Goal: Task Accomplishment & Management: Manage account settings

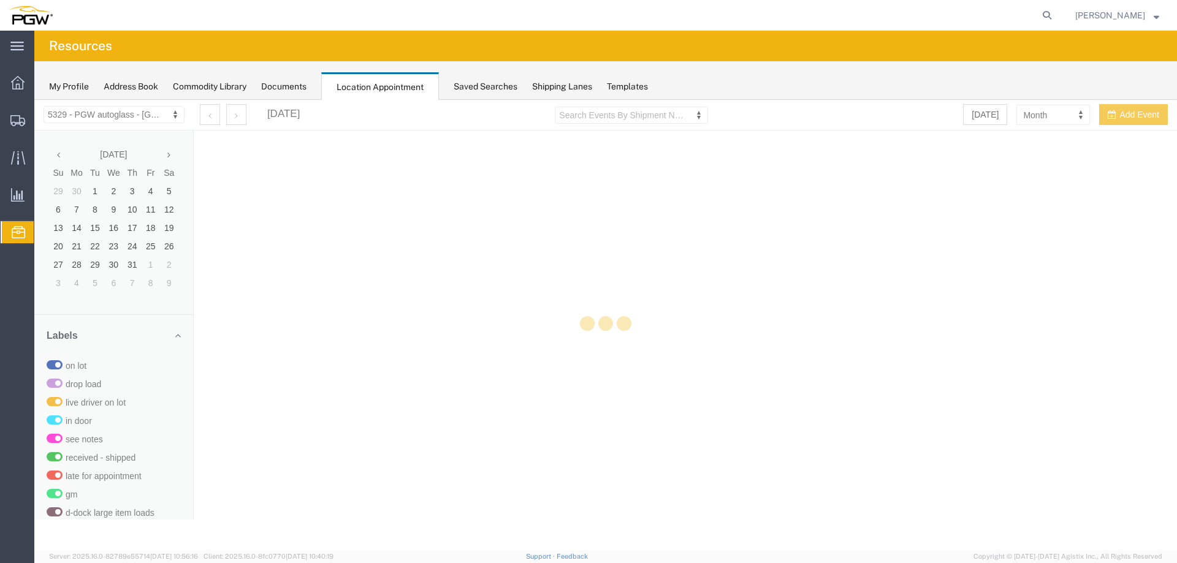
select select "28253"
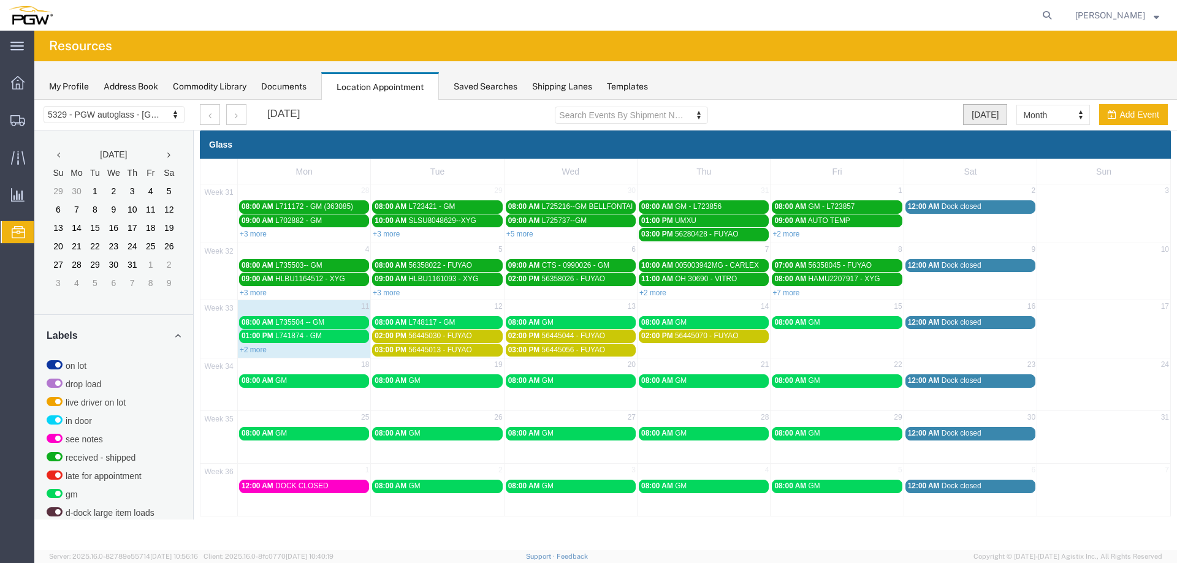
click at [996, 115] on button "[DATE]" at bounding box center [985, 114] width 44 height 21
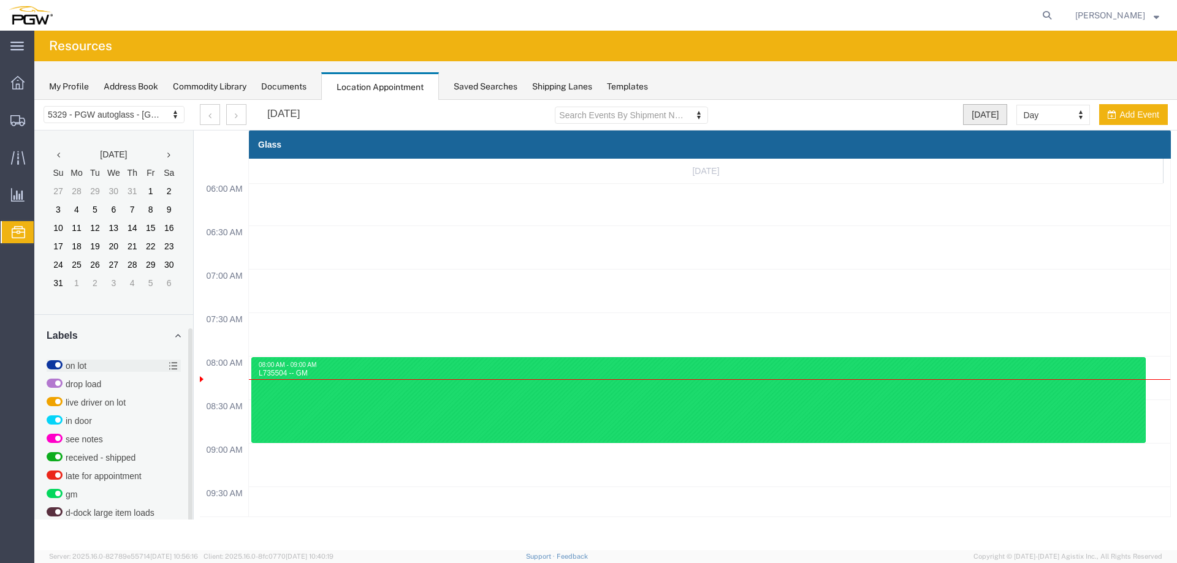
scroll to position [374, 0]
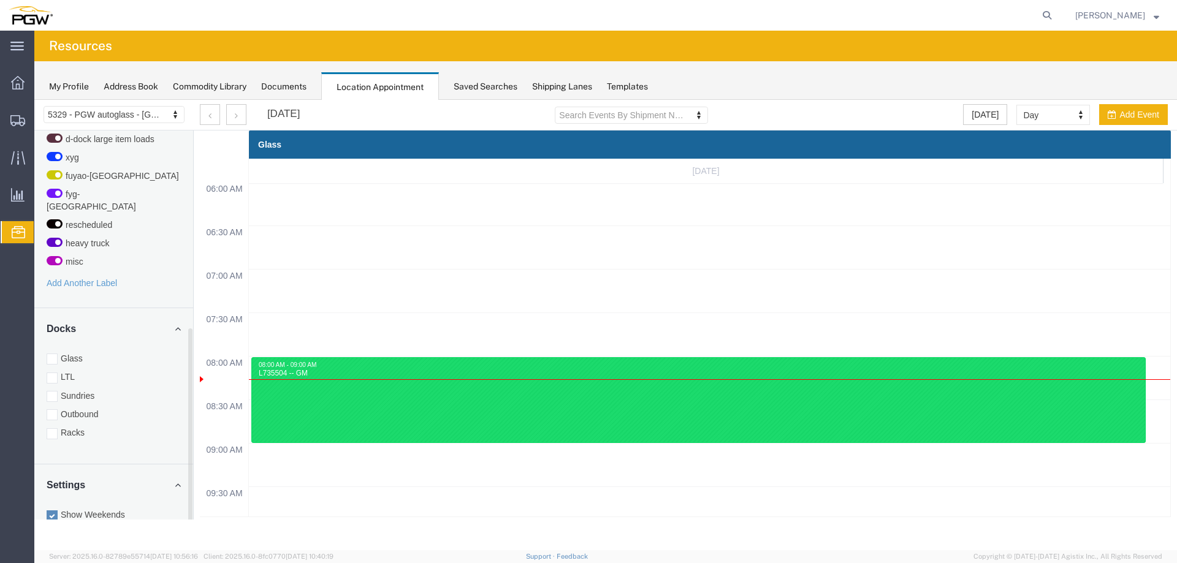
drag, startPoint x: 102, startPoint y: 425, endPoint x: 61, endPoint y: 346, distance: 88.8
click at [102, 427] on label "Racks" at bounding box center [114, 433] width 134 height 12
click at [34, 100] on input "Racks" at bounding box center [34, 100] width 0 height 0
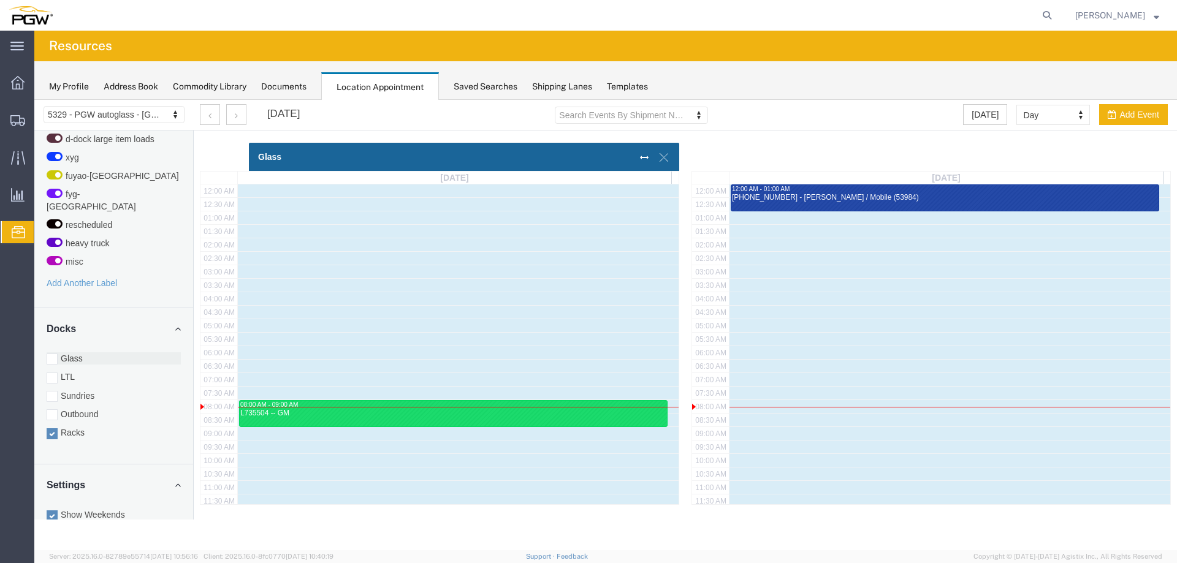
scroll to position [302, 0]
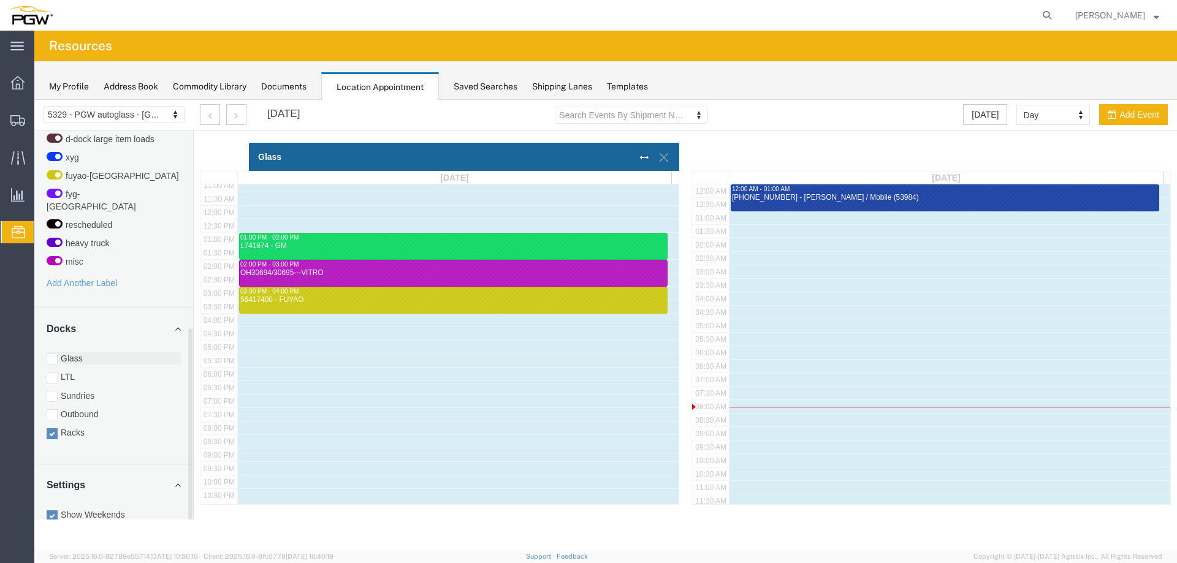
click at [64, 352] on label "Glass" at bounding box center [114, 358] width 134 height 12
click at [34, 100] on input "Glass" at bounding box center [34, 100] width 0 height 0
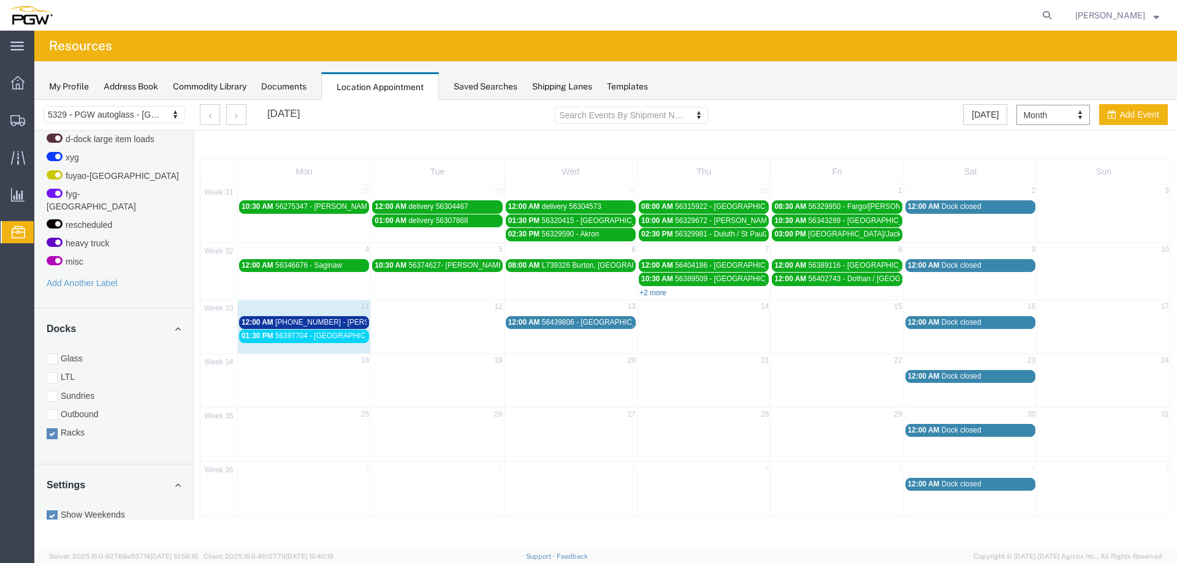
click at [657, 292] on link "+2 more" at bounding box center [652, 293] width 27 height 9
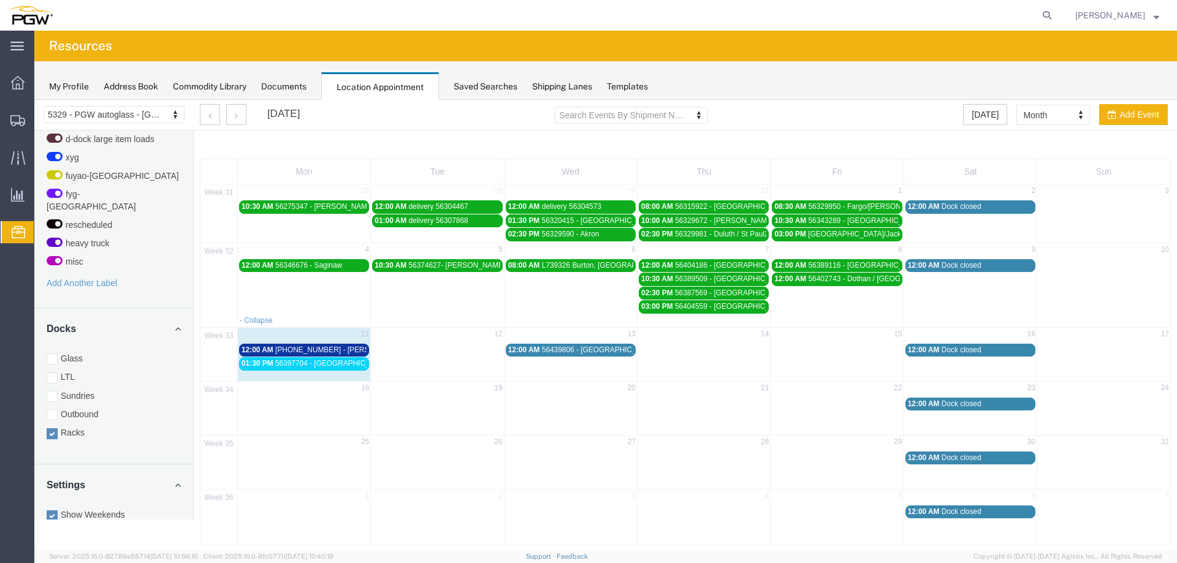
click at [324, 351] on span "56404000 - Jackson / Mobile (53984)" at bounding box center [368, 350] width 187 height 9
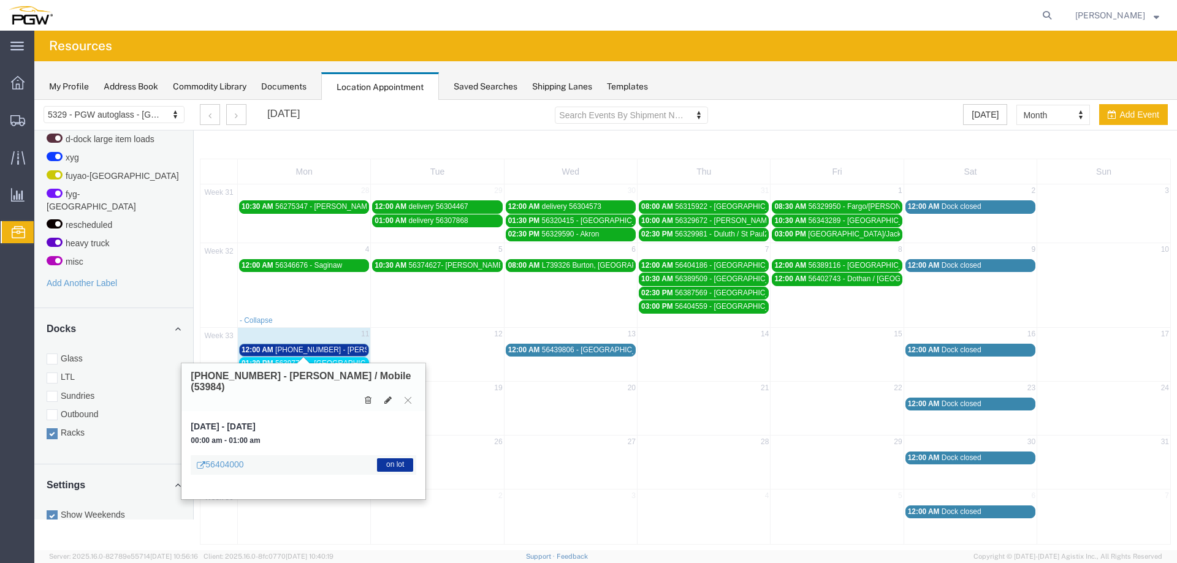
click at [324, 351] on span "56404000 - Jackson / Mobile (53984)" at bounding box center [368, 350] width 187 height 9
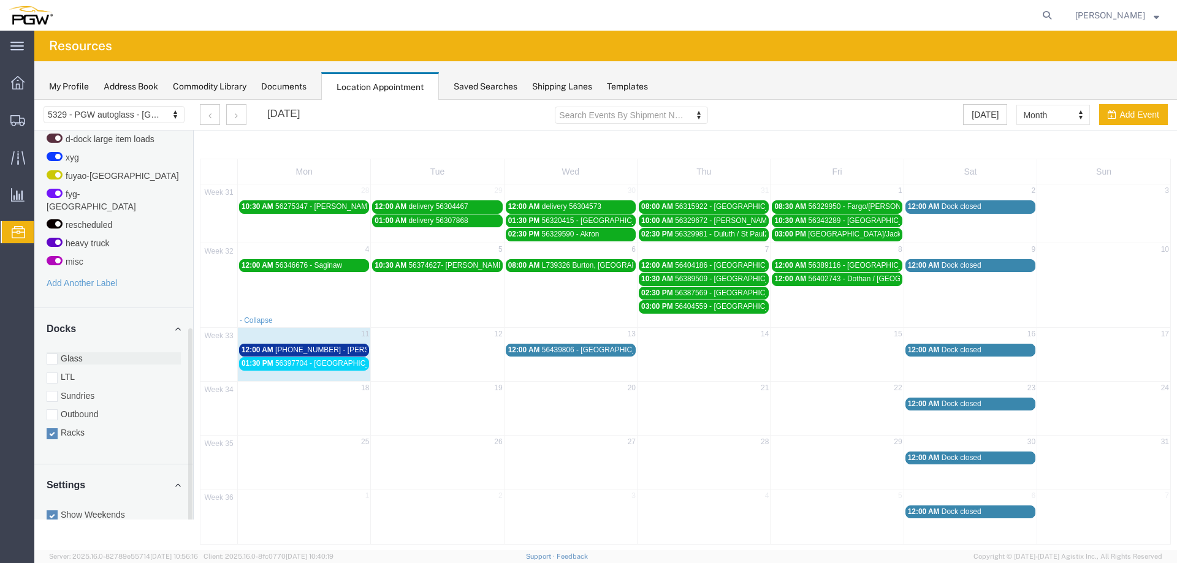
click at [86, 352] on label "Glass" at bounding box center [114, 358] width 134 height 12
click at [34, 100] on input "Glass" at bounding box center [34, 100] width 0 height 0
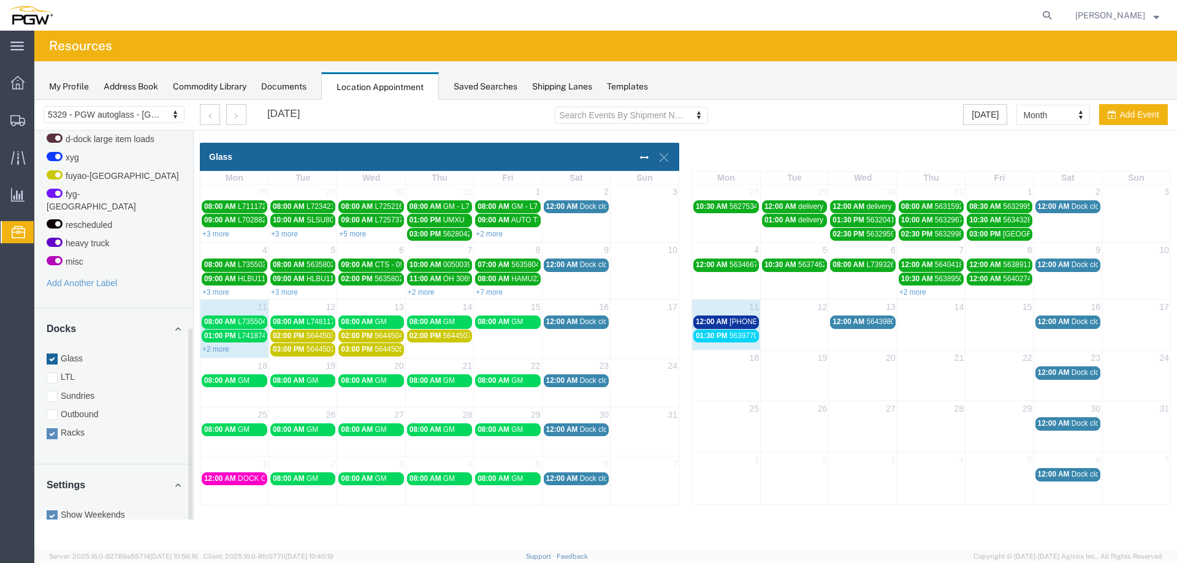
click at [69, 427] on label "Racks" at bounding box center [114, 433] width 134 height 12
click at [34, 100] on input "Racks" at bounding box center [34, 100] width 0 height 0
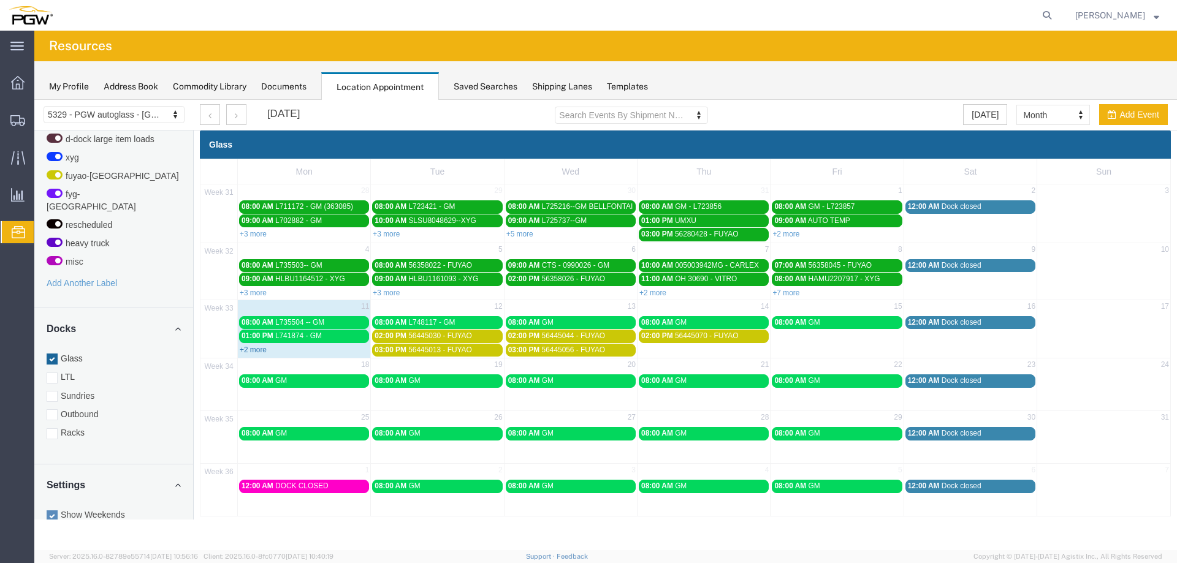
click at [249, 349] on link "+2 more" at bounding box center [253, 350] width 27 height 9
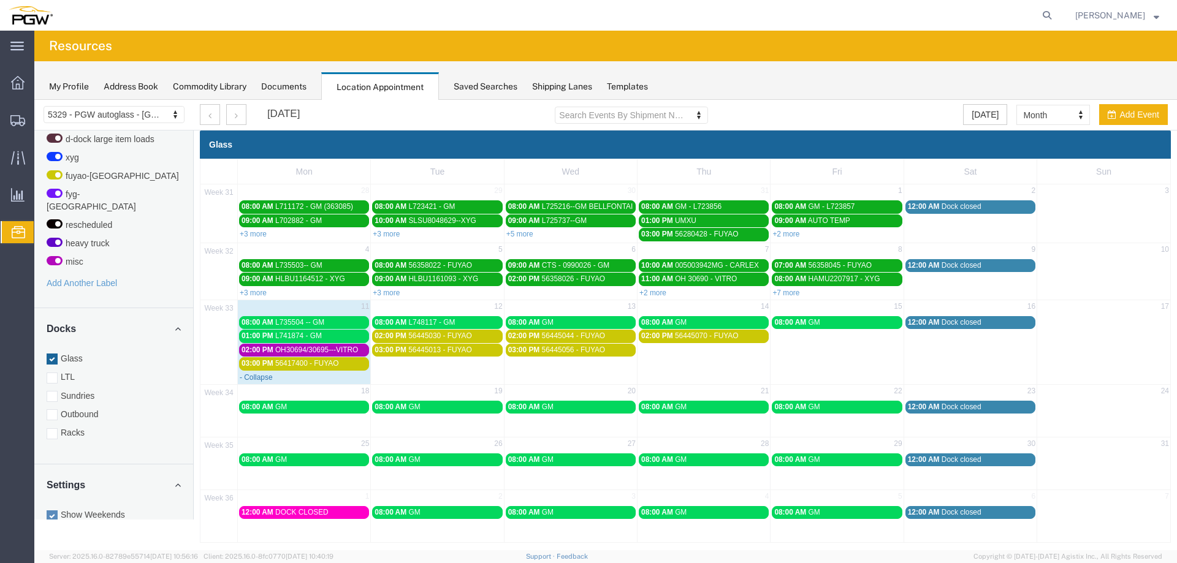
click at [251, 379] on link "- Collapse" at bounding box center [256, 377] width 33 height 9
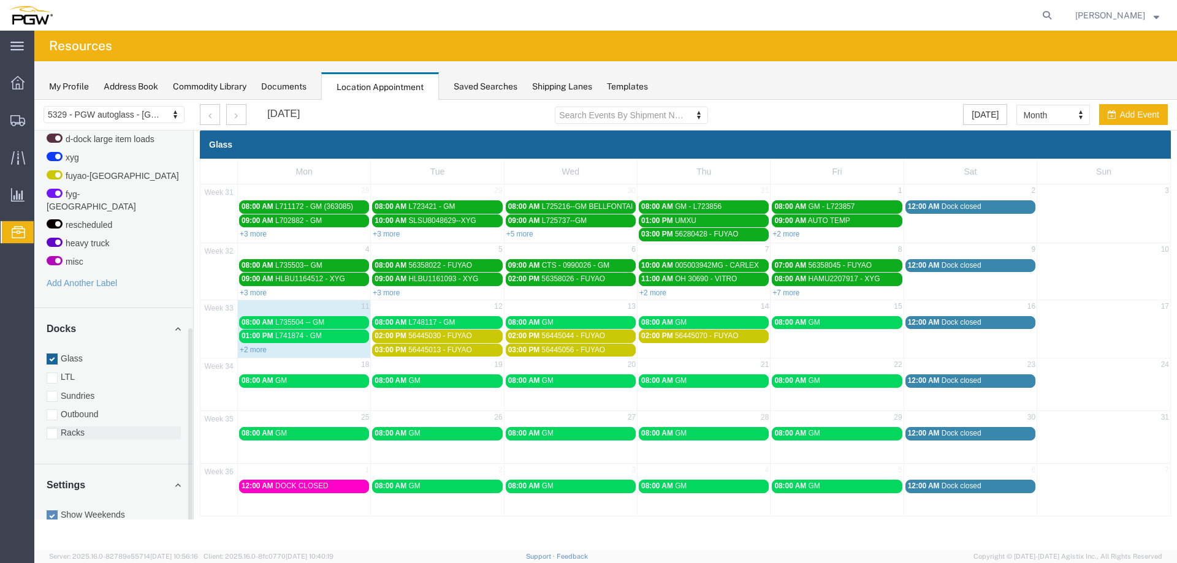
click at [94, 427] on label "Racks" at bounding box center [114, 433] width 134 height 12
click at [34, 100] on input "Racks" at bounding box center [34, 100] width 0 height 0
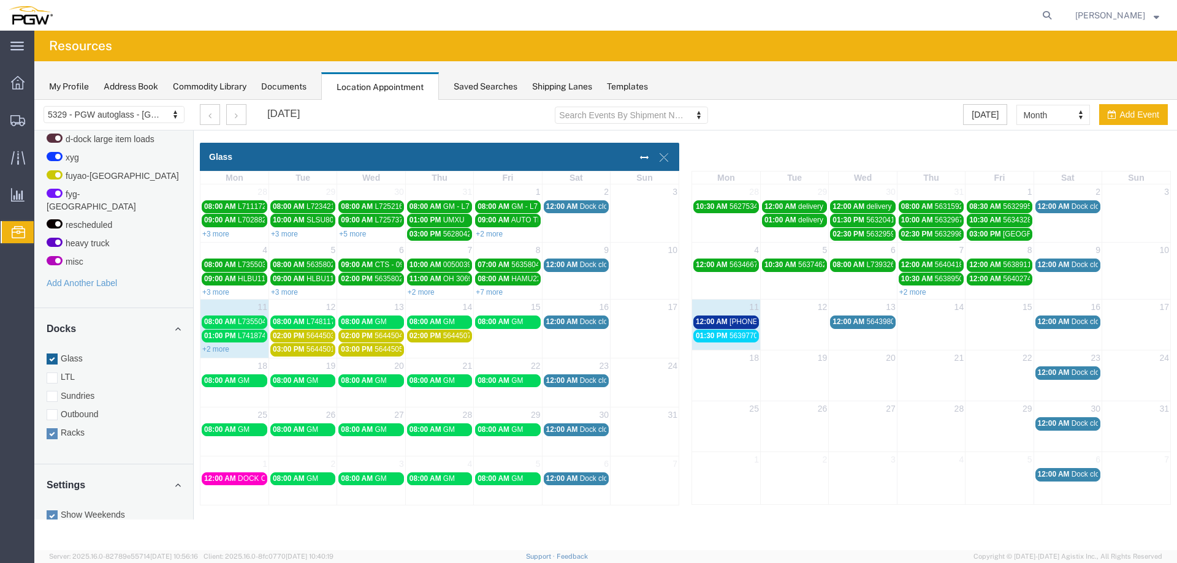
click at [720, 338] on span "01:30 PM" at bounding box center [712, 336] width 32 height 9
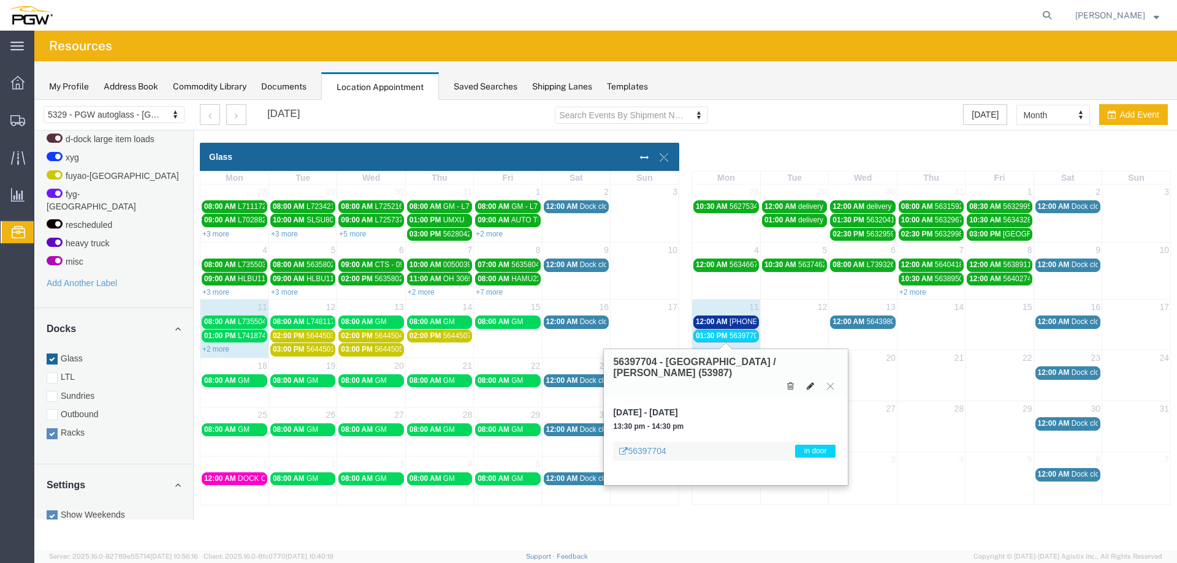
click at [813, 382] on icon at bounding box center [810, 386] width 7 height 9
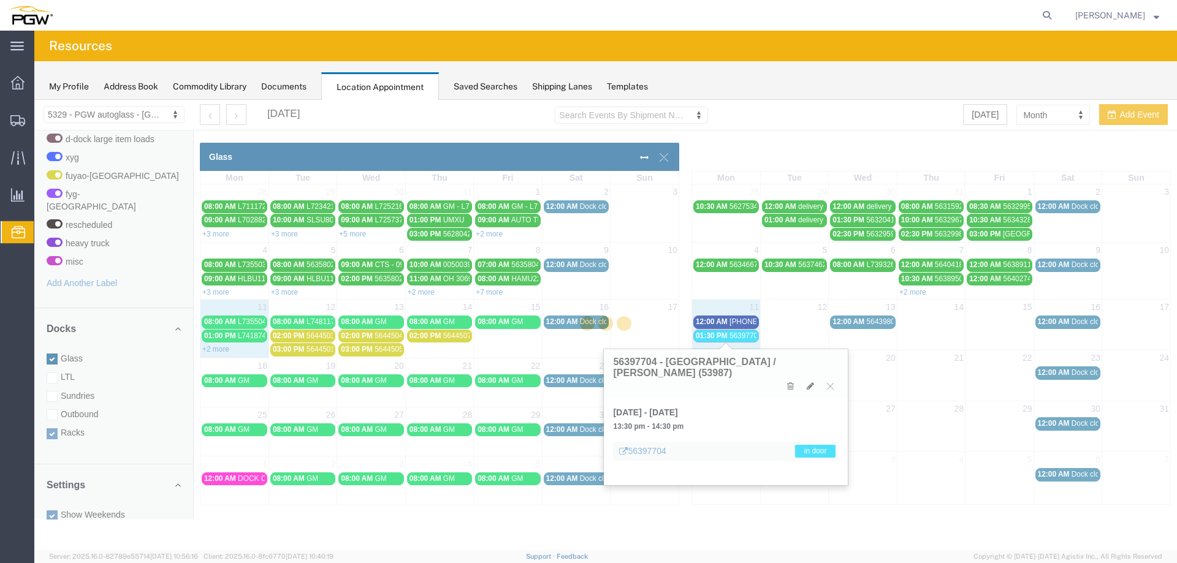
select select "3"
select select "220"
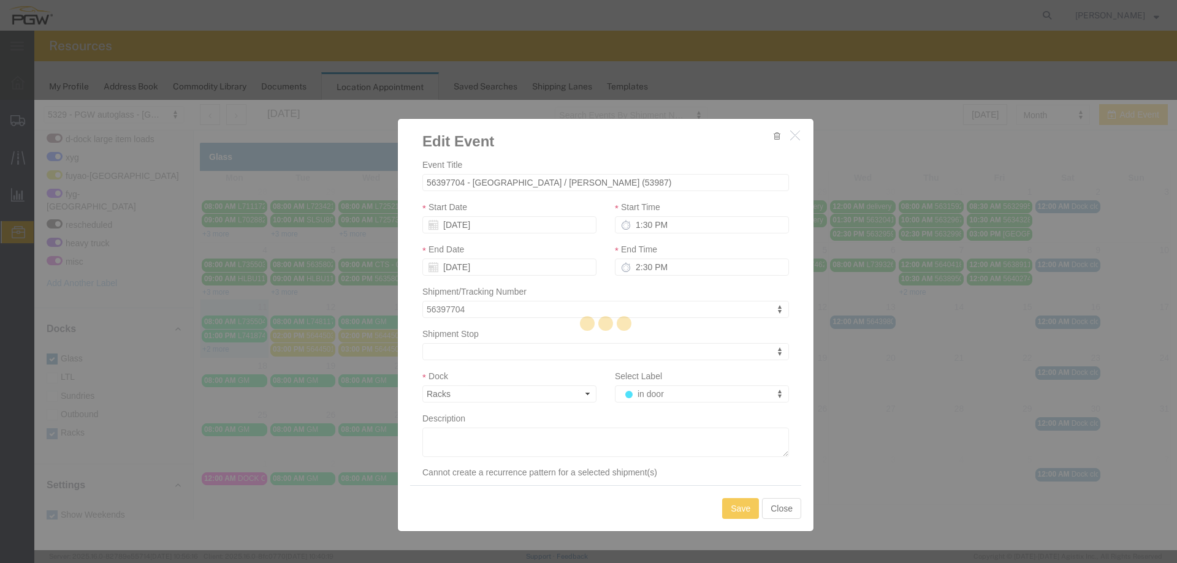
select select
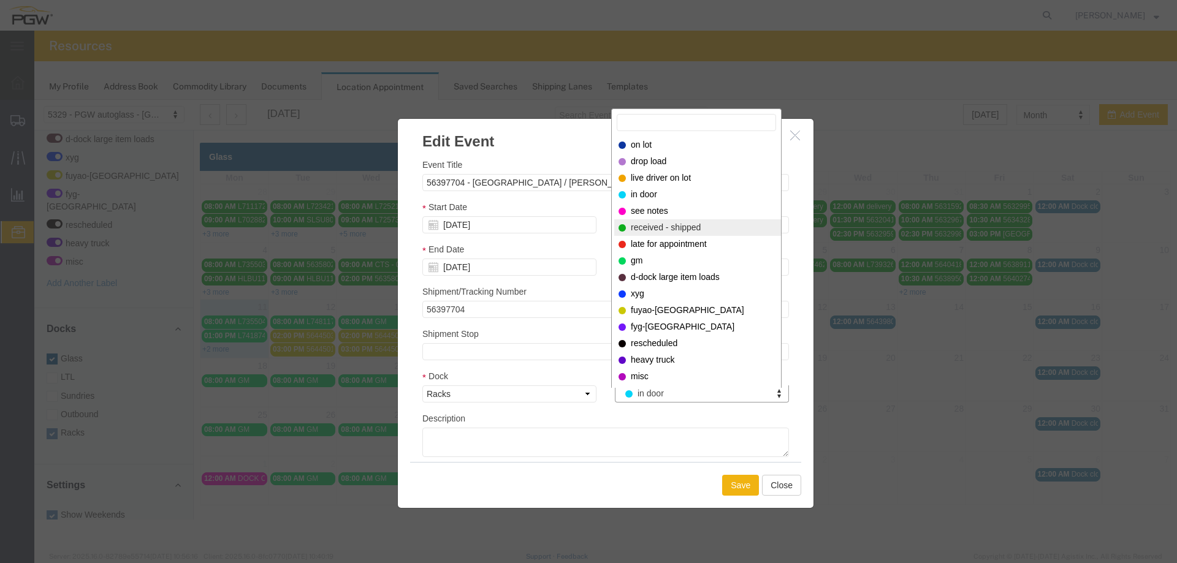
select select "200"
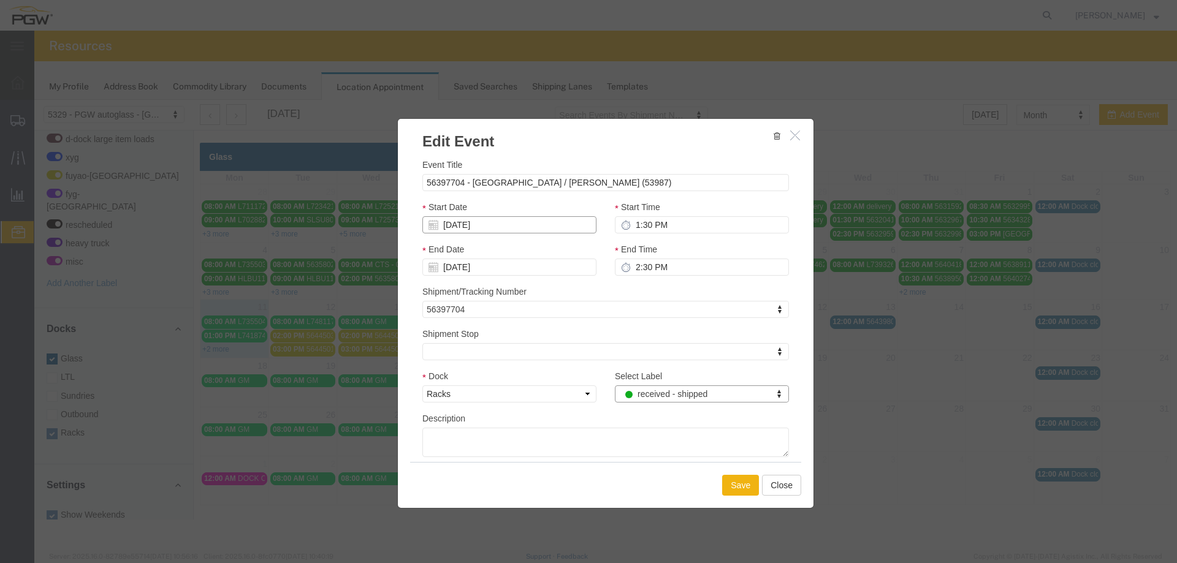
click at [464, 226] on input "08/11/2025" at bounding box center [509, 224] width 174 height 17
click at [523, 302] on td "8" at bounding box center [523, 301] width 18 height 18
click at [734, 483] on button "Save" at bounding box center [740, 485] width 37 height 21
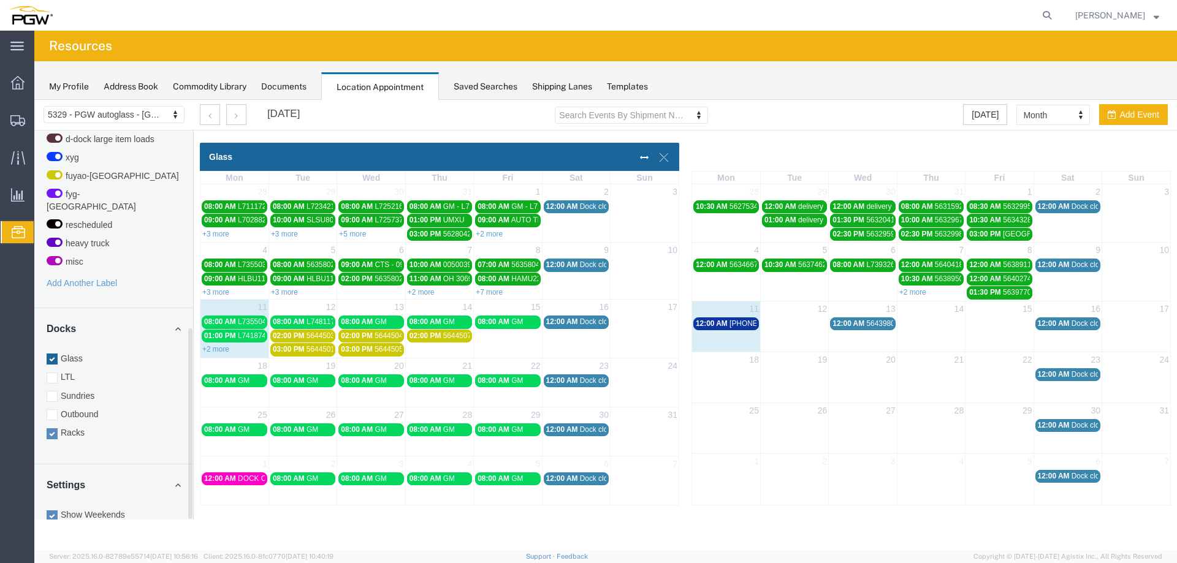
click at [729, 325] on div "12:00 AM 56404000 - Jackson / Mobile (53984)" at bounding box center [726, 323] width 61 height 9
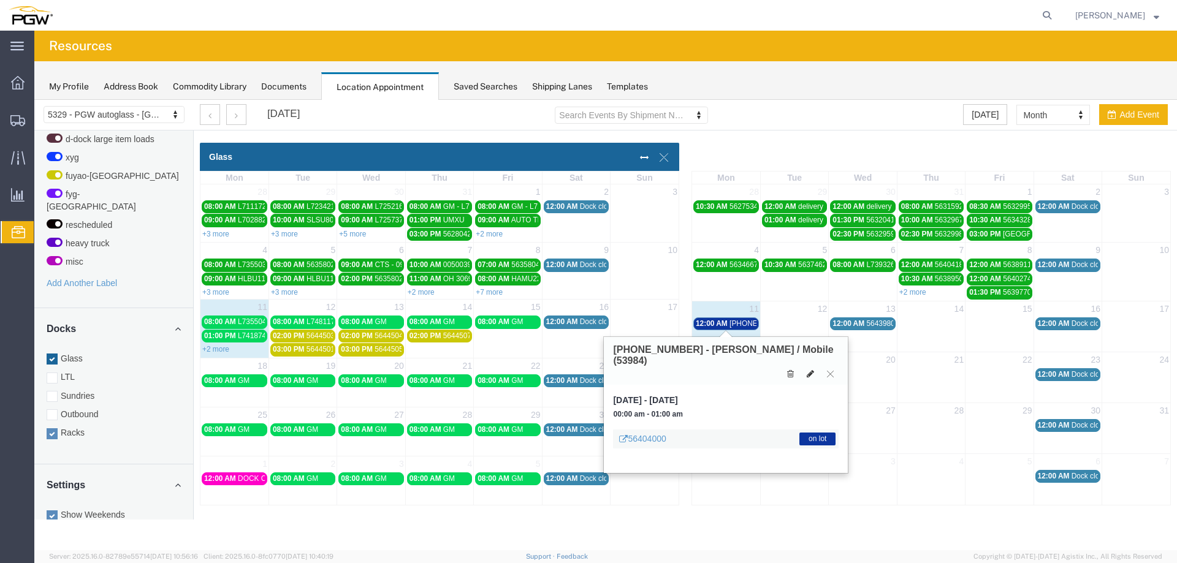
click at [816, 368] on button at bounding box center [810, 374] width 17 height 13
select select "100"
select select "3"
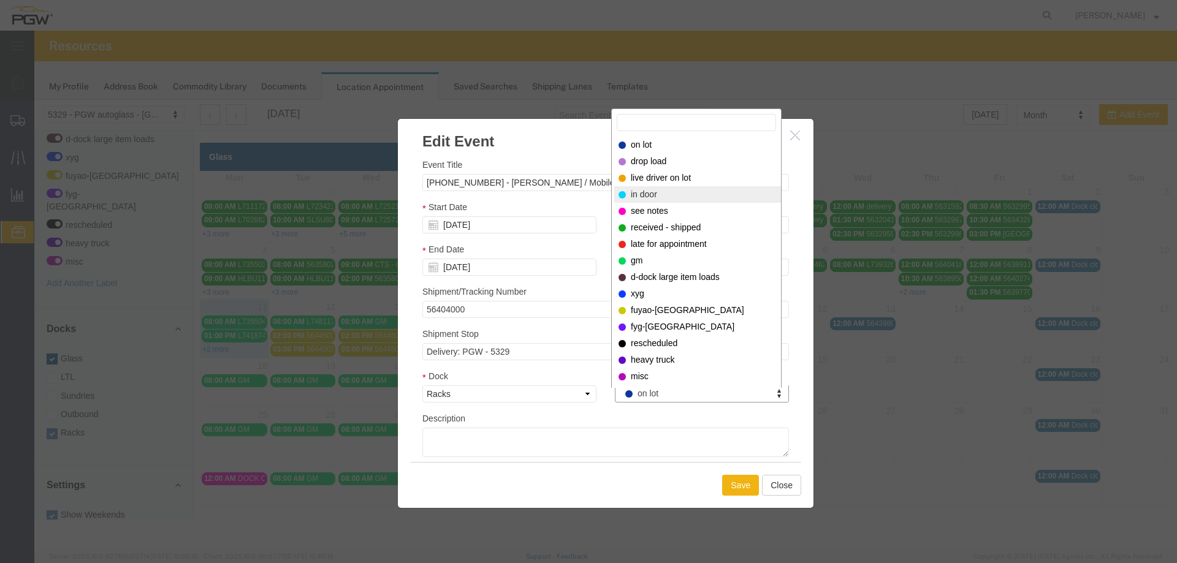
select select "220"
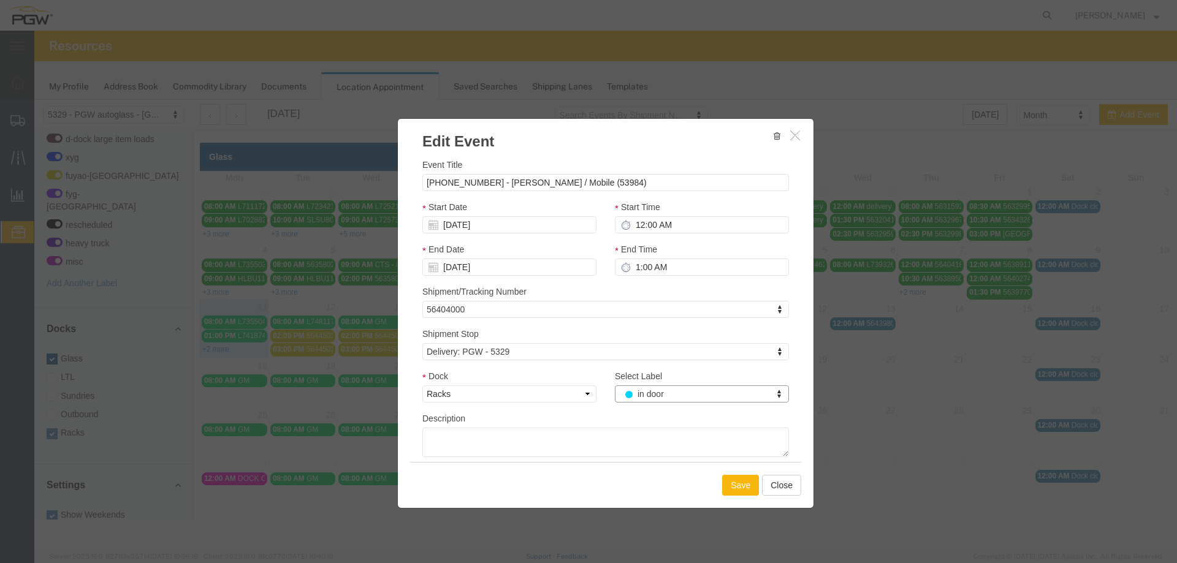
click at [732, 487] on button "Save" at bounding box center [740, 485] width 37 height 21
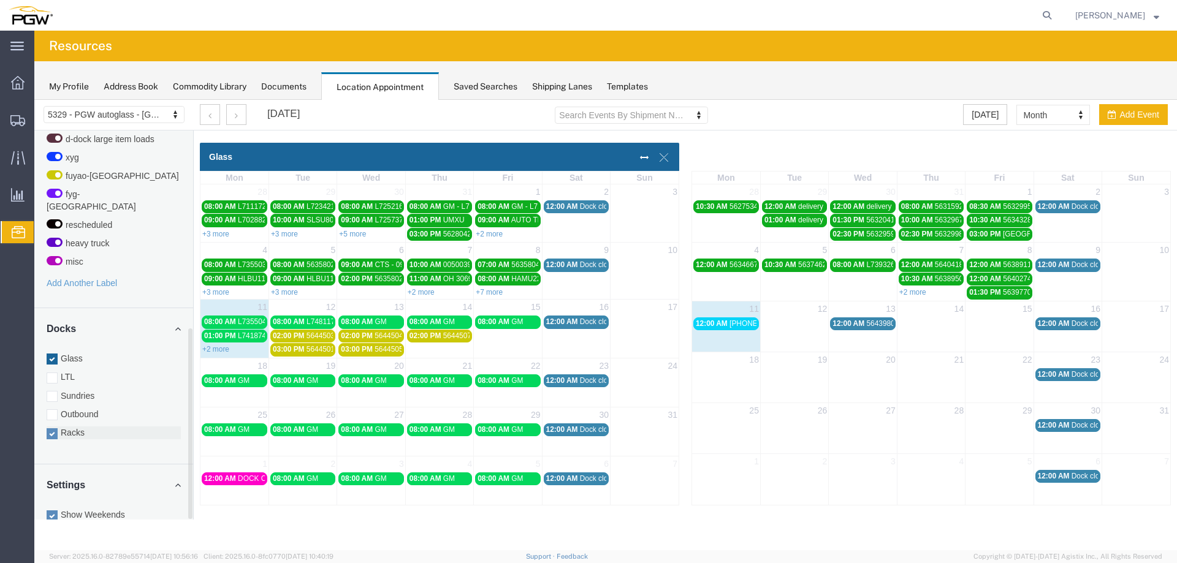
click at [74, 427] on label "Racks" at bounding box center [114, 433] width 134 height 12
click at [34, 100] on input "Racks" at bounding box center [34, 100] width 0 height 0
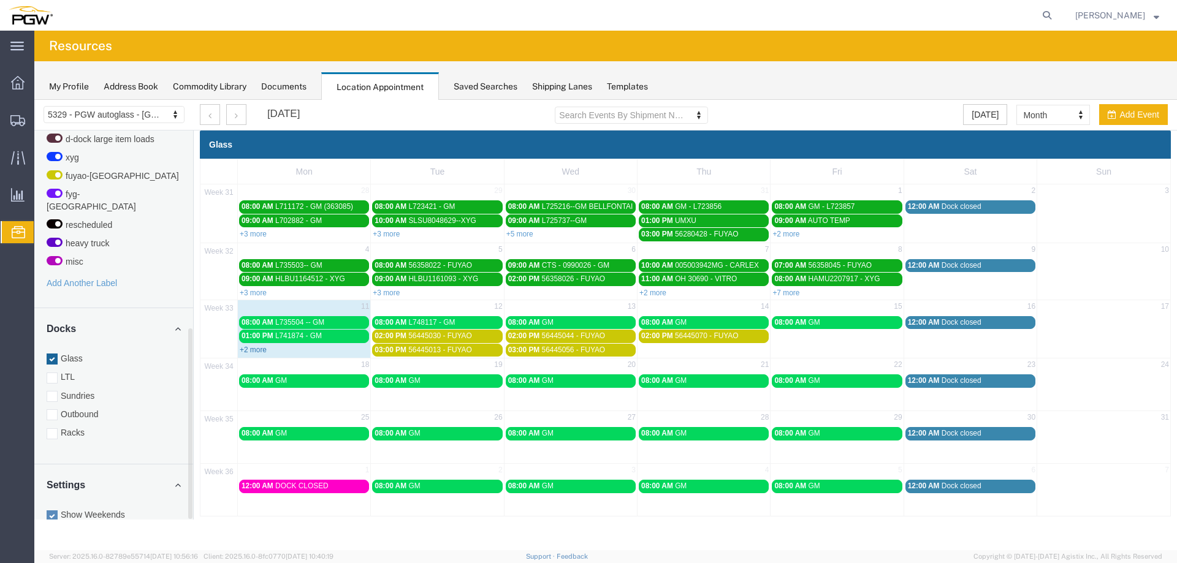
click at [255, 351] on link "+2 more" at bounding box center [253, 350] width 27 height 9
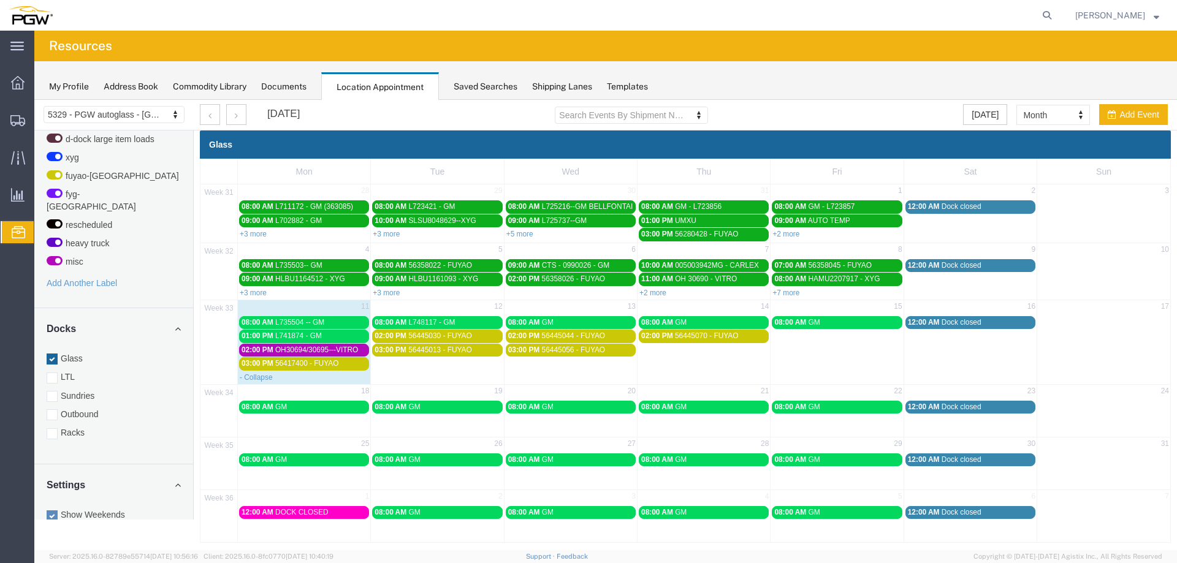
click at [318, 324] on span "L735504 -- GM" at bounding box center [299, 322] width 49 height 9
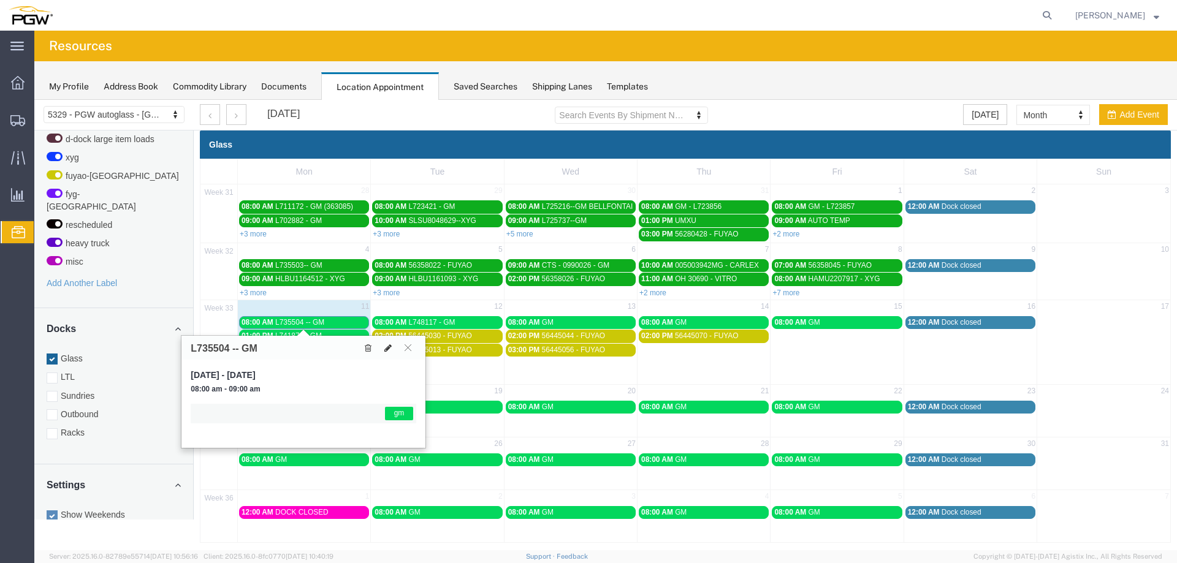
click at [389, 346] on icon at bounding box center [387, 348] width 7 height 9
select select "1"
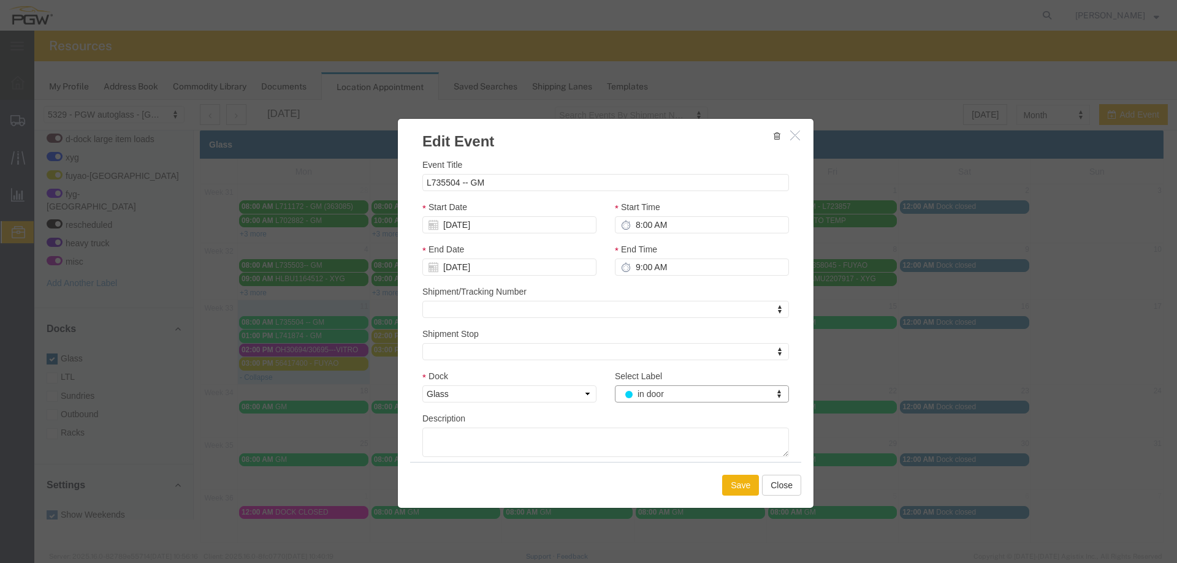
select select "220"
click at [733, 481] on button "Save" at bounding box center [740, 485] width 37 height 21
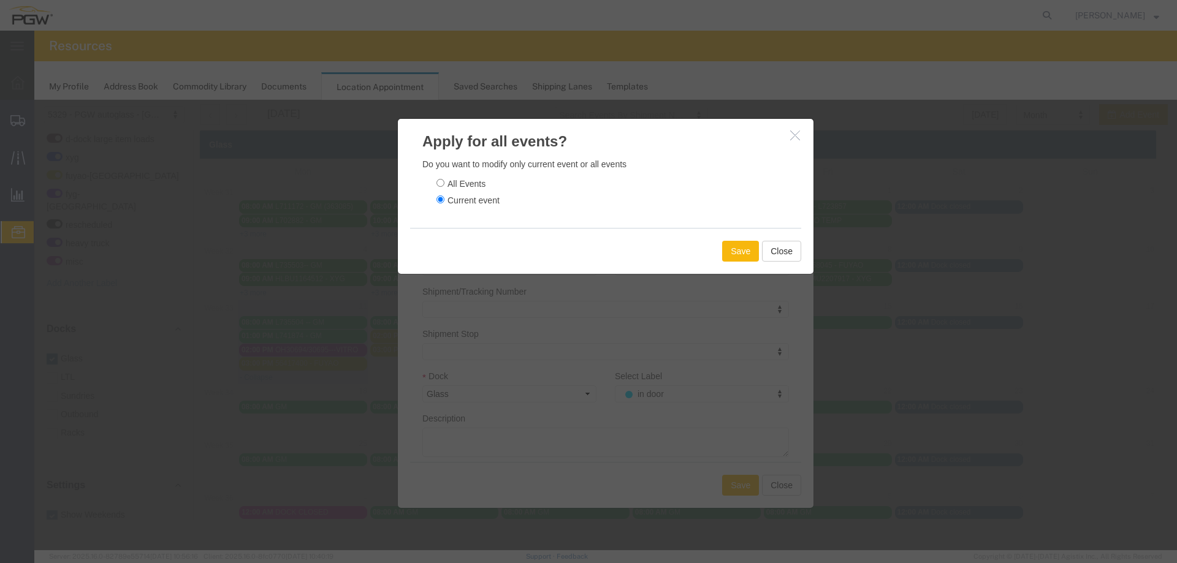
click at [747, 251] on button "Save" at bounding box center [740, 251] width 37 height 21
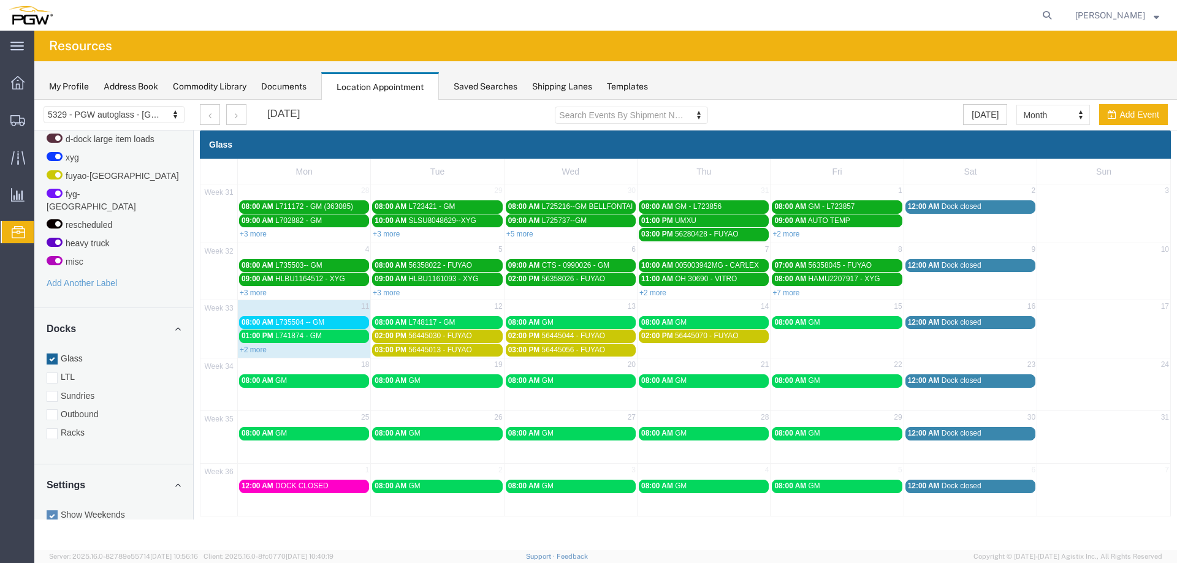
click at [905, 37] on agx-page-header "Resources" at bounding box center [605, 46] width 1143 height 31
click at [1046, 17] on icon at bounding box center [1046, 15] width 17 height 17
click at [1033, 17] on input "search" at bounding box center [852, 15] width 373 height 29
click at [899, 51] on agx-page-header "Resources" at bounding box center [605, 46] width 1143 height 31
click at [788, 292] on link "+7 more" at bounding box center [785, 293] width 27 height 9
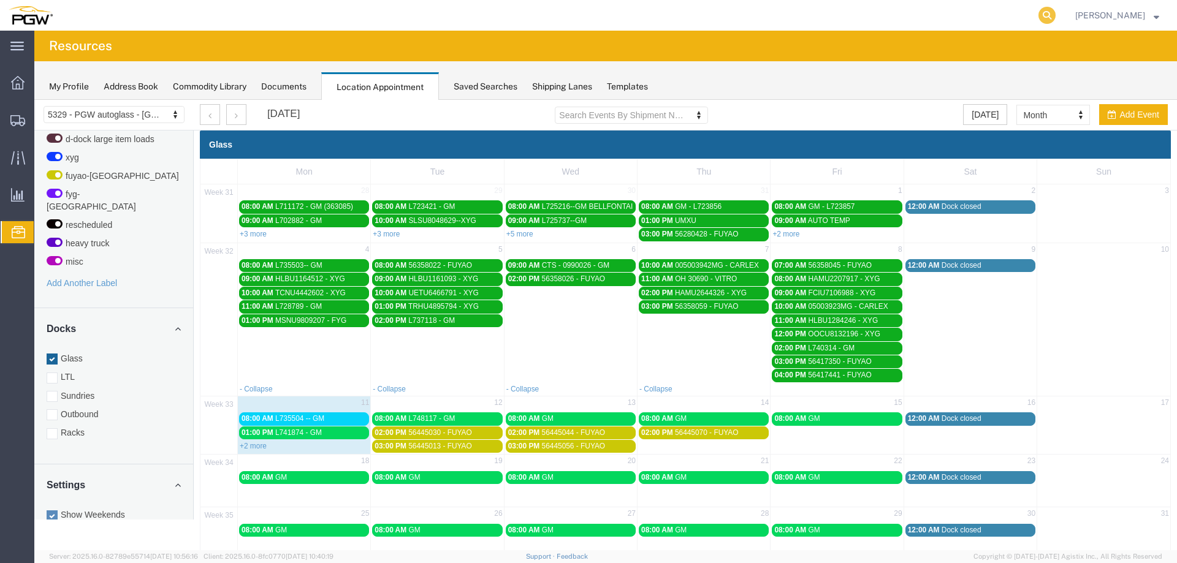
click at [1046, 18] on icon at bounding box center [1046, 15] width 17 height 17
paste input "666667"
type input "666667"
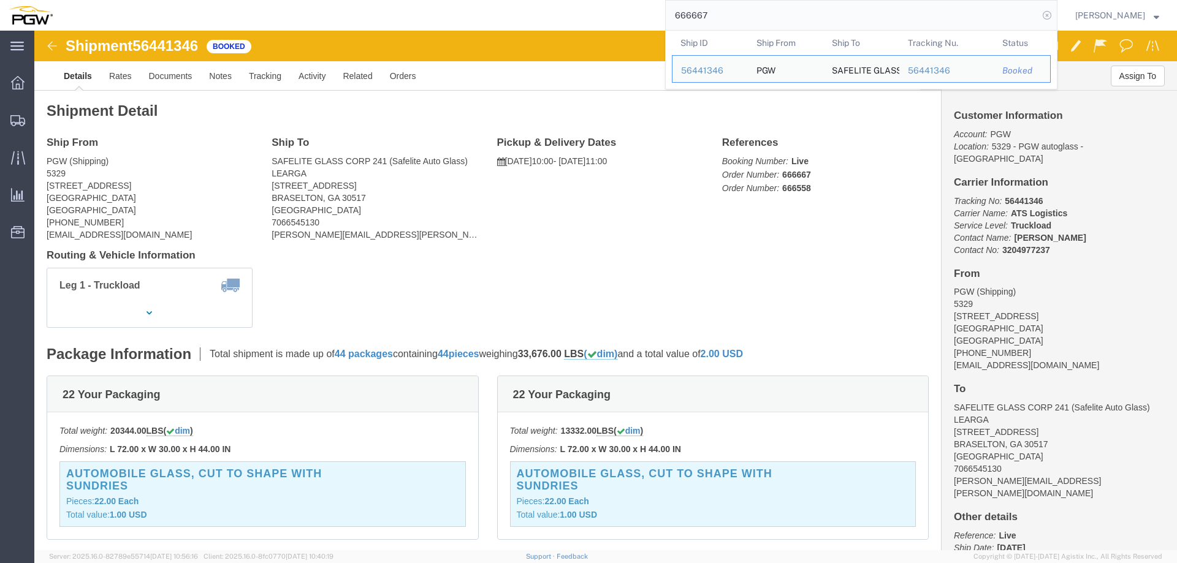
click at [1051, 16] on icon at bounding box center [1046, 15] width 17 height 17
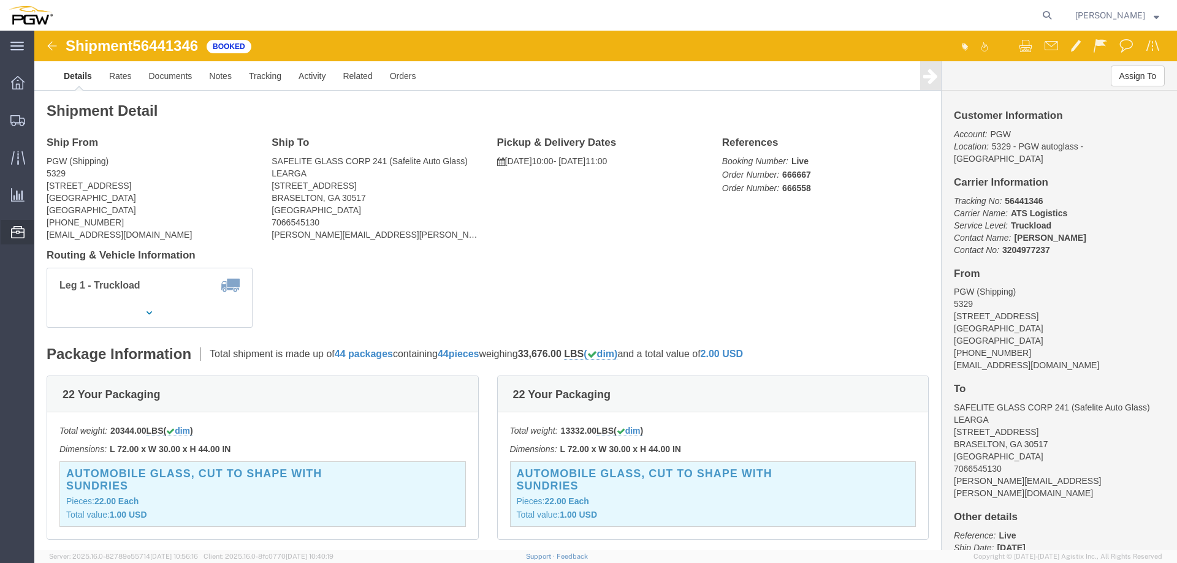
click at [0, 0] on span "Location Appointment" at bounding box center [0, 0] width 0 height 0
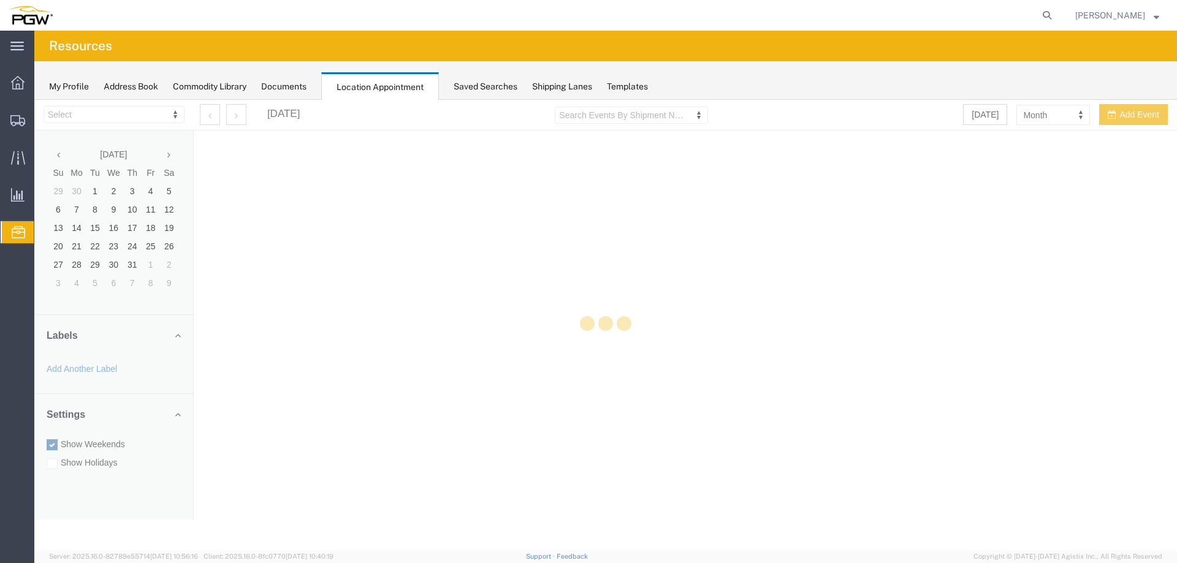
select select "28253"
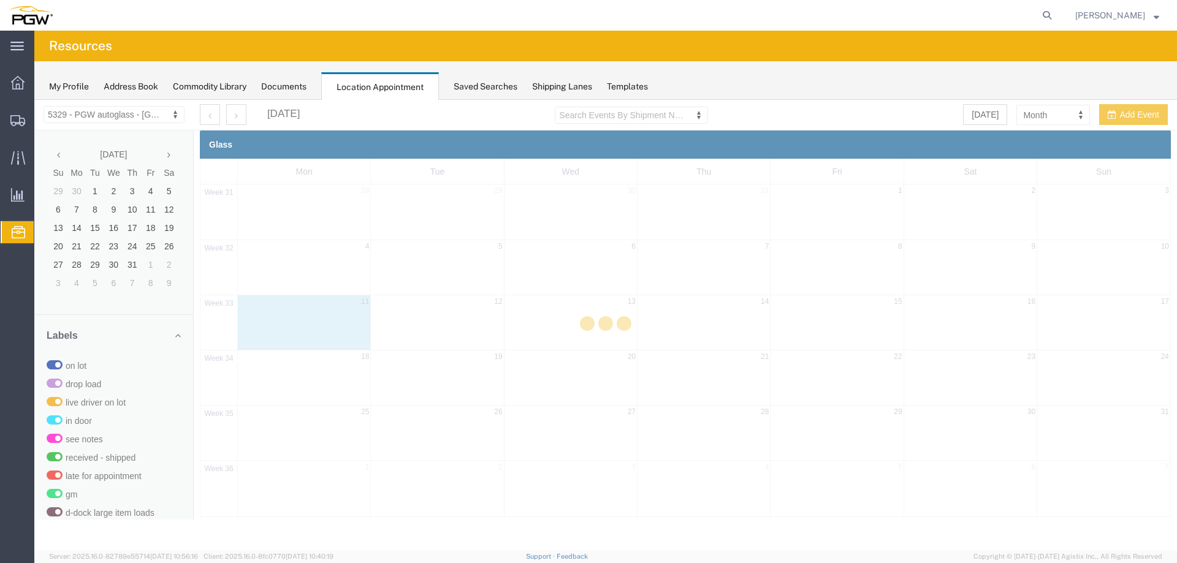
click at [977, 118] on div at bounding box center [605, 325] width 1143 height 451
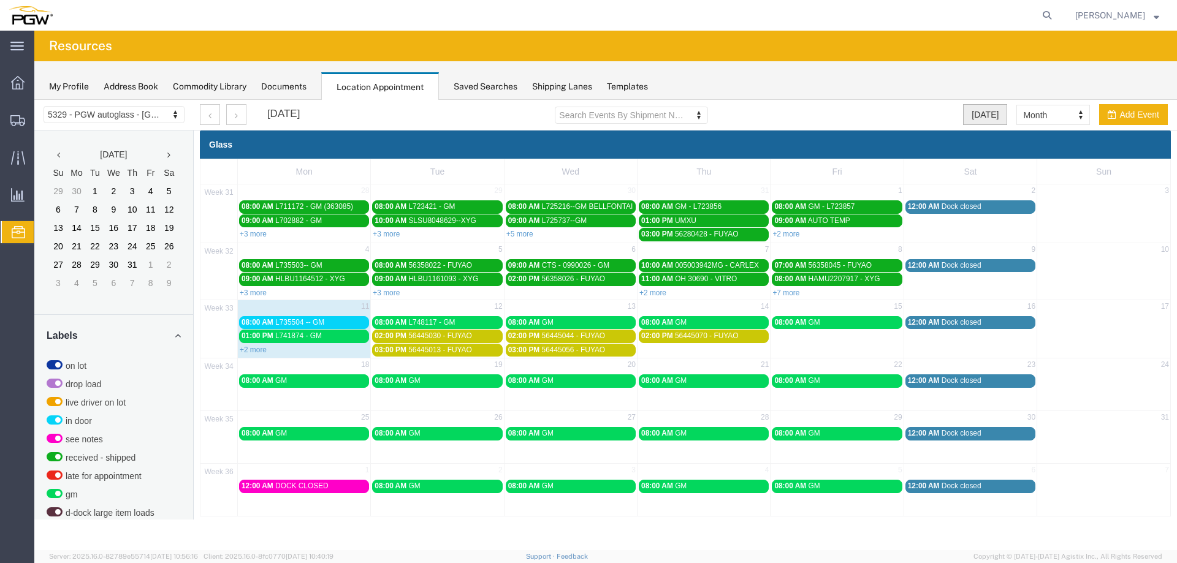
click at [976, 112] on button "Today" at bounding box center [985, 114] width 44 height 21
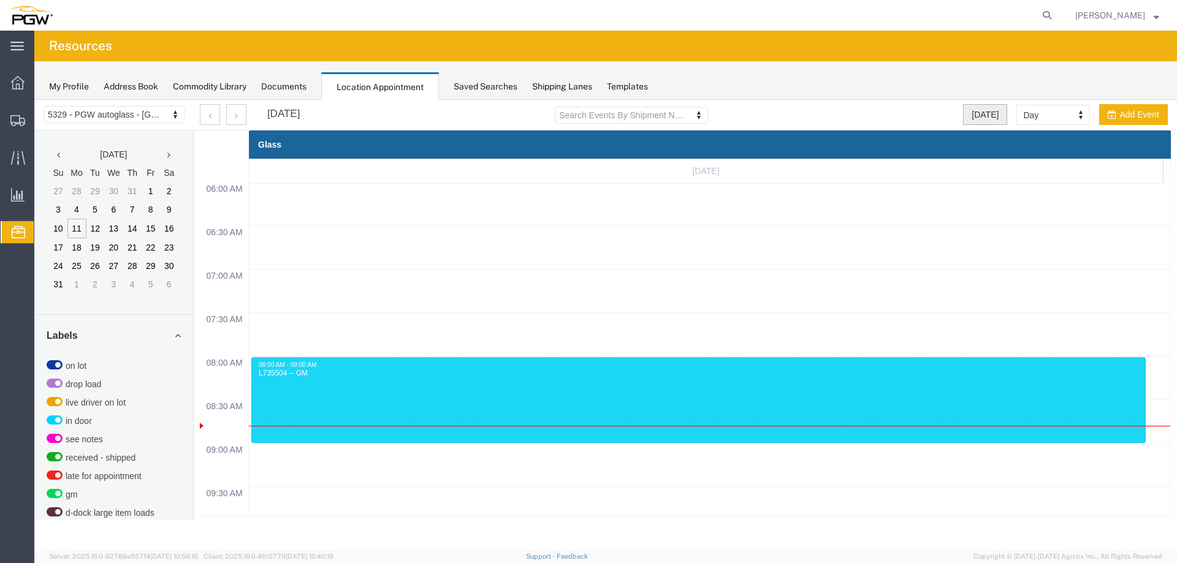
scroll to position [523, 0]
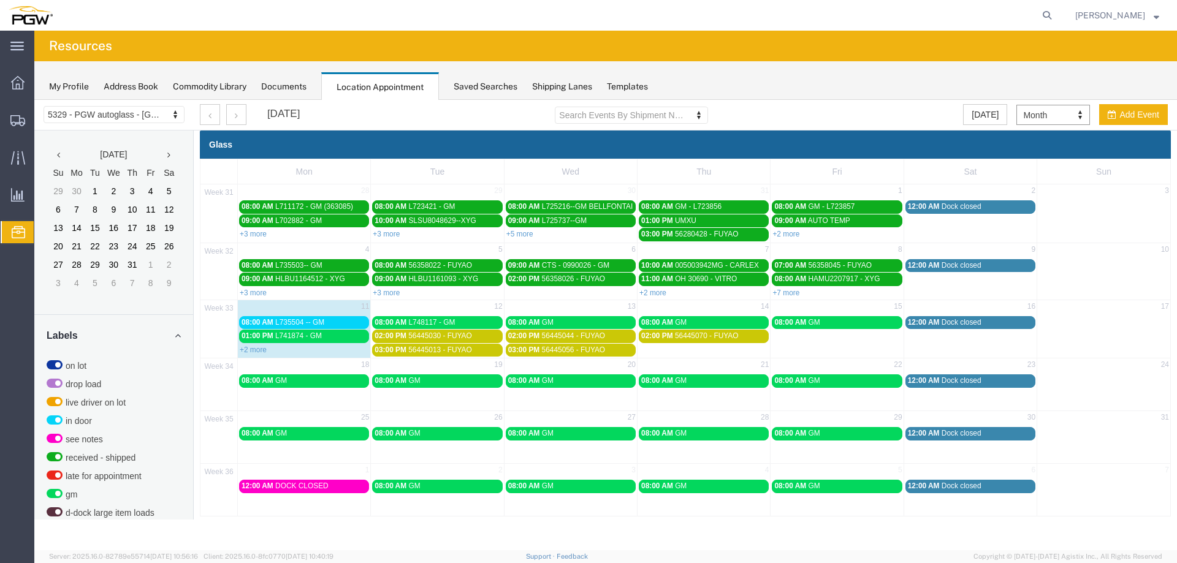
click at [243, 343] on div "+2 more" at bounding box center [304, 349] width 132 height 12
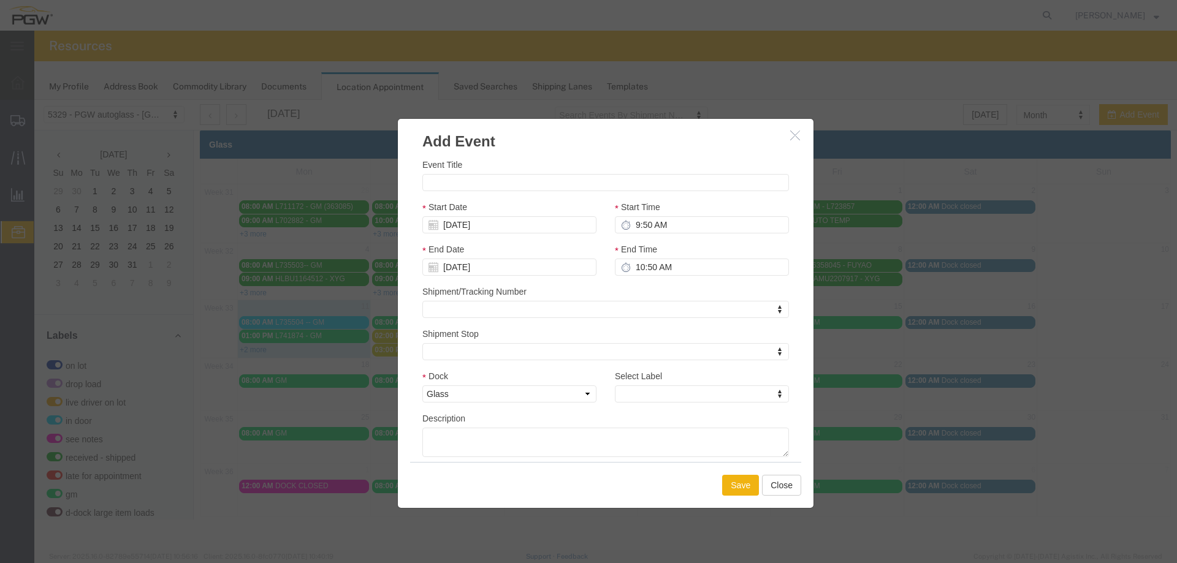
click at [785, 139] on h3 "Add Event" at bounding box center [606, 135] width 416 height 33
click at [789, 135] on button "button" at bounding box center [796, 135] width 15 height 15
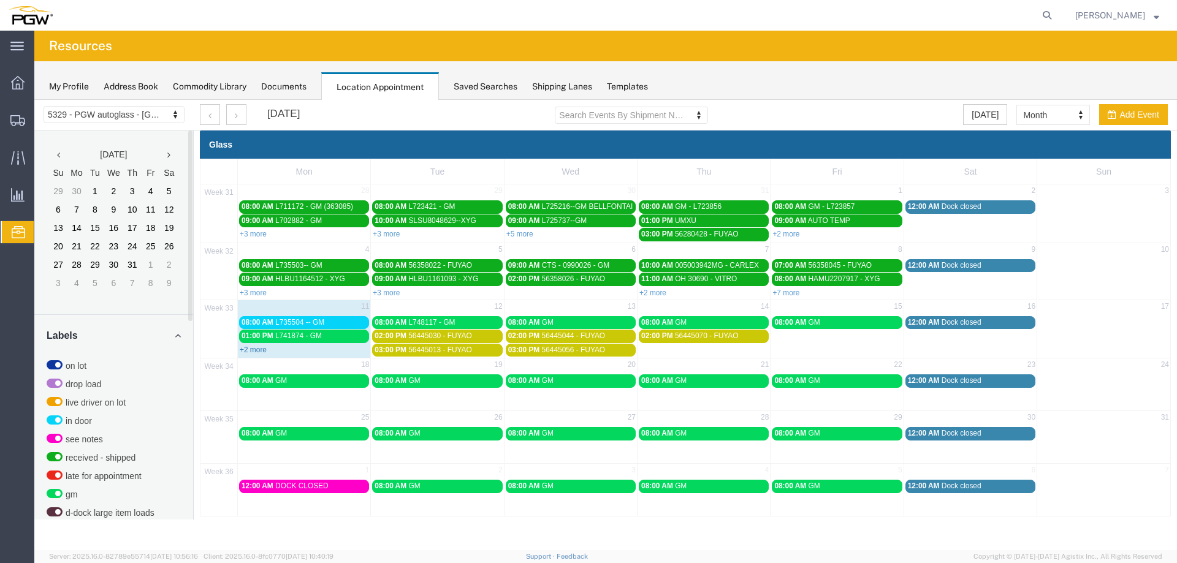
click at [240, 351] on link "+2 more" at bounding box center [253, 350] width 27 height 9
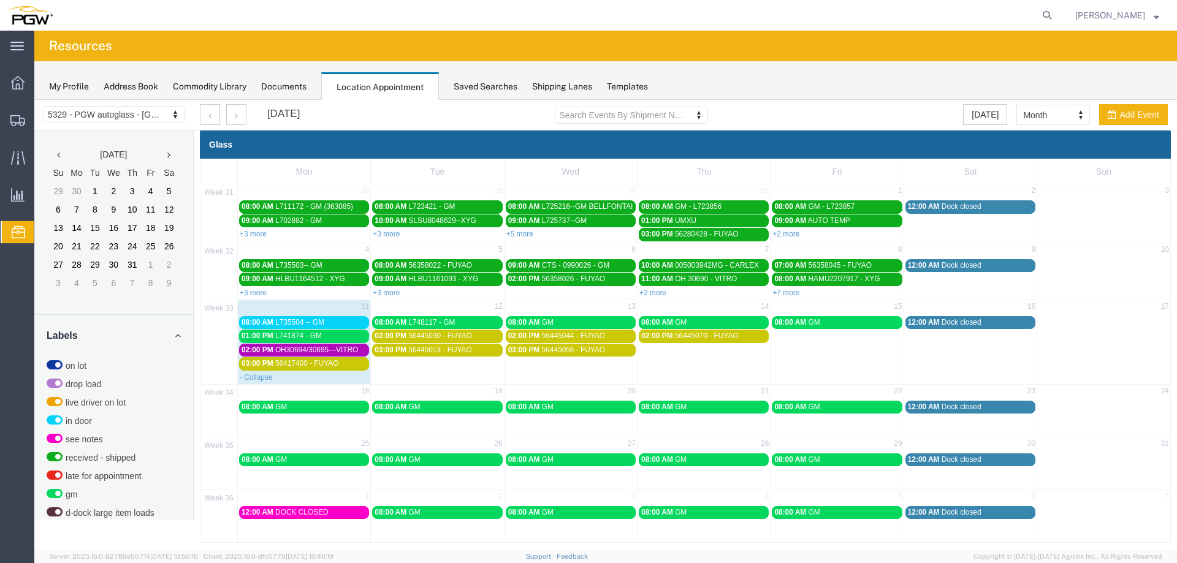
click at [325, 309] on td "11" at bounding box center [304, 307] width 133 height 15
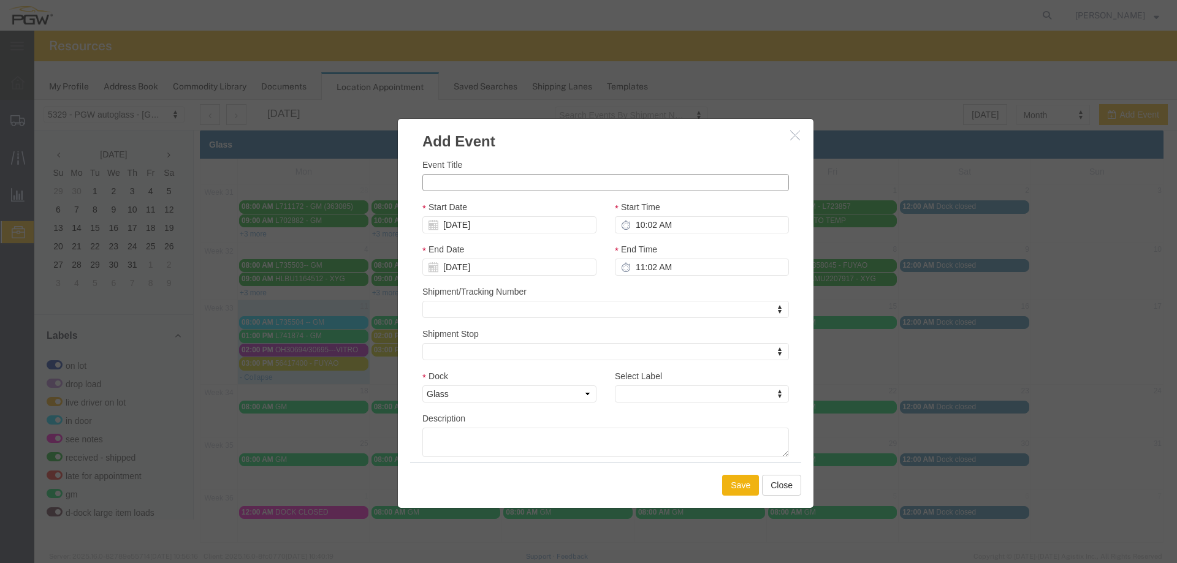
click at [430, 186] on input "Event Title" at bounding box center [605, 182] width 367 height 17
paste input "OOCU9256777"
type input "OOCU9256777 - XYG"
click at [634, 222] on input "10:02 AM" at bounding box center [702, 224] width 174 height 17
type input "3:00 PM"
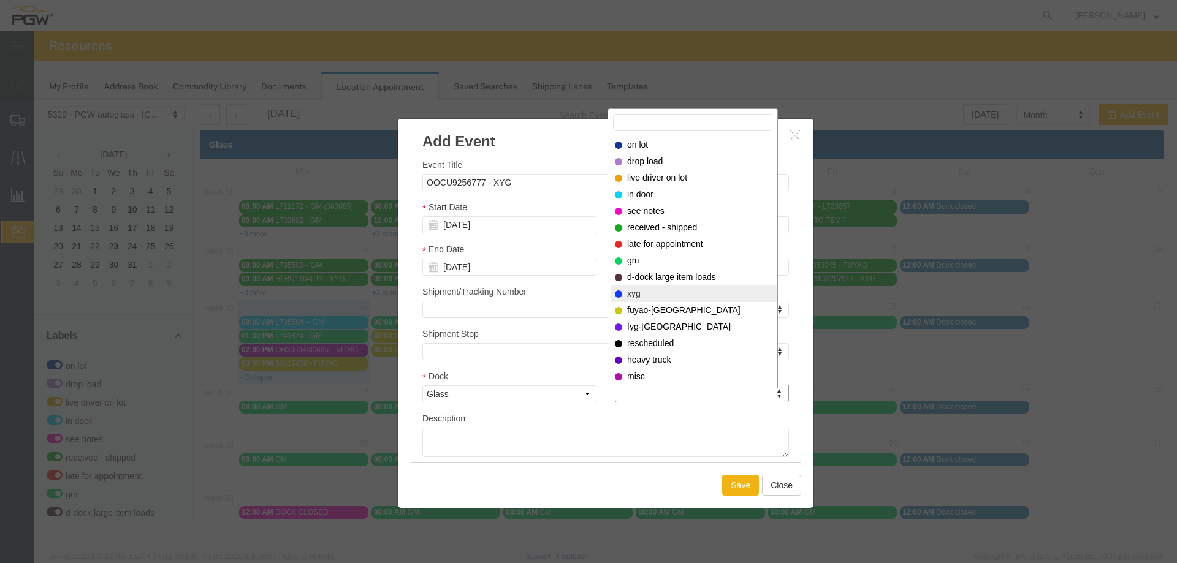
select select "12920"
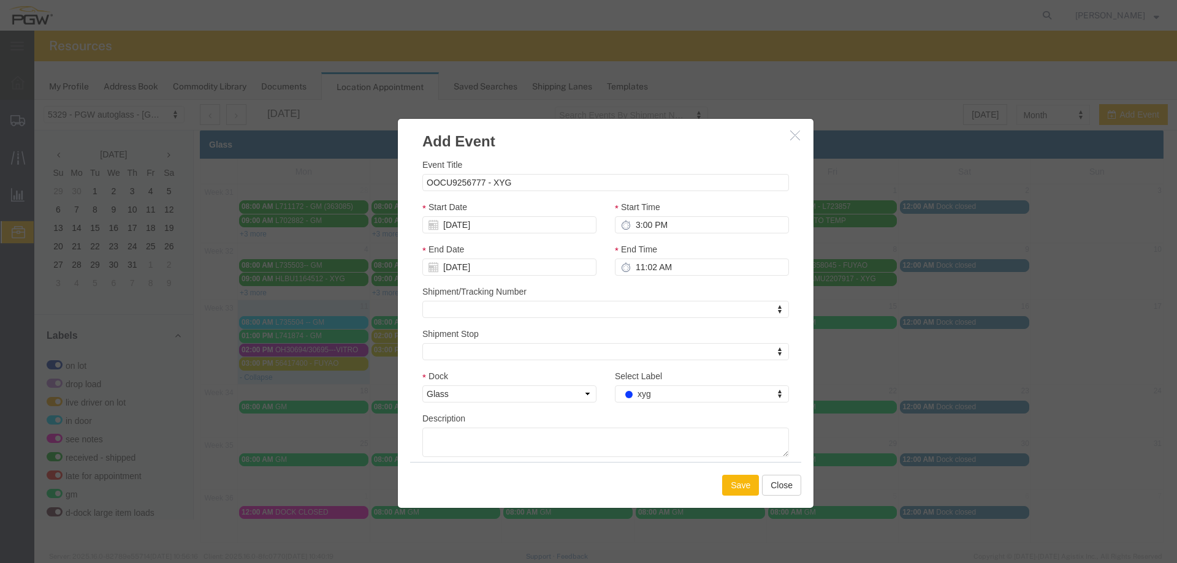
click at [735, 490] on button "Save" at bounding box center [740, 485] width 37 height 21
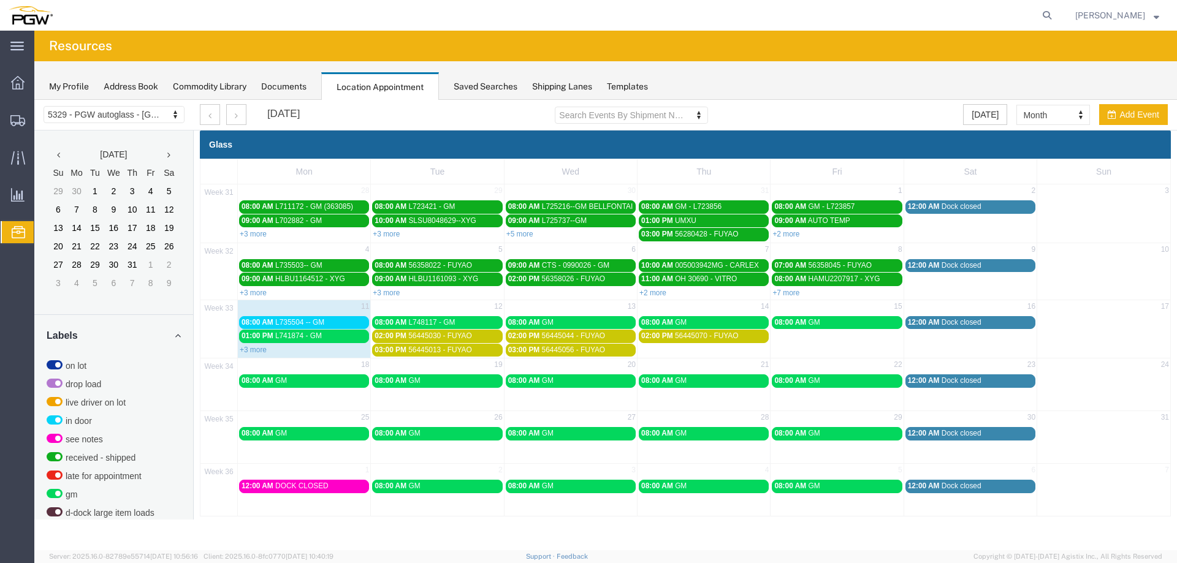
click at [470, 308] on td "12" at bounding box center [437, 307] width 133 height 15
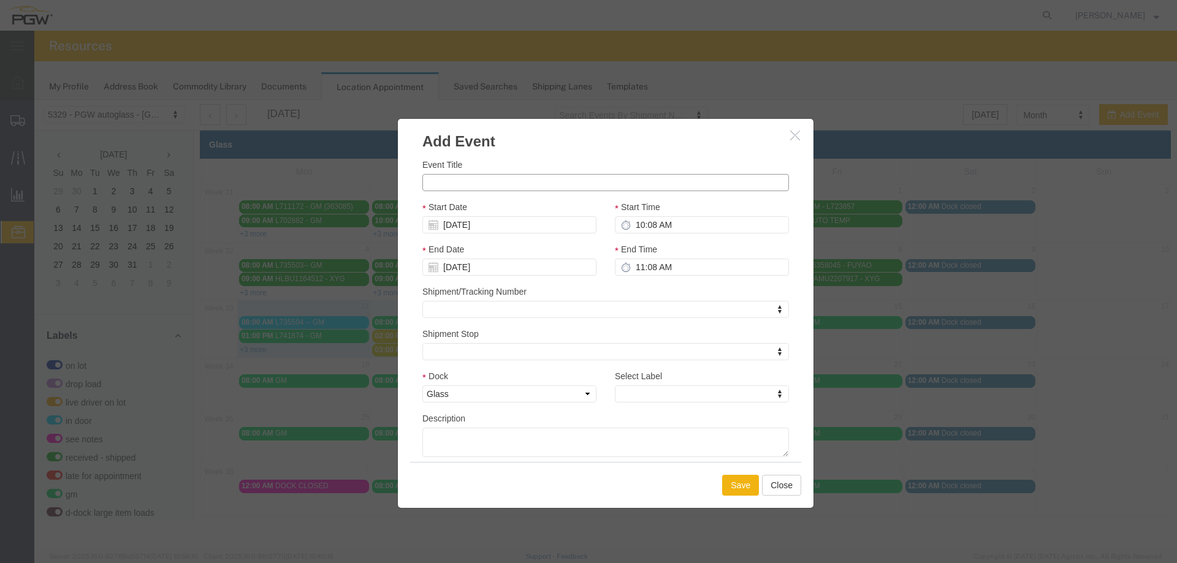
click at [468, 188] on input "Event Title" at bounding box center [605, 182] width 367 height 17
paste input "L747759"
type input "L747759 - GM (53995)"
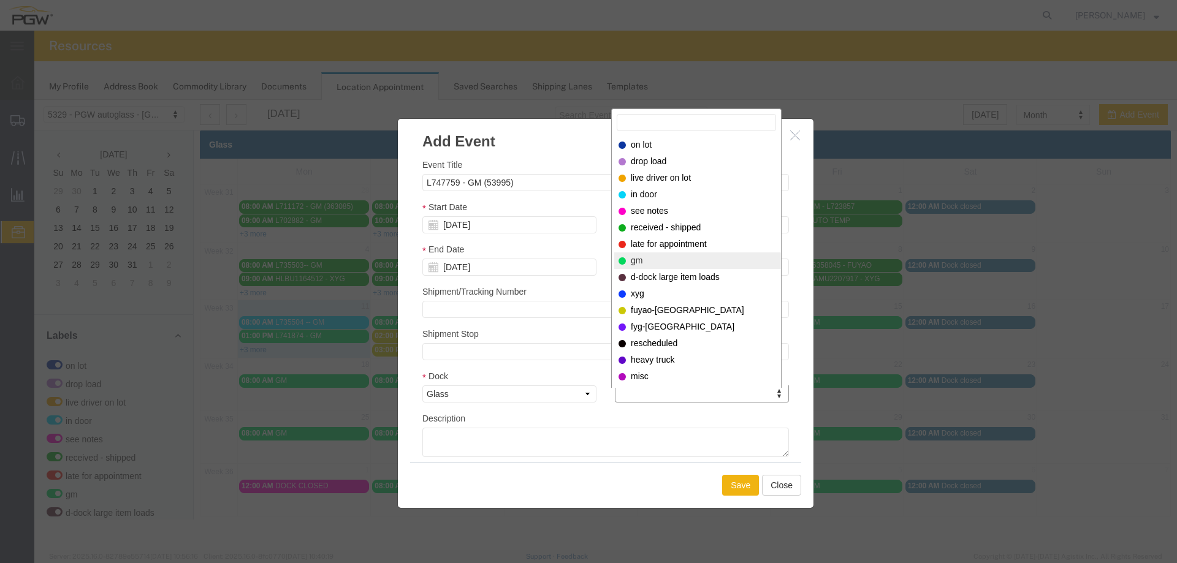
select select "340"
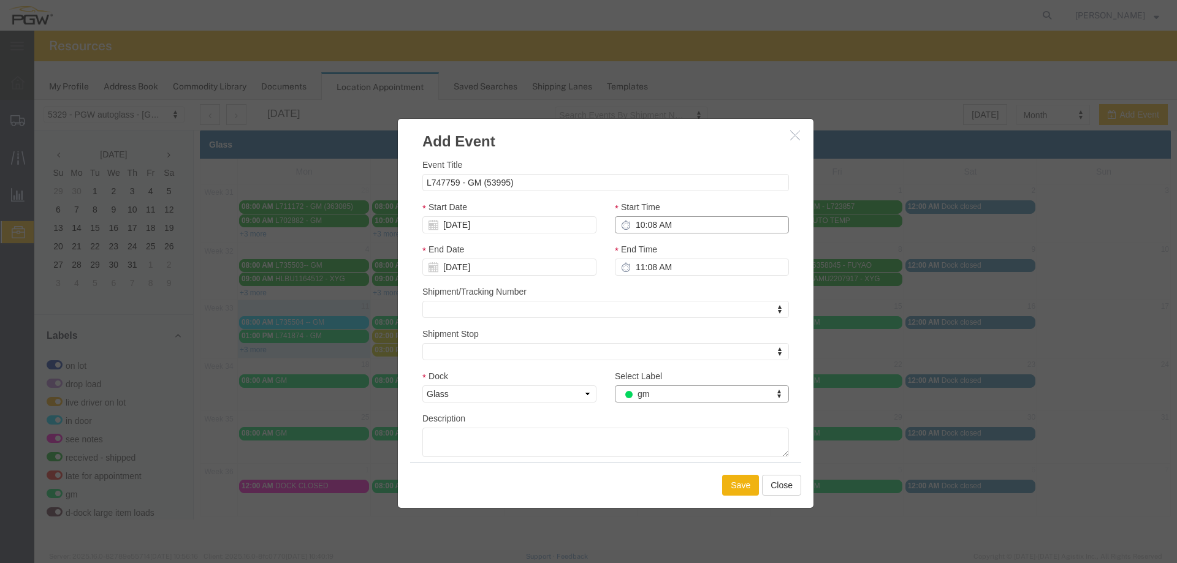
click at [636, 229] on input "10:08 AM" at bounding box center [702, 224] width 174 height 17
type input "10:00 AM"
click at [736, 490] on button "Save" at bounding box center [740, 485] width 37 height 21
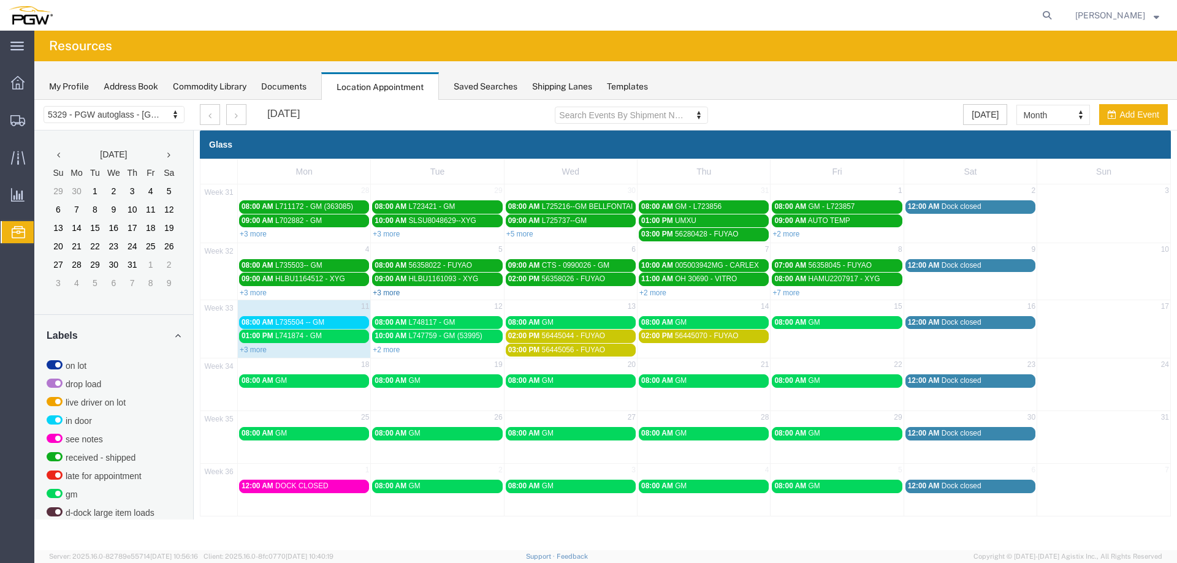
click at [381, 294] on link "+3 more" at bounding box center [386, 293] width 27 height 9
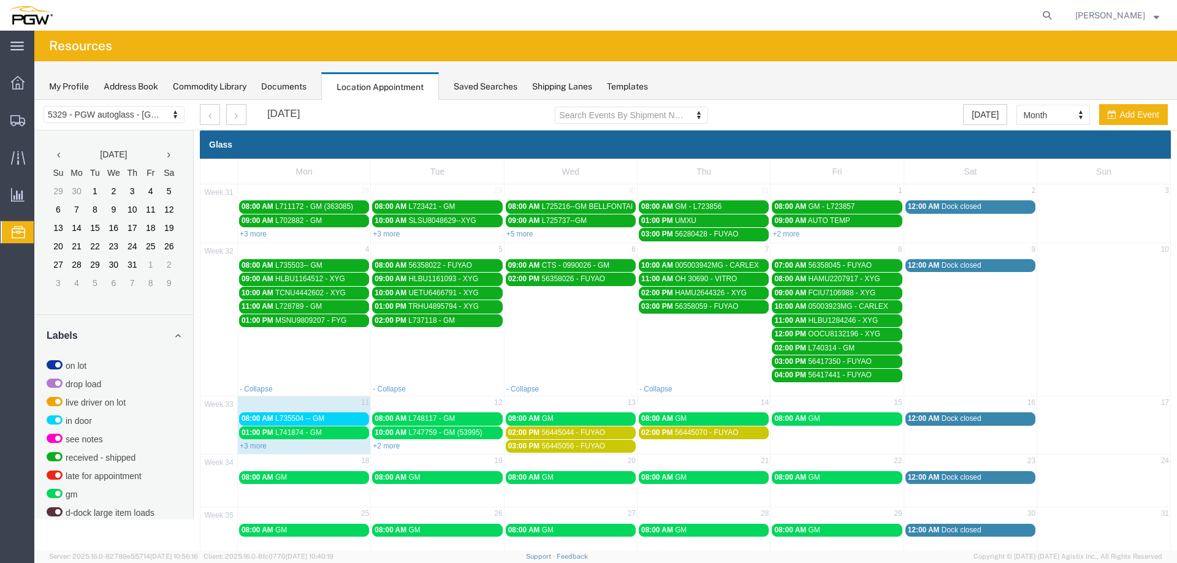
click at [452, 265] on span "56358022 - FUYAO" at bounding box center [440, 265] width 64 height 9
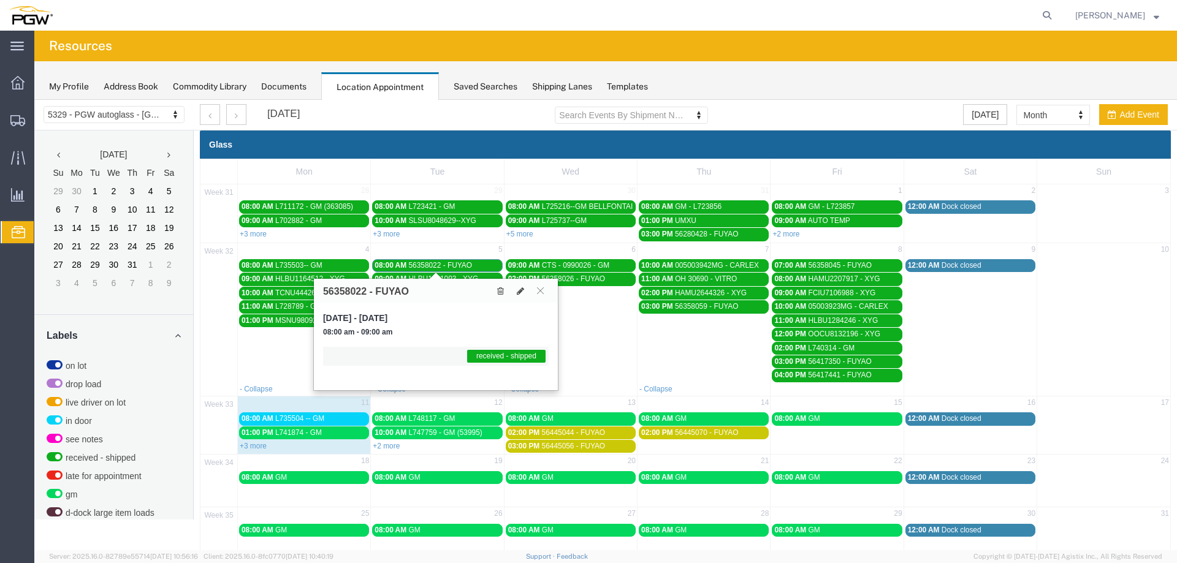
click at [452, 265] on span "56358022 - FUYAO" at bounding box center [440, 265] width 64 height 9
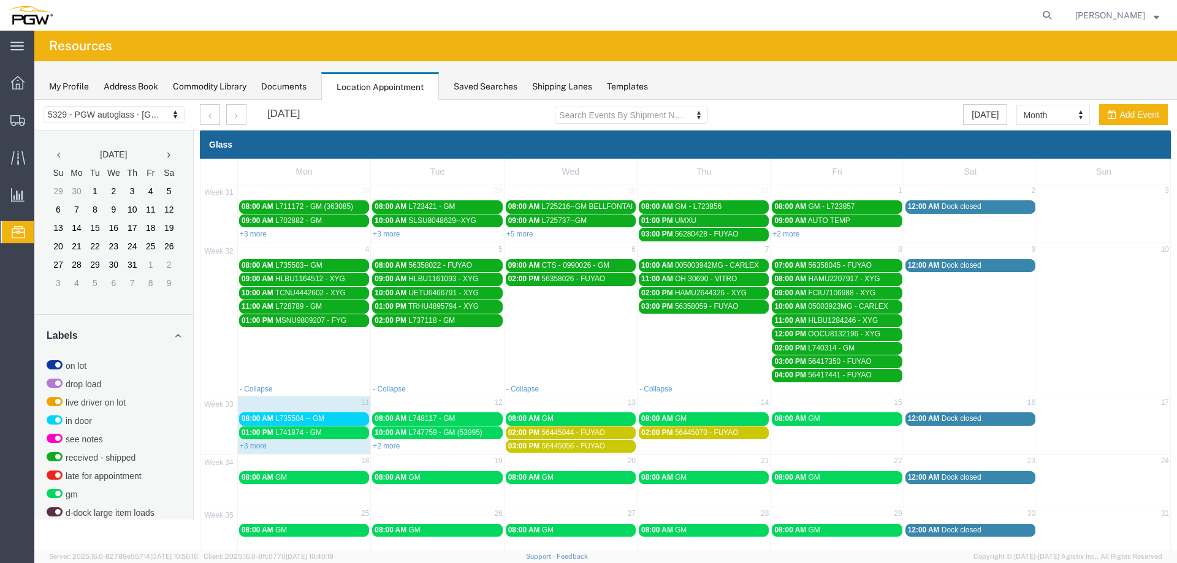
click at [452, 265] on span "56358022 - FUYAO" at bounding box center [440, 265] width 64 height 9
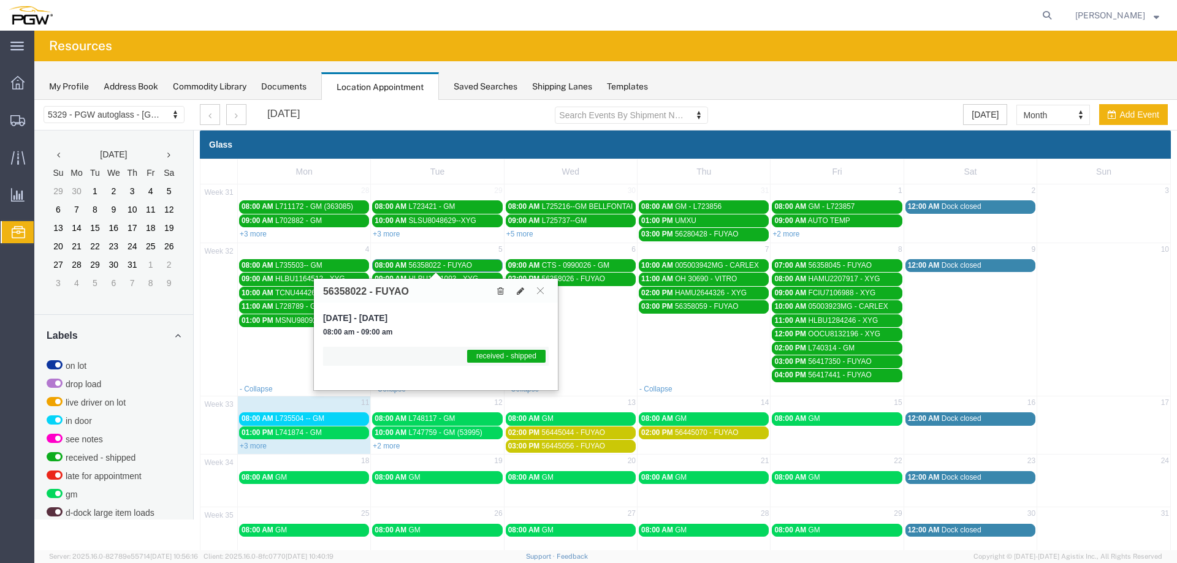
click at [344, 288] on h3 "56358022 - FUYAO" at bounding box center [366, 291] width 86 height 11
click at [425, 263] on span "56358022 - FUYAO" at bounding box center [440, 265] width 64 height 9
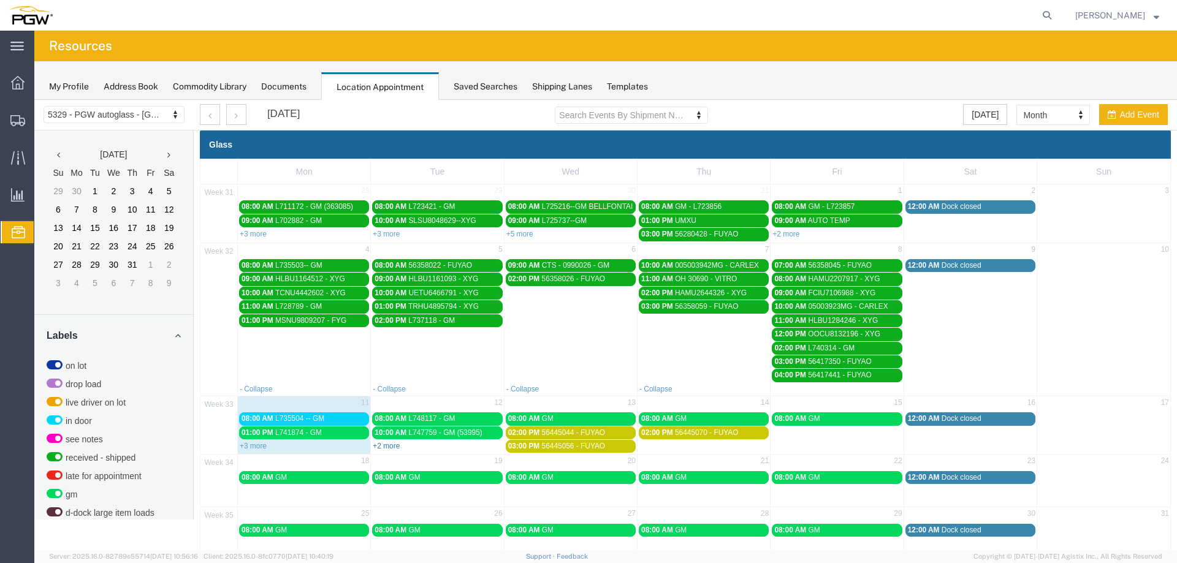
click at [393, 445] on link "+2 more" at bounding box center [386, 446] width 27 height 9
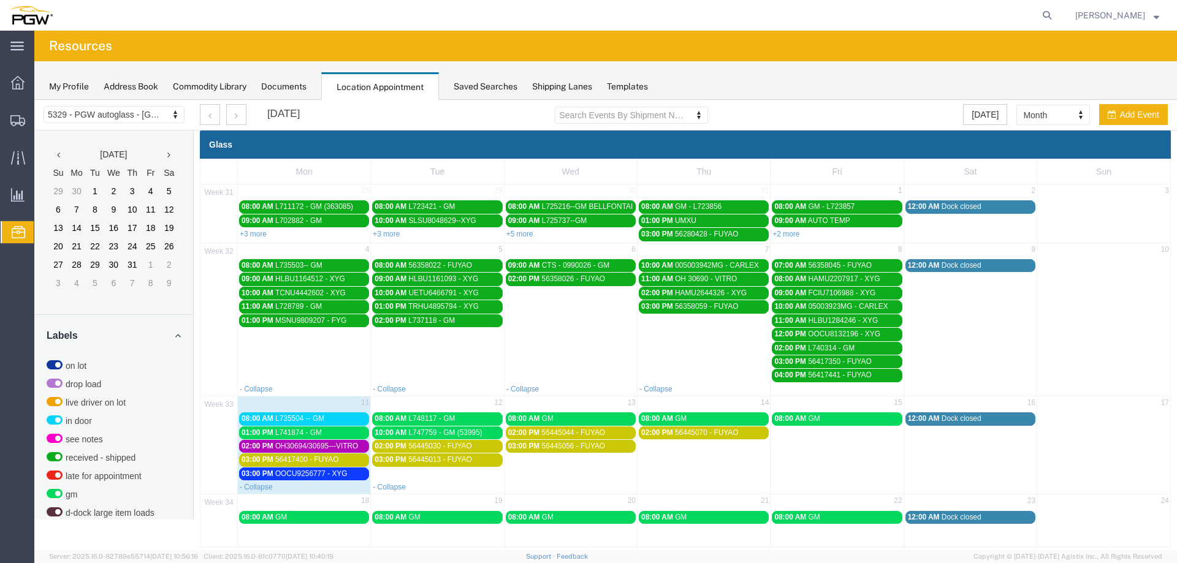
click at [419, 435] on span "L747759 - GM (53995)" at bounding box center [445, 432] width 74 height 9
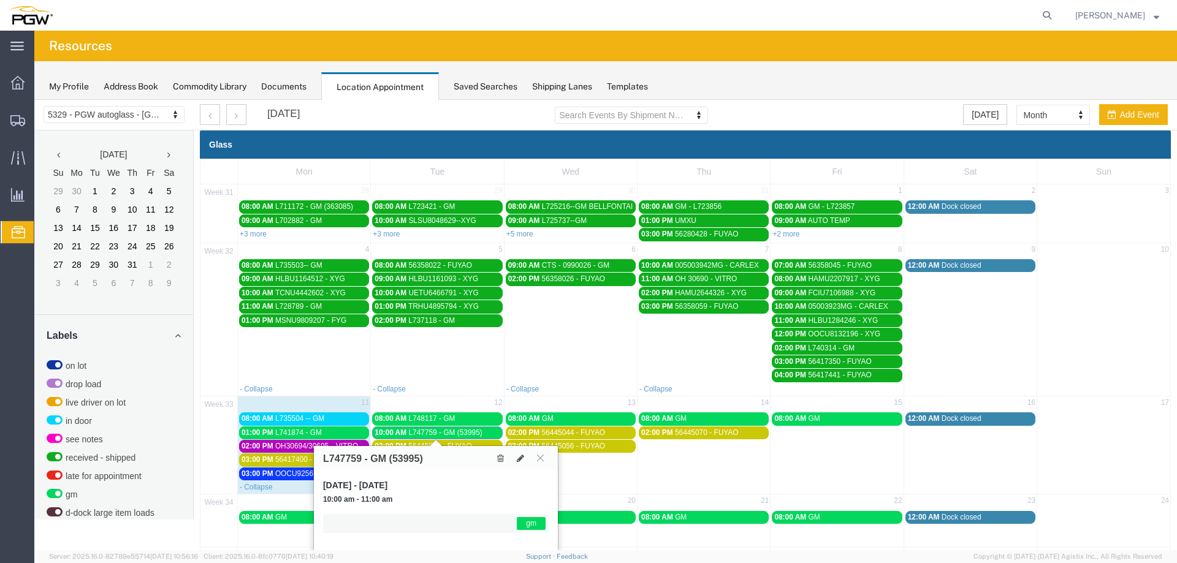
click at [525, 465] on div "L747759 - GM (53995)" at bounding box center [436, 458] width 244 height 24
click at [521, 461] on icon at bounding box center [520, 458] width 7 height 9
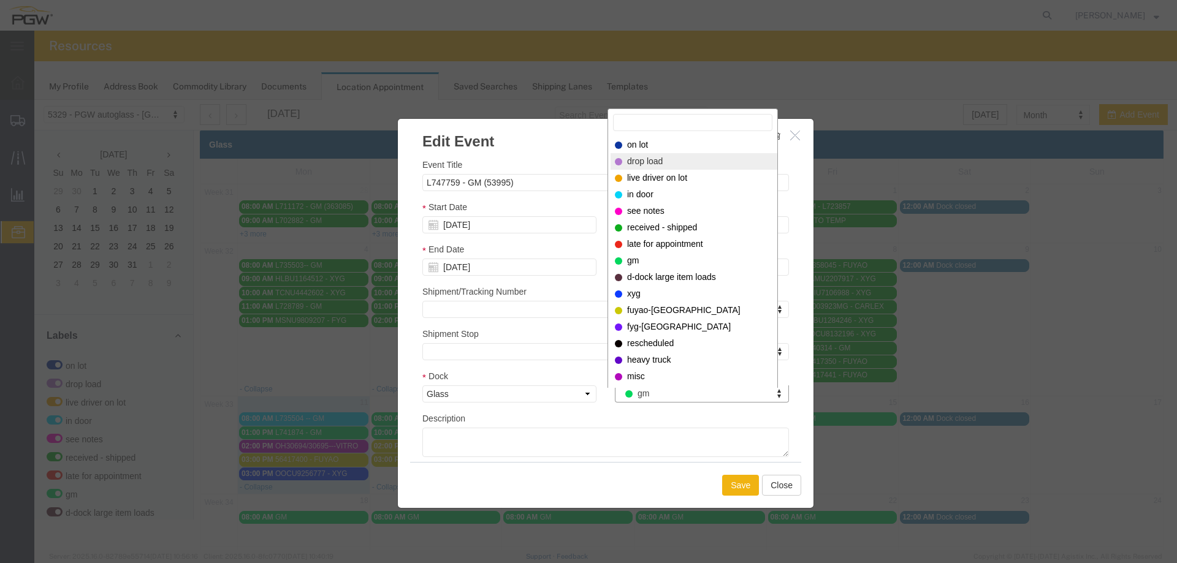
select select "300"
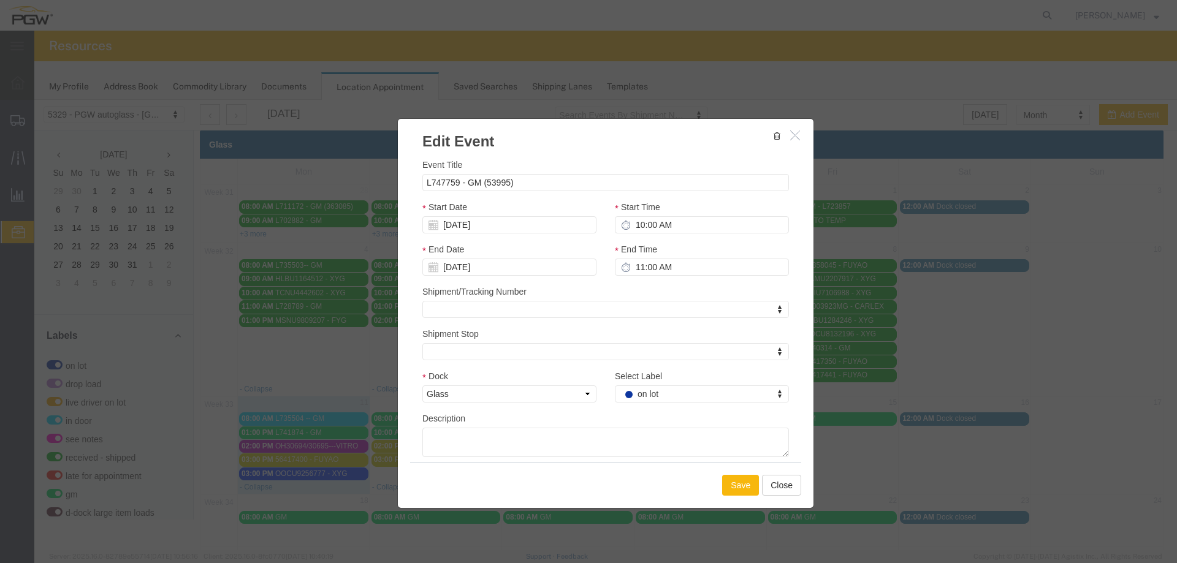
click at [736, 484] on button "Save" at bounding box center [740, 485] width 37 height 21
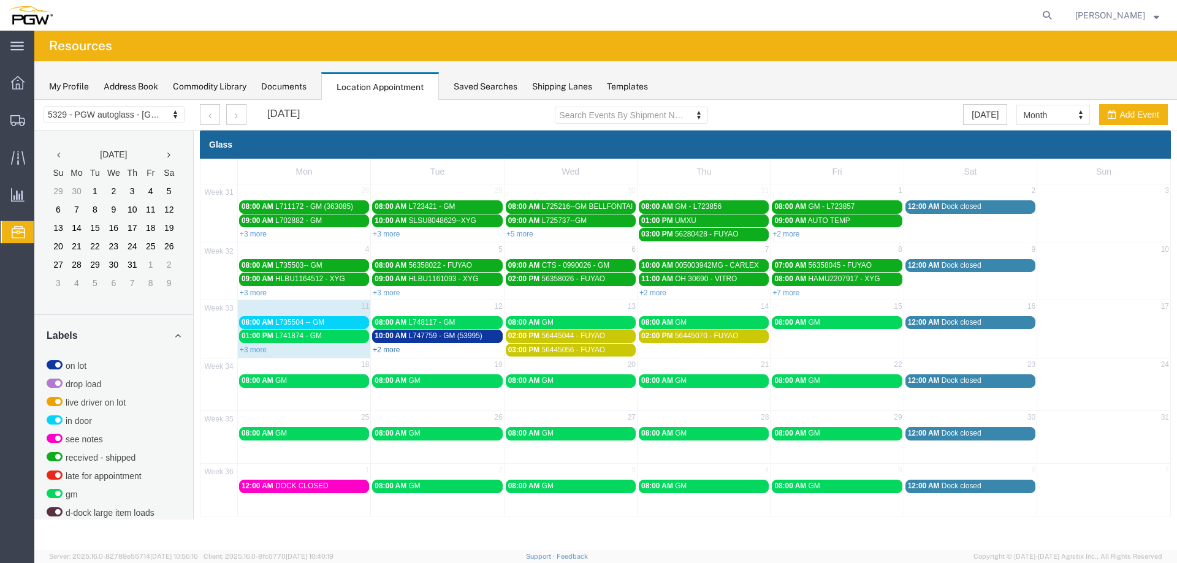
click at [382, 351] on link "+2 more" at bounding box center [386, 350] width 27 height 9
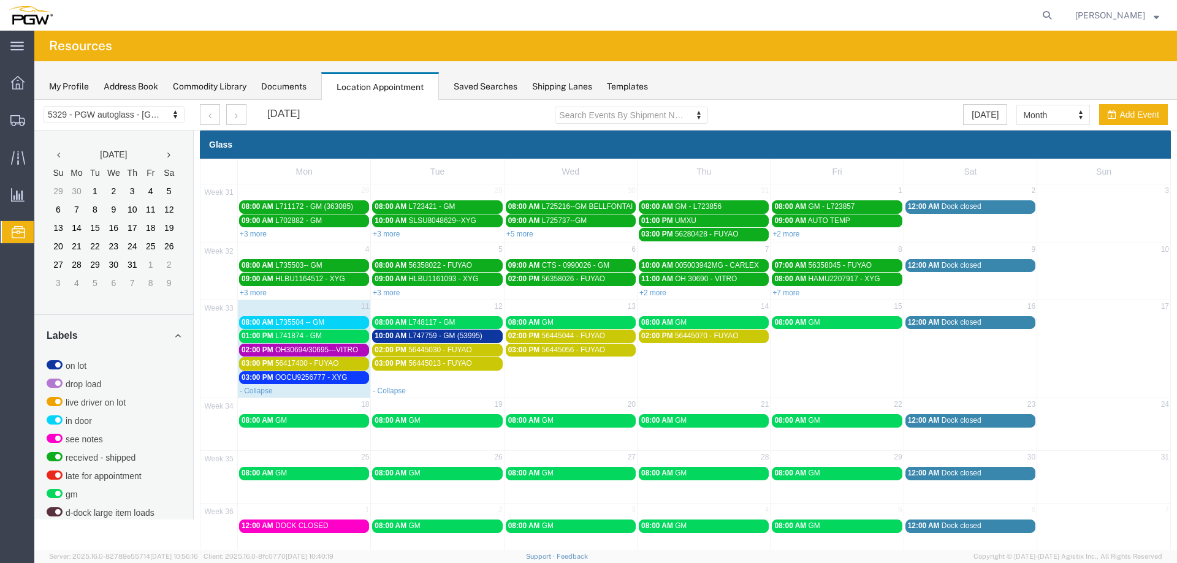
click at [345, 315] on td "08:00 AM L735504 -- GM" at bounding box center [304, 322] width 133 height 14
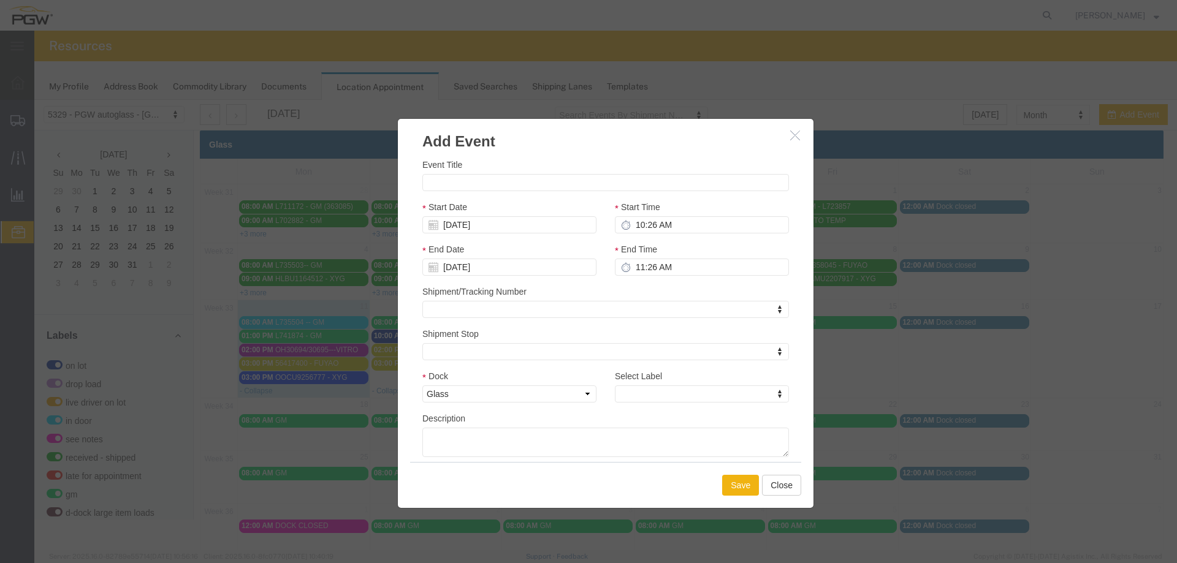
click at [790, 135] on icon "button" at bounding box center [795, 135] width 10 height 10
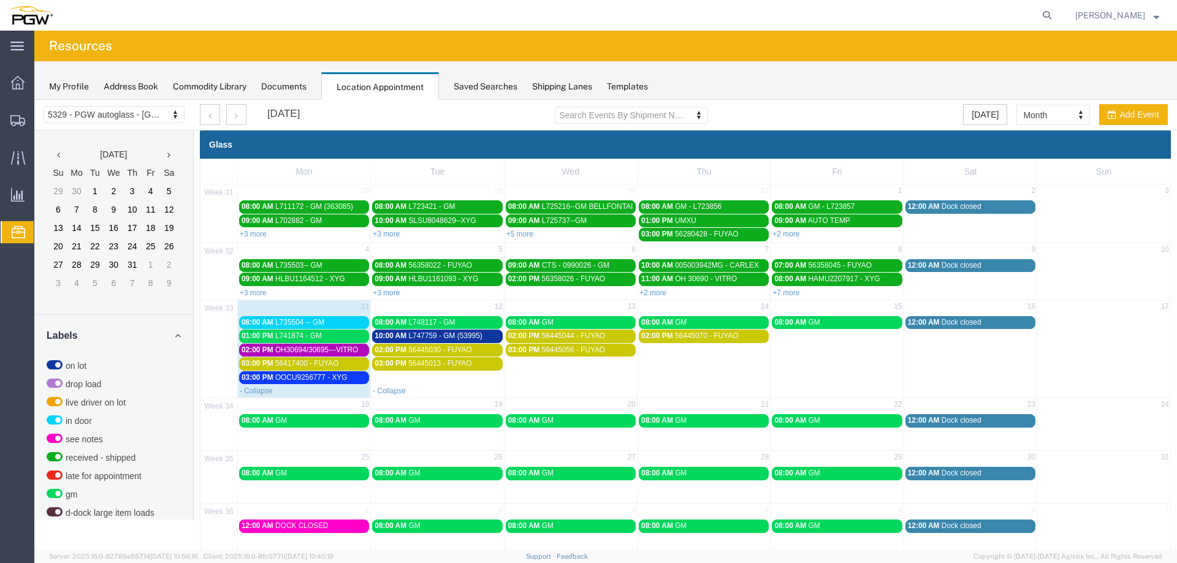
click at [341, 324] on div "08:00 AM L735504 -- GM" at bounding box center [303, 322] width 125 height 9
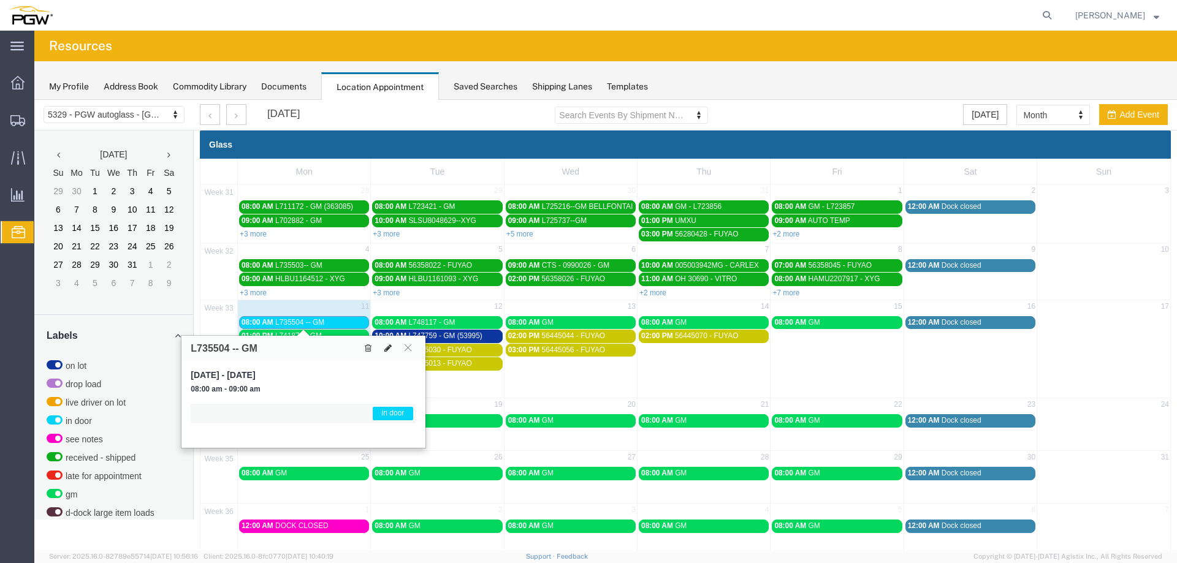
click at [390, 345] on icon at bounding box center [387, 348] width 7 height 9
select select "1"
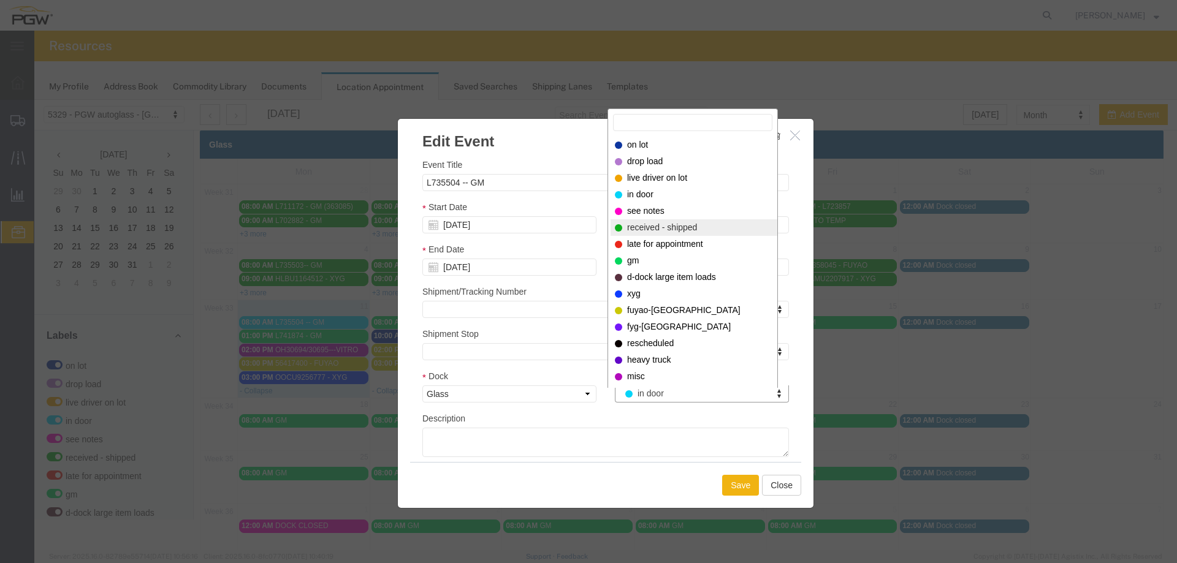
select select "200"
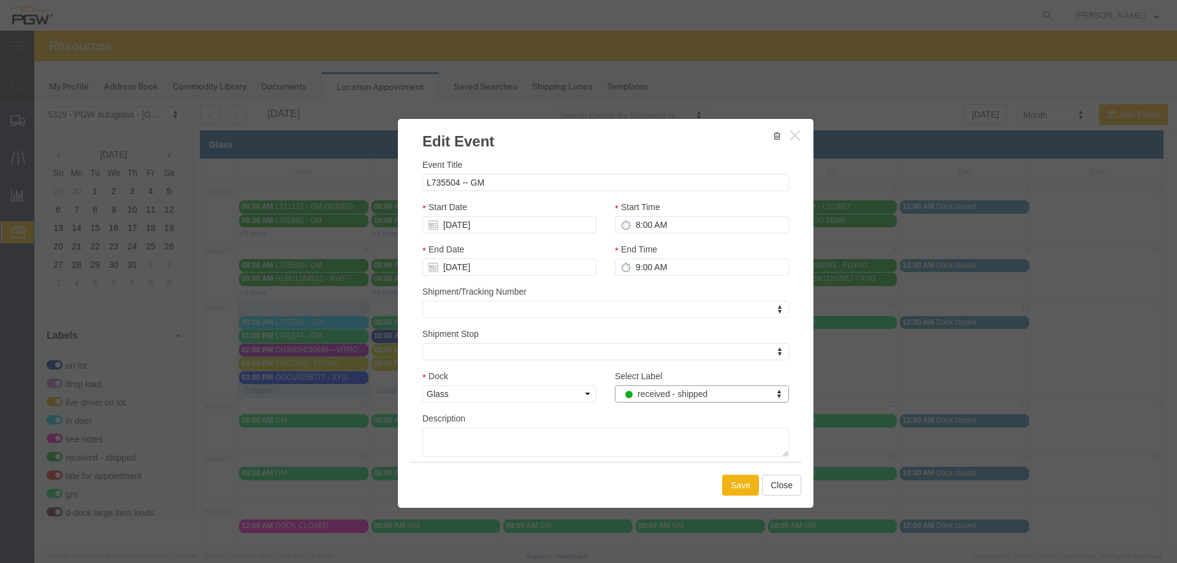
click at [718, 479] on div "Save Close" at bounding box center [605, 485] width 391 height 46
click at [723, 482] on button "Save" at bounding box center [740, 485] width 37 height 21
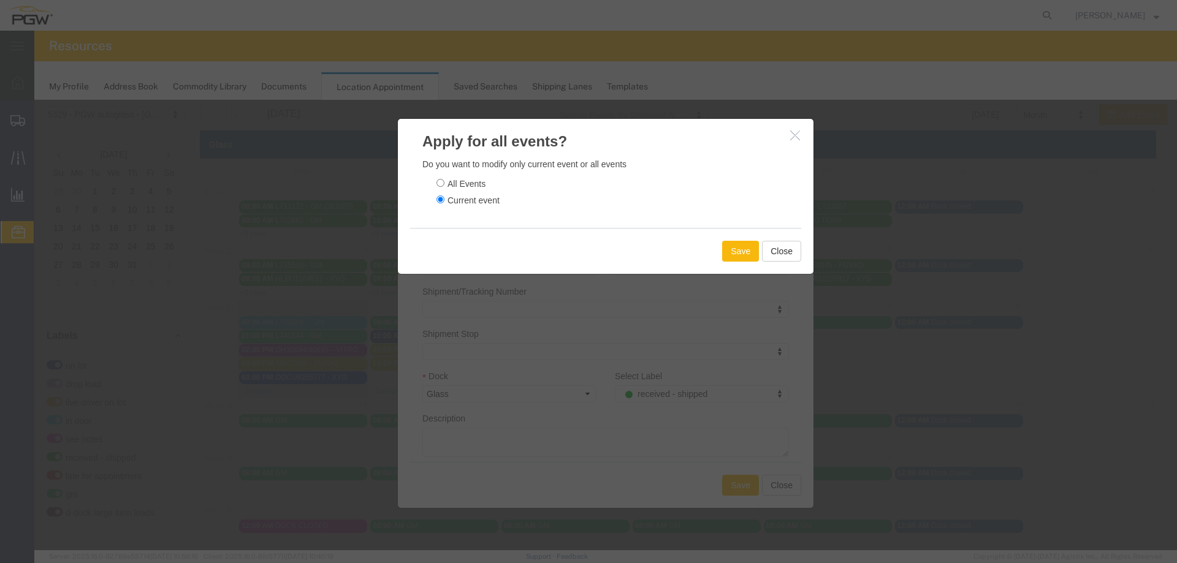
click at [732, 253] on button "Save" at bounding box center [740, 251] width 37 height 21
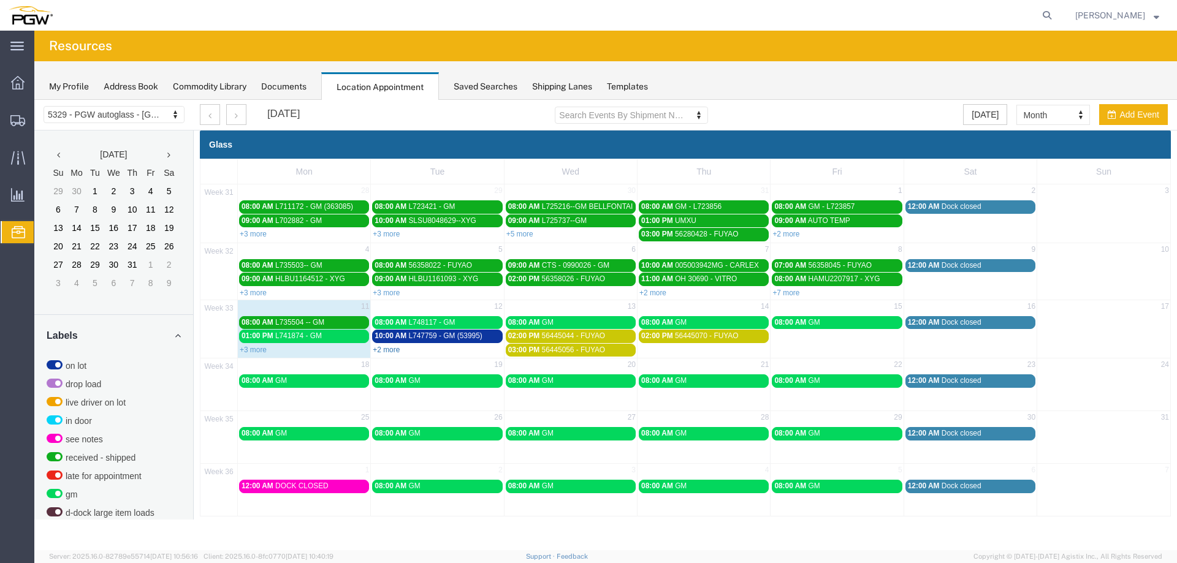
click at [386, 351] on link "+2 more" at bounding box center [386, 350] width 27 height 9
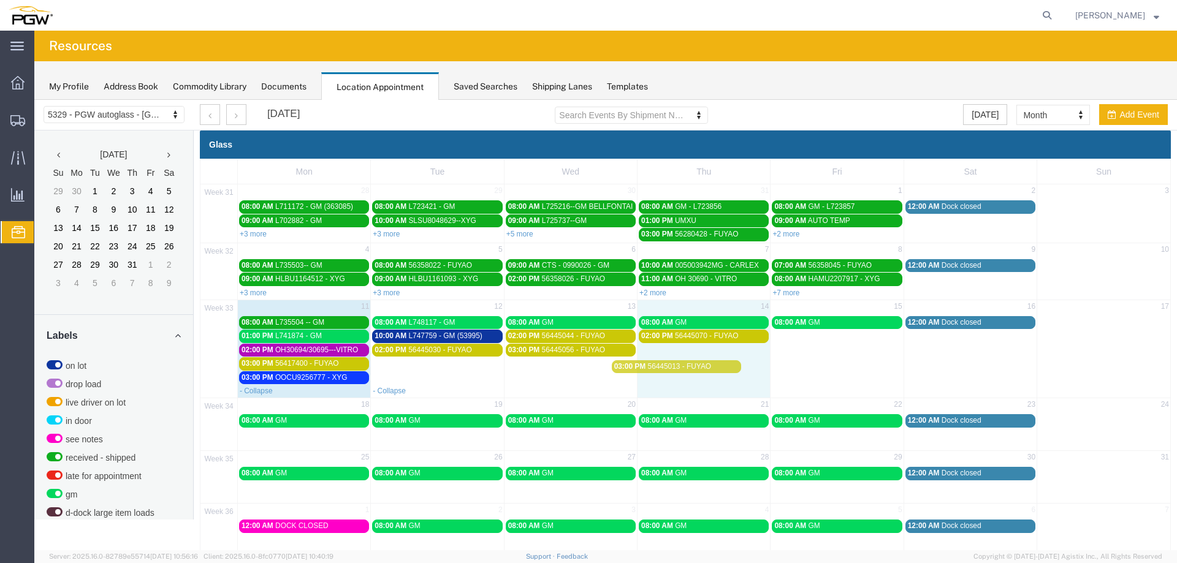
drag, startPoint x: 527, startPoint y: 363, endPoint x: 704, endPoint y: 371, distance: 177.3
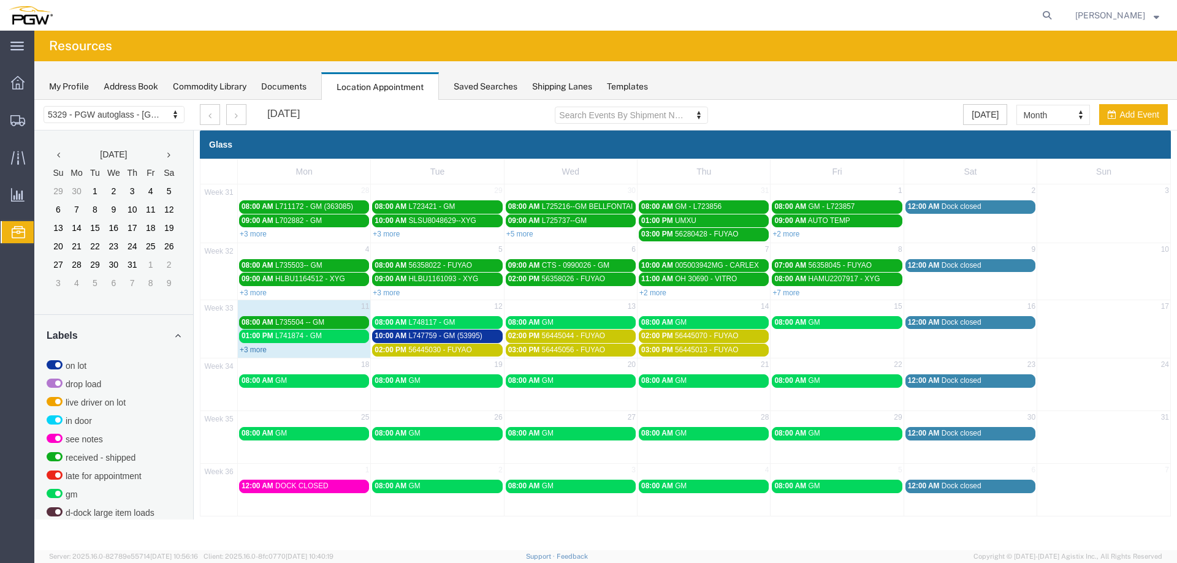
click at [263, 352] on link "+3 more" at bounding box center [253, 350] width 27 height 9
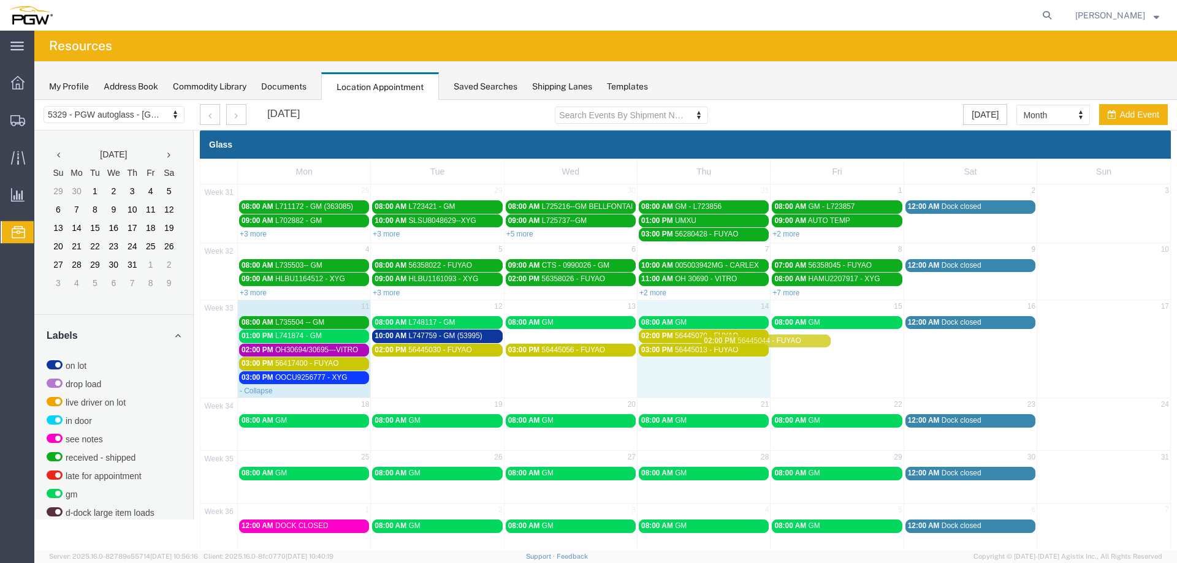
drag, startPoint x: 566, startPoint y: 336, endPoint x: 852, endPoint y: 339, distance: 286.3
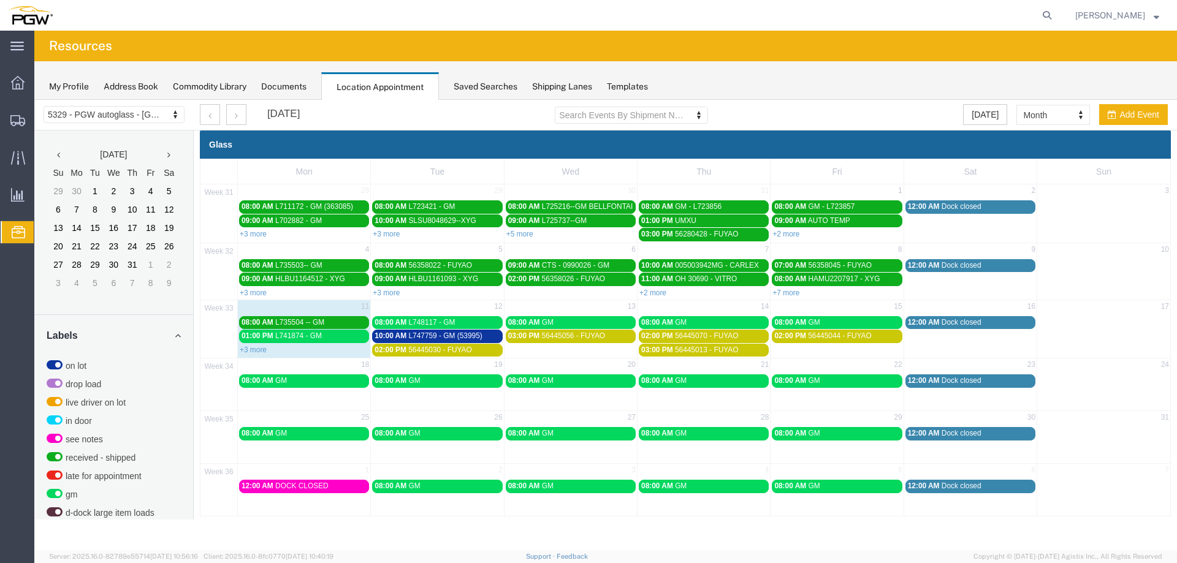
click at [257, 351] on link "+3 more" at bounding box center [253, 350] width 27 height 9
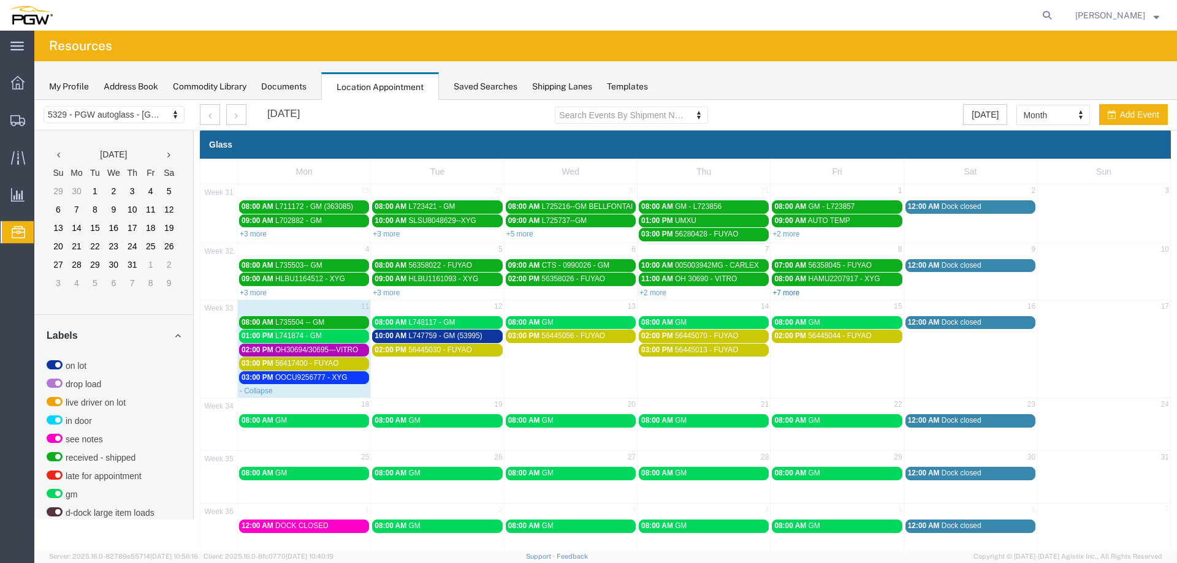
click at [786, 292] on link "+7 more" at bounding box center [785, 293] width 27 height 9
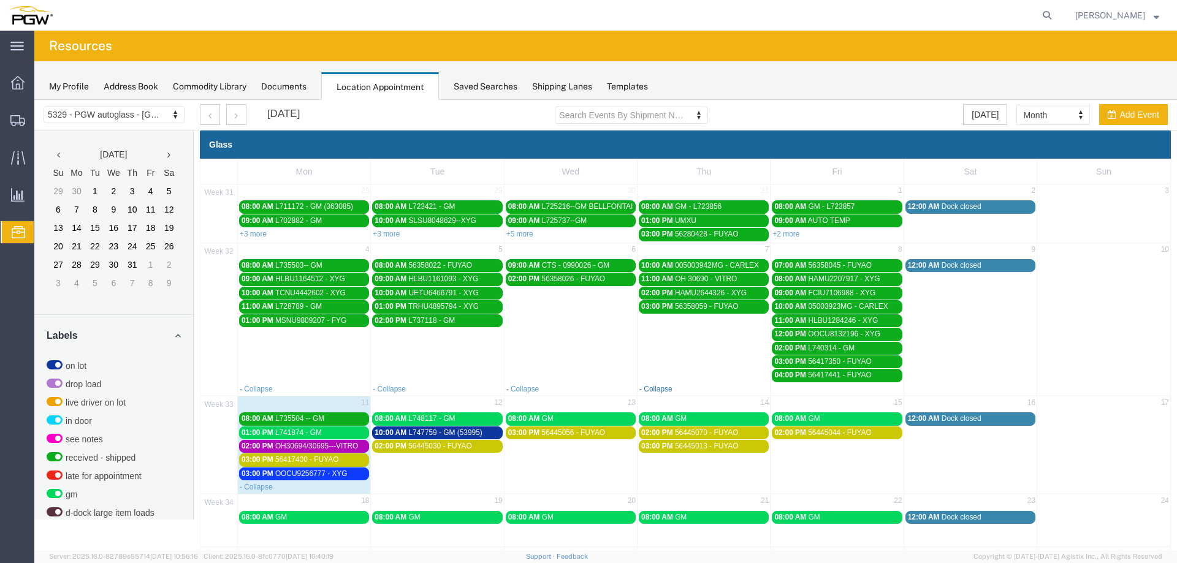
click at [639, 389] on link "- Collapse" at bounding box center [655, 389] width 33 height 9
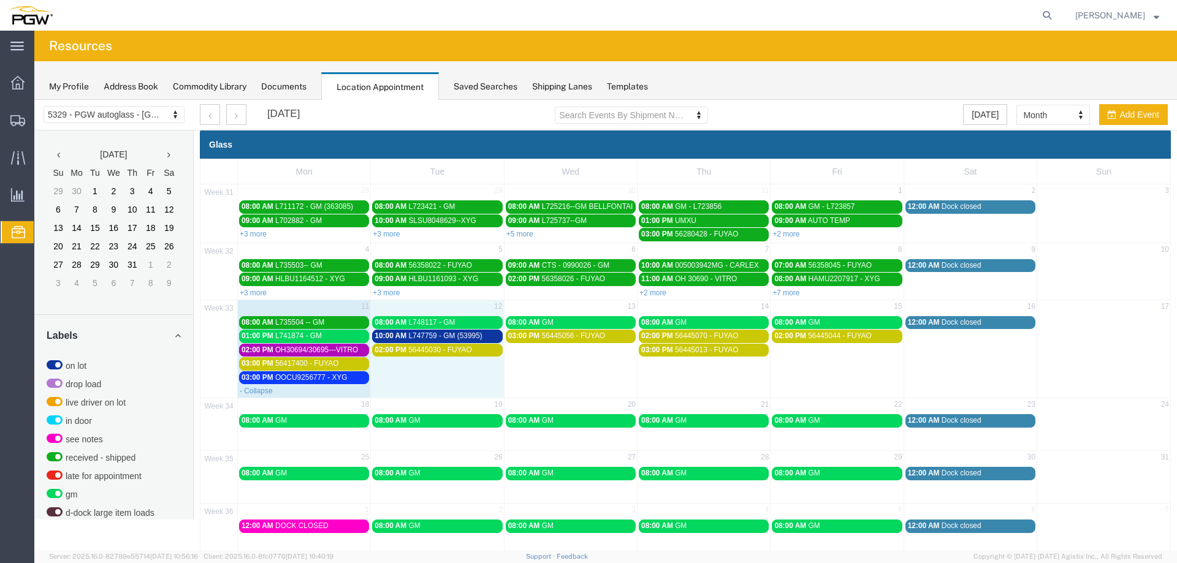
click at [430, 386] on table "33 11 12 13 14 15 16 17 08:00 AM L735504 -- GM 08:00 AM L748117 - GM 08:00 AM G…" at bounding box center [685, 348] width 970 height 97
select select "1"
select select
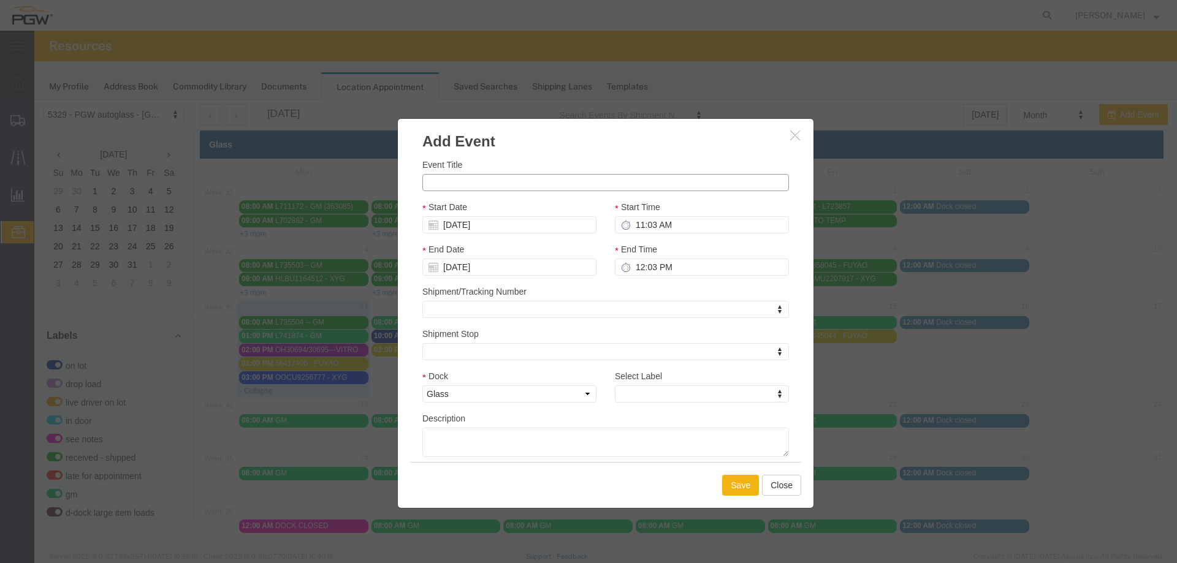
click at [538, 180] on input "Event Title" at bounding box center [605, 182] width 367 height 17
type input "CTS - 1901400 - GM"
click at [636, 229] on input "11:03 AM" at bounding box center [702, 224] width 174 height 17
type input "11:00 AM"
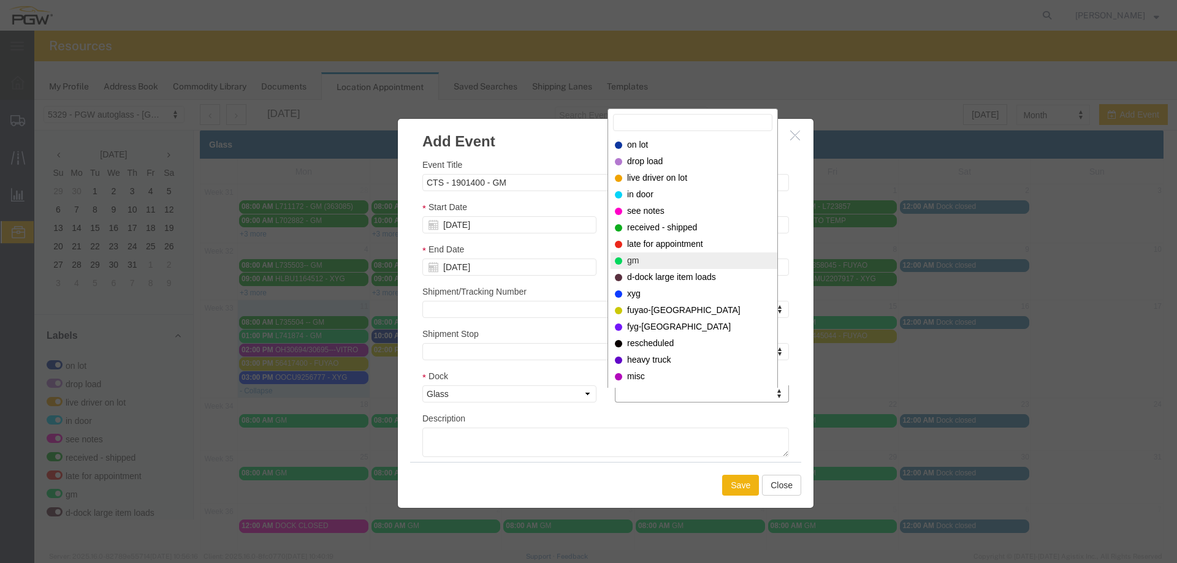
select select "340"
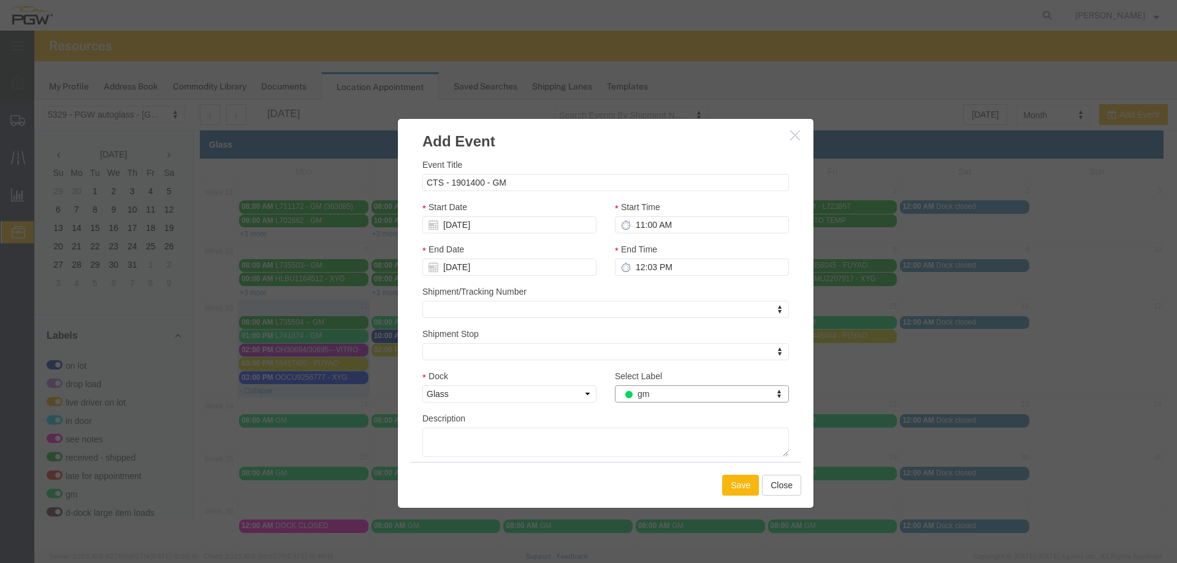
drag, startPoint x: 726, startPoint y: 485, endPoint x: 730, endPoint y: 468, distance: 18.3
click at [726, 486] on button "Save" at bounding box center [740, 485] width 37 height 21
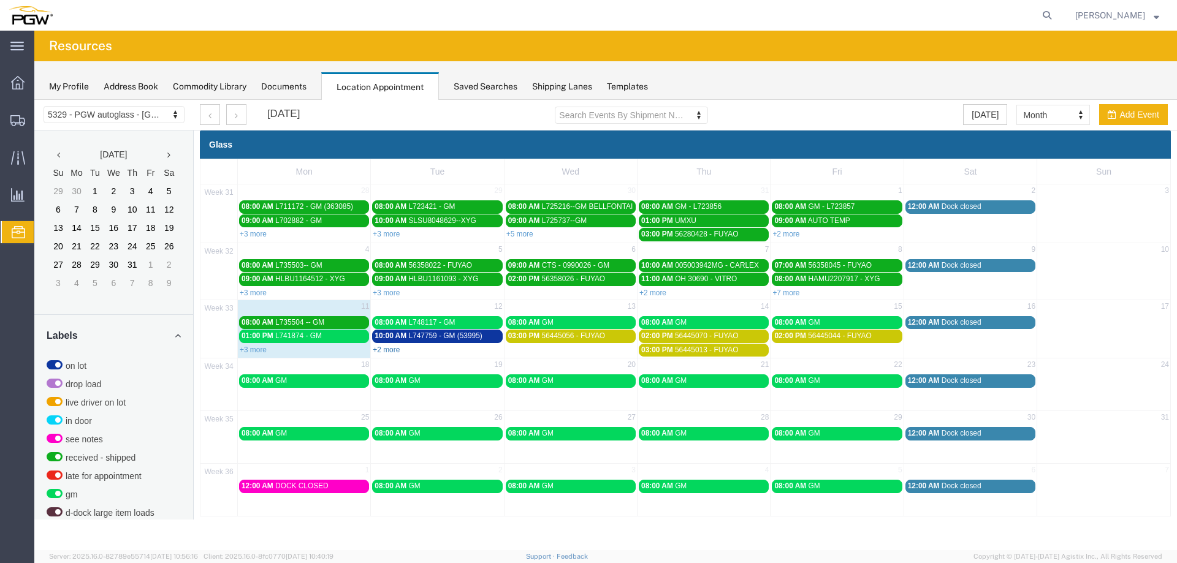
click at [378, 348] on link "+2 more" at bounding box center [386, 350] width 27 height 9
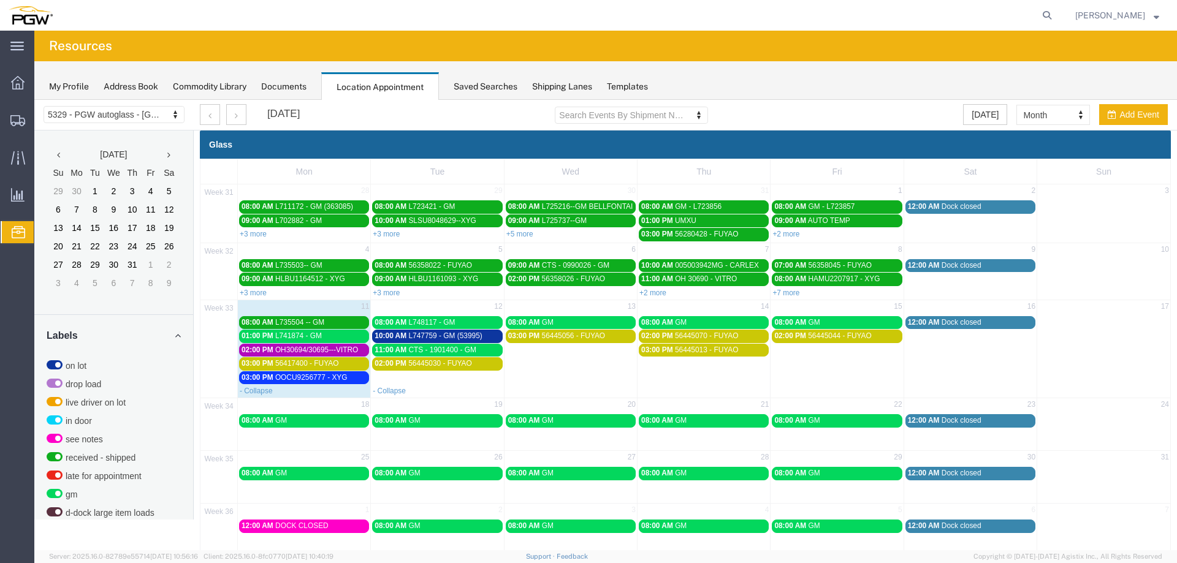
click at [330, 351] on span "OH30694/30695---VITRO" at bounding box center [316, 350] width 83 height 9
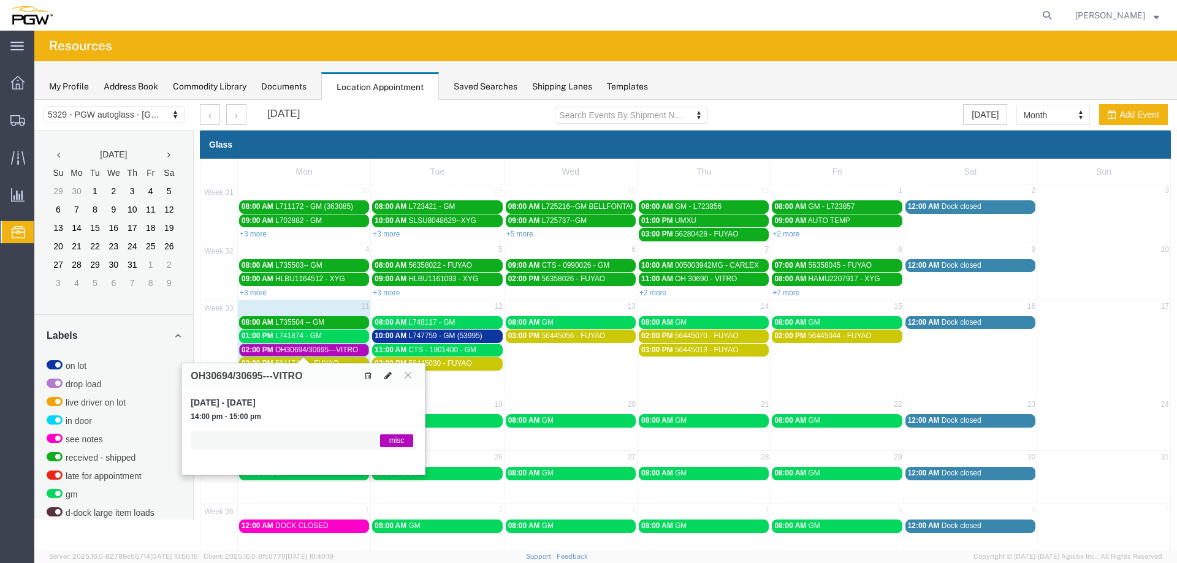
click at [386, 380] on button at bounding box center [387, 375] width 17 height 13
select select "1"
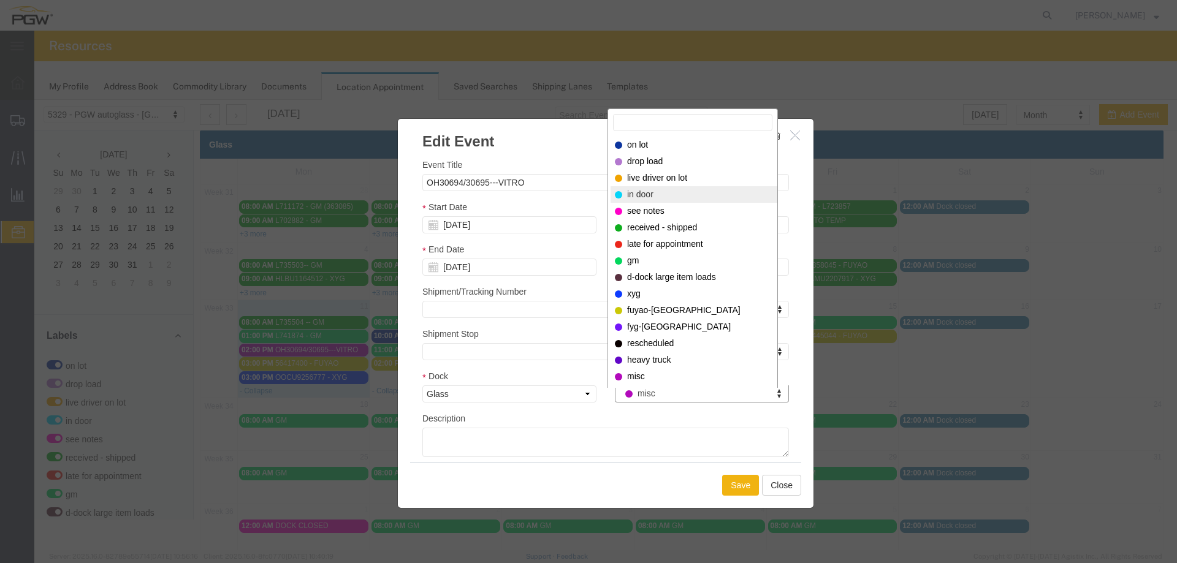
select select "220"
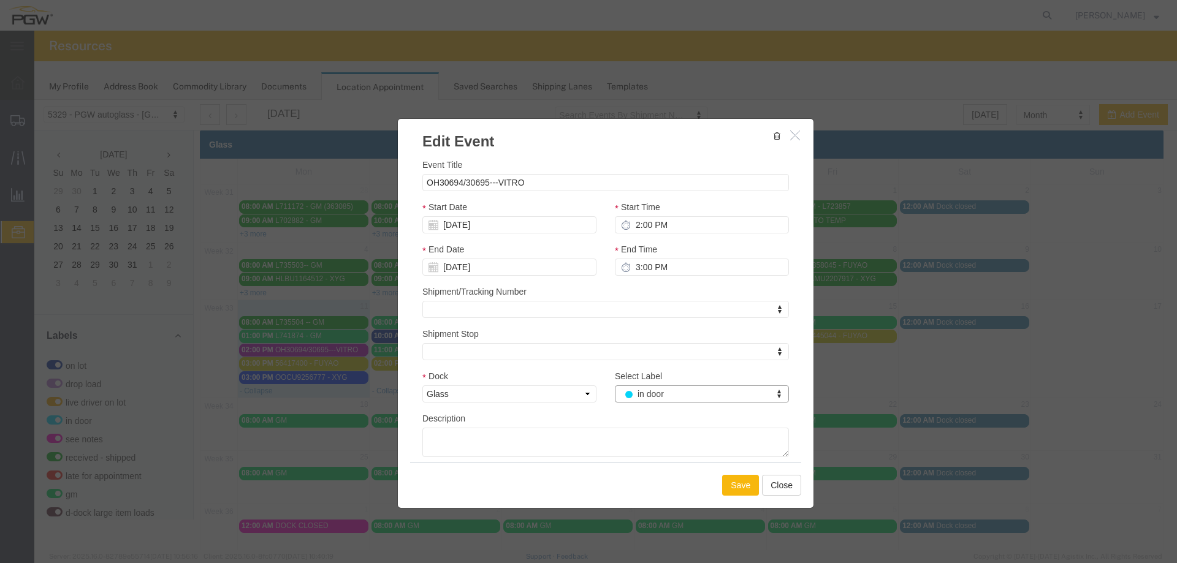
click at [726, 485] on button "Save" at bounding box center [740, 485] width 37 height 21
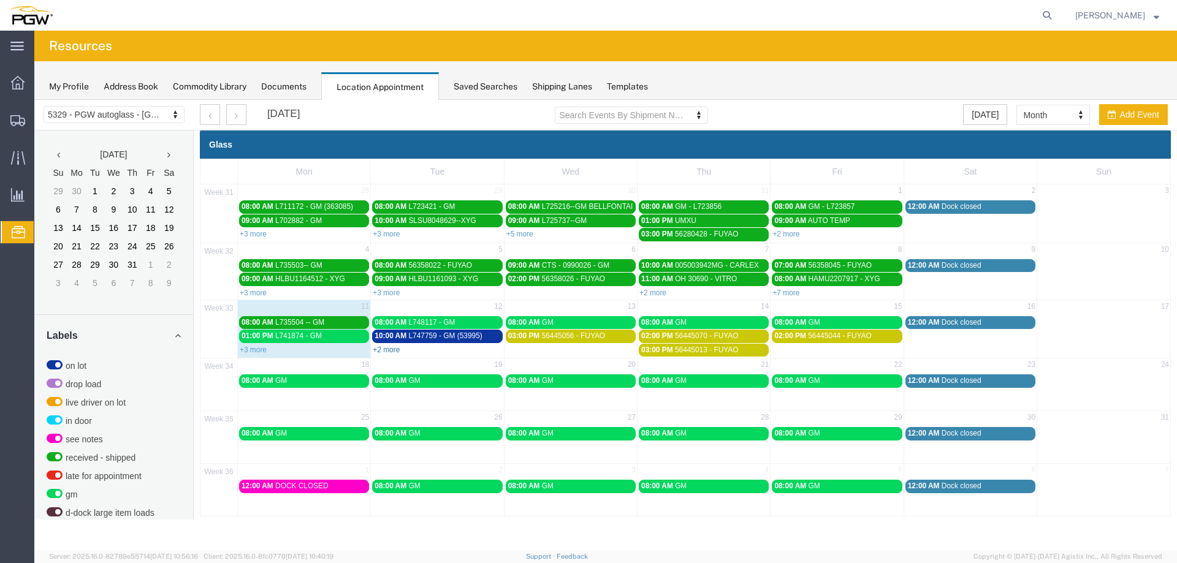
click at [392, 350] on link "+2 more" at bounding box center [386, 350] width 27 height 9
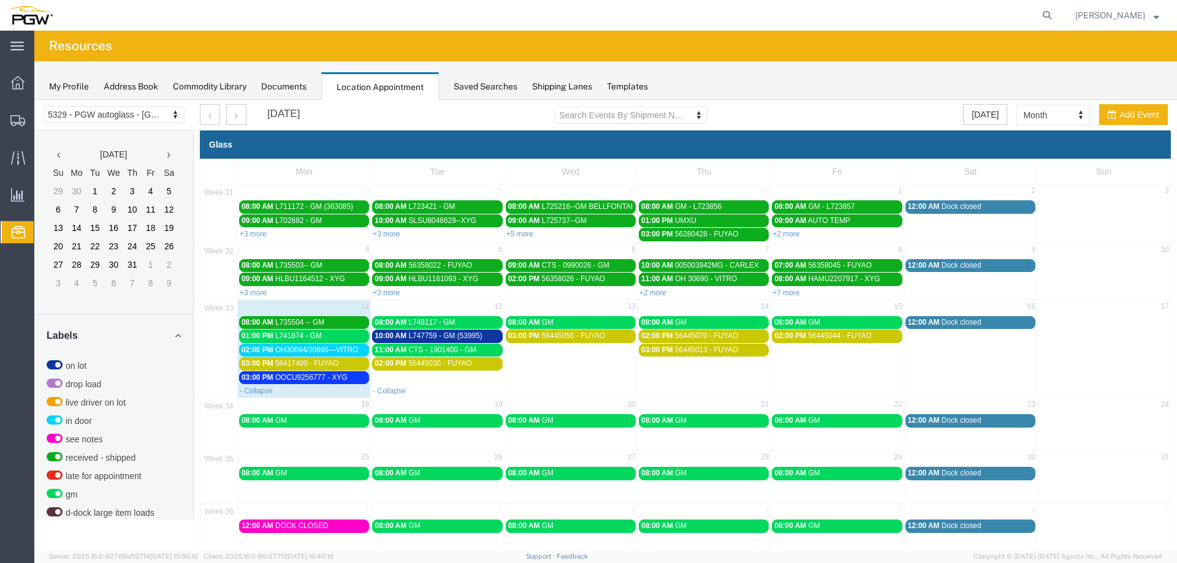
click at [413, 383] on td "02:00 PM 56445030 - FUYAO" at bounding box center [437, 371] width 133 height 28
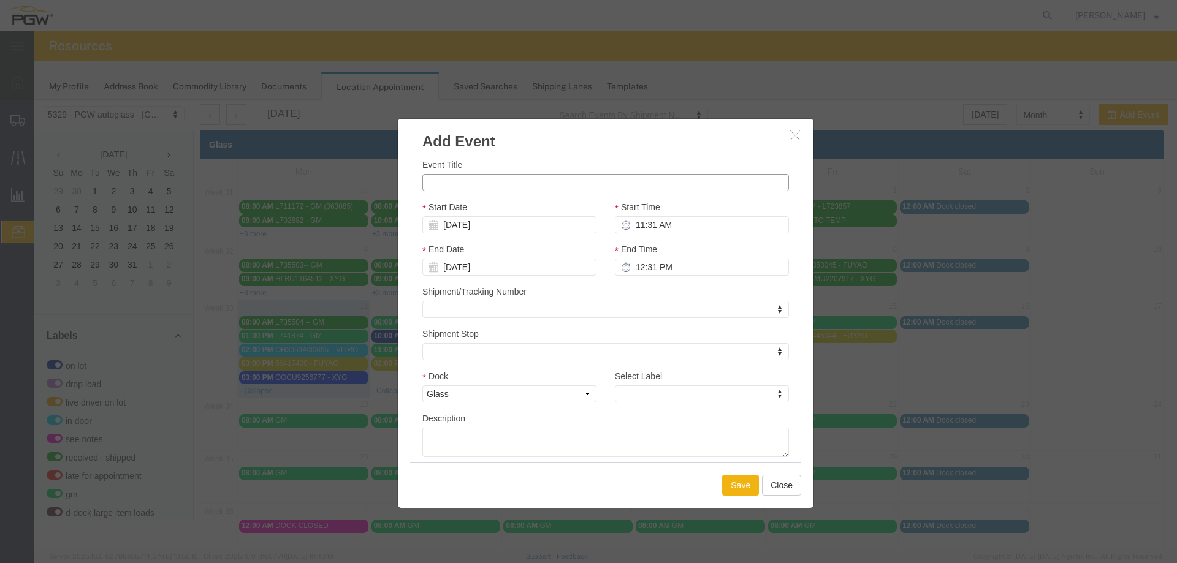
click at [462, 177] on input "Event Title" at bounding box center [605, 182] width 367 height 17
paste input "CSNU7135482"
type input "CSNU7135482 - XYG"
click at [634, 225] on input "11:31 AM" at bounding box center [702, 224] width 174 height 17
type input "12:00 PM"
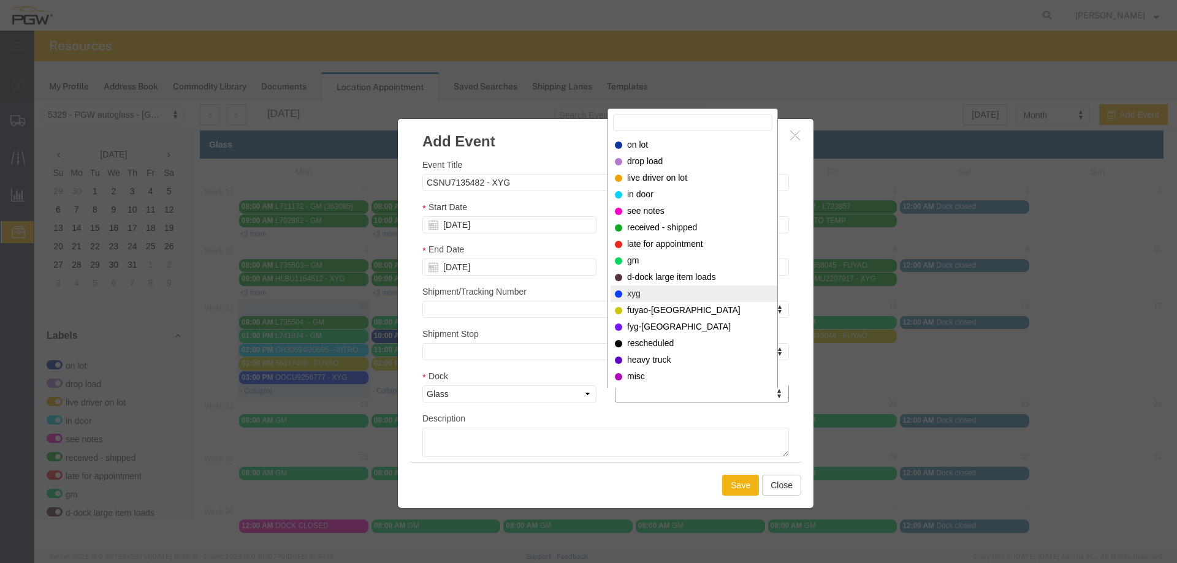
select select "12920"
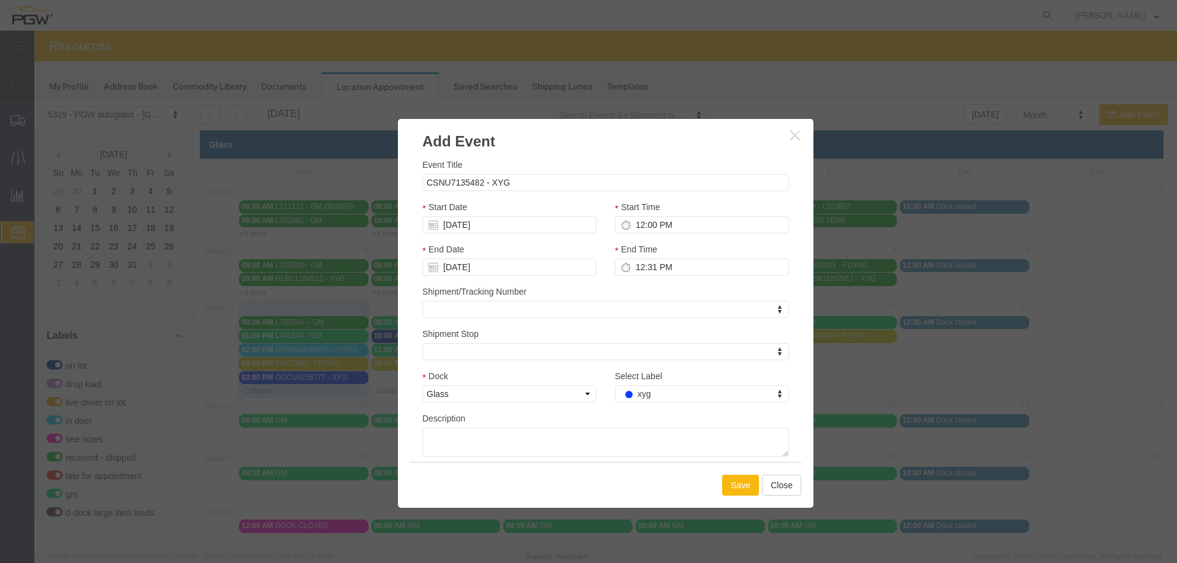
click at [738, 487] on button "Save" at bounding box center [740, 485] width 37 height 21
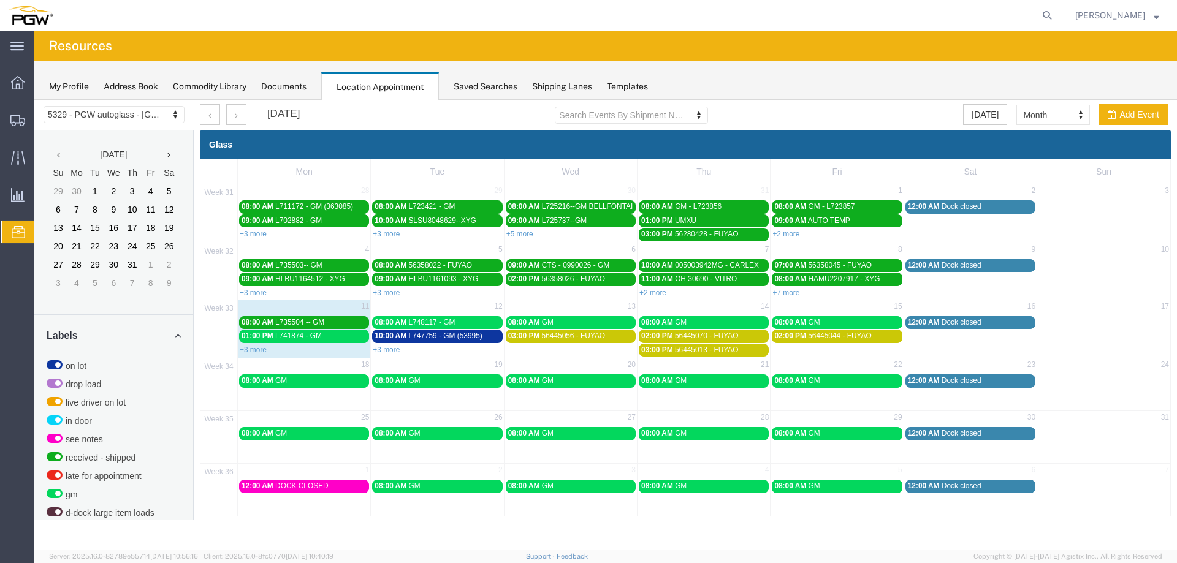
drag, startPoint x: 1056, startPoint y: 17, endPoint x: 1014, endPoint y: 23, distance: 42.2
click at [1055, 17] on icon at bounding box center [1046, 15] width 17 height 17
click at [1012, 21] on input "search" at bounding box center [852, 15] width 373 height 29
type input "56379215"
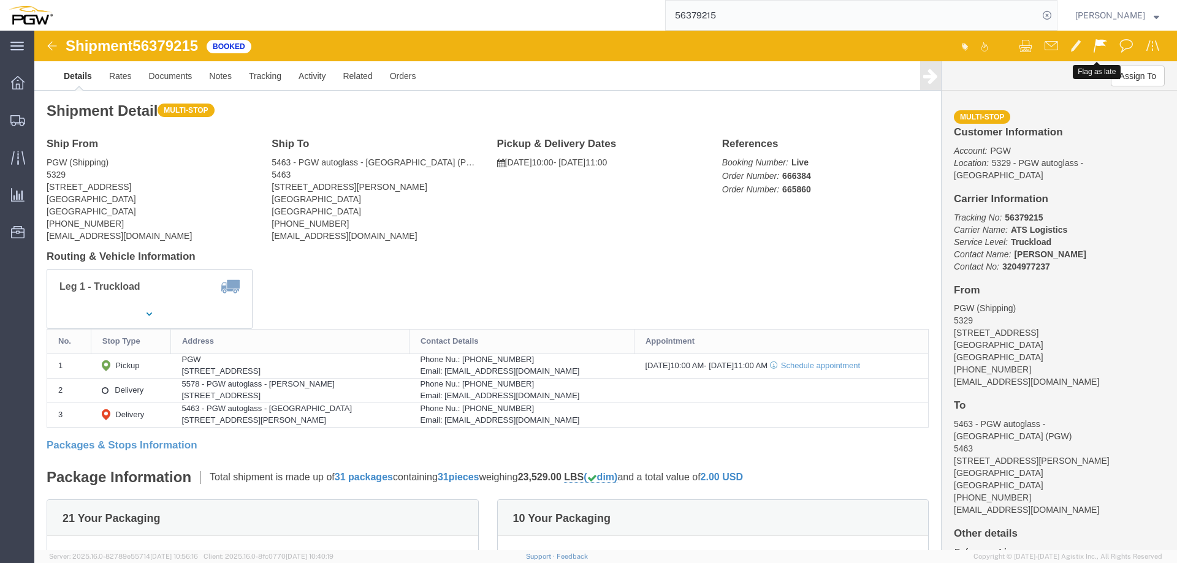
click span
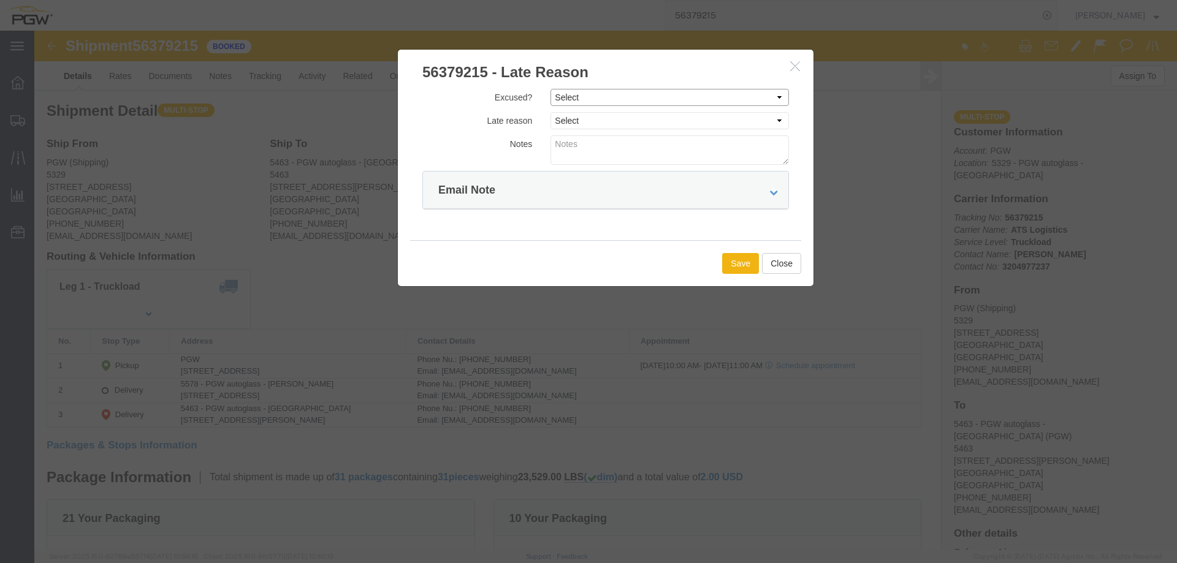
click select "Select Excused Not Excused"
select select "NOT_EXCUSED"
click select "Select Excused Not Excused"
drag, startPoint x: 546, startPoint y: 89, endPoint x: 547, endPoint y: 96, distance: 6.9
click select "Select Bad Carrier Data Carrier Admin Error Delay Accident Driver Error Lack of…"
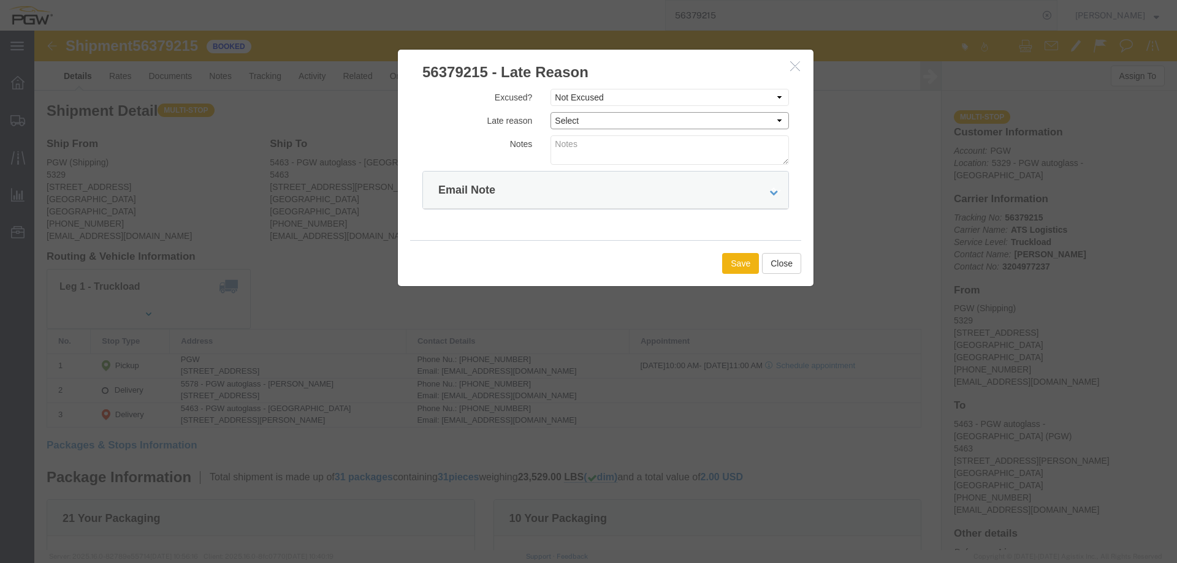
select select "OTHER"
click select "Select Bad Carrier Data Carrier Admin Error Delay Accident Driver Error Lack of…"
click button "Save"
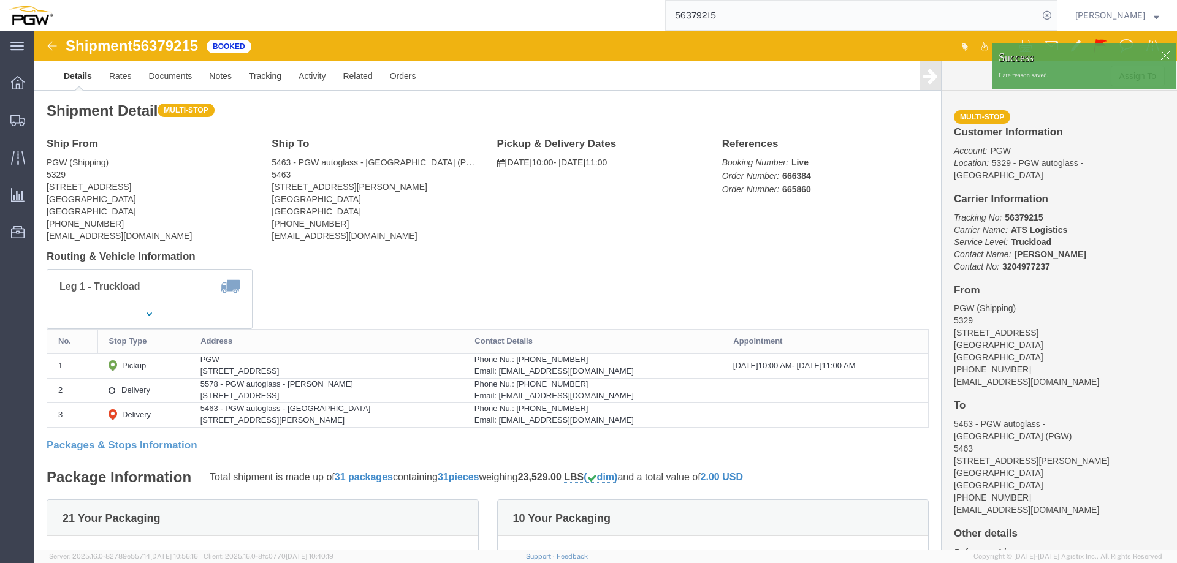
click at [798, 21] on input "56379215" at bounding box center [852, 15] width 373 height 29
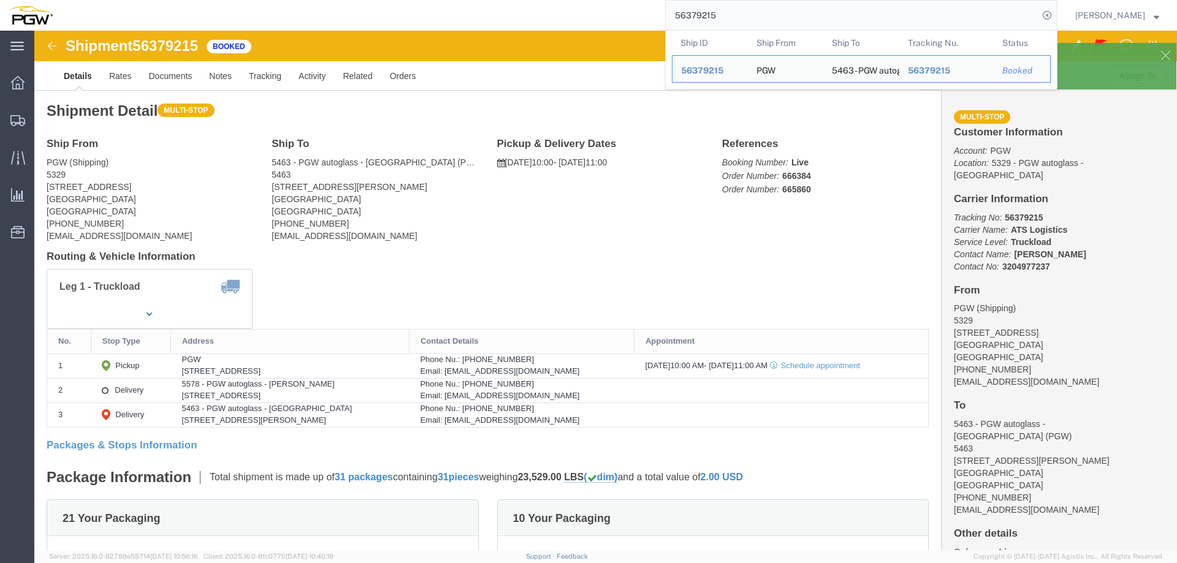
click at [798, 21] on input "56379215" at bounding box center [852, 15] width 373 height 29
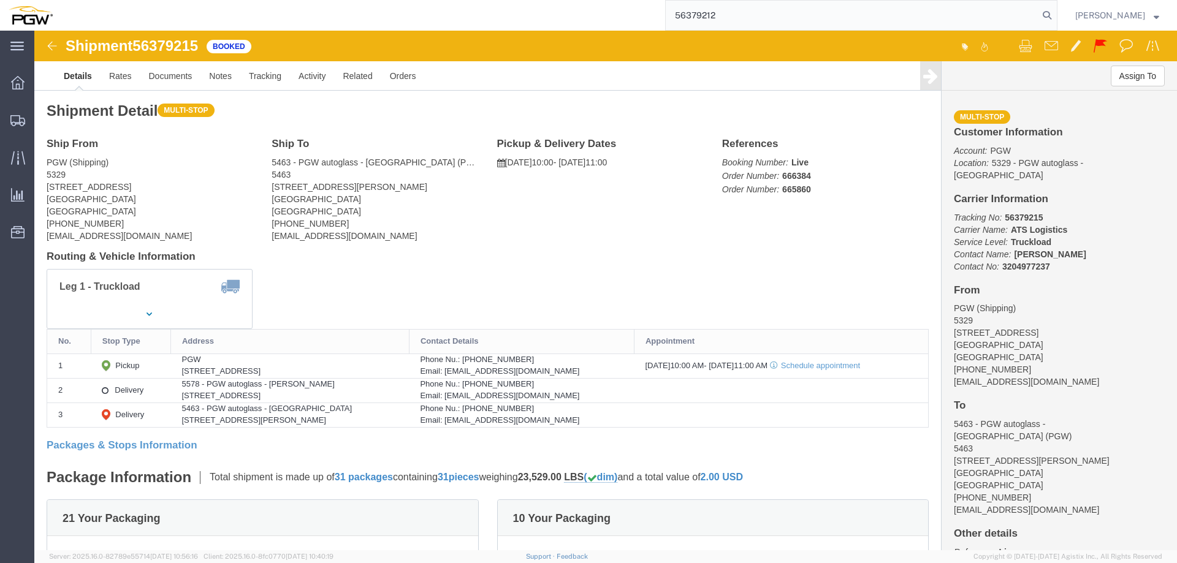
type input "56379212"
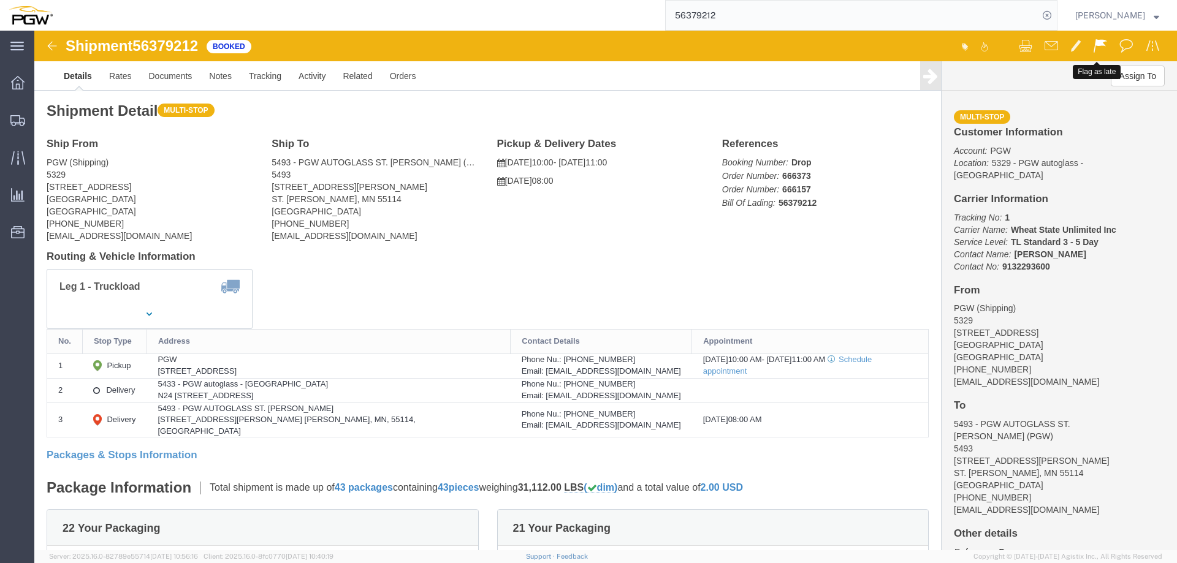
click button
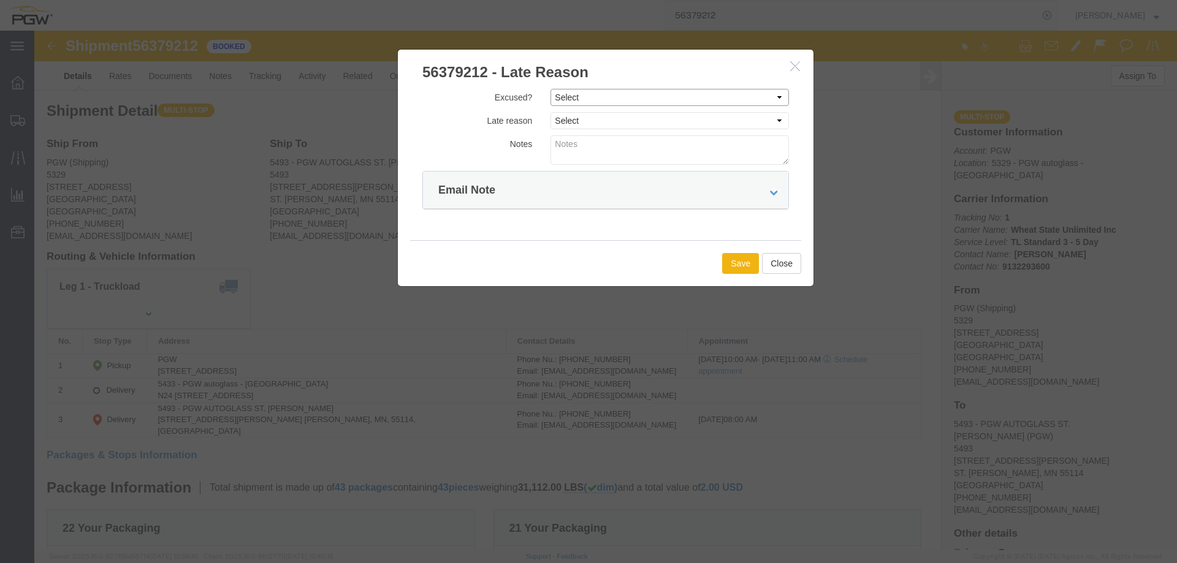
click select "Select Excused Not Excused"
select select "NOT_EXCUSED"
click select "Select Excused Not Excused"
click select "Select Bad Carrier Data Carrier Admin Error Delay Accident Driver Error Lack of…"
select select "OTHER"
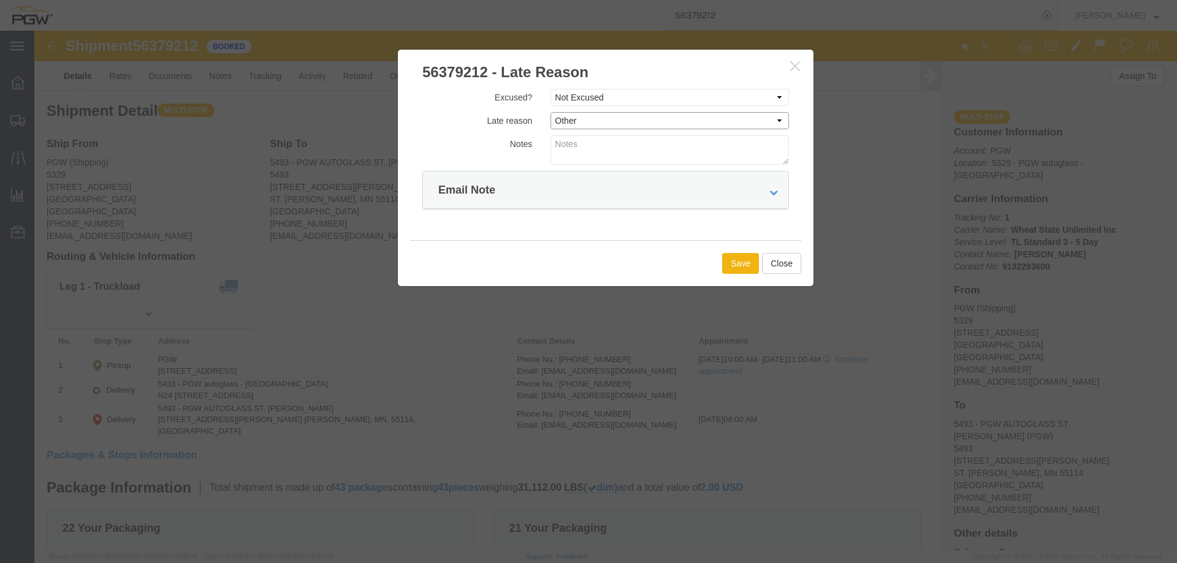
click select "Select Bad Carrier Data Carrier Admin Error Delay Accident Driver Error Lack of…"
click button "Save"
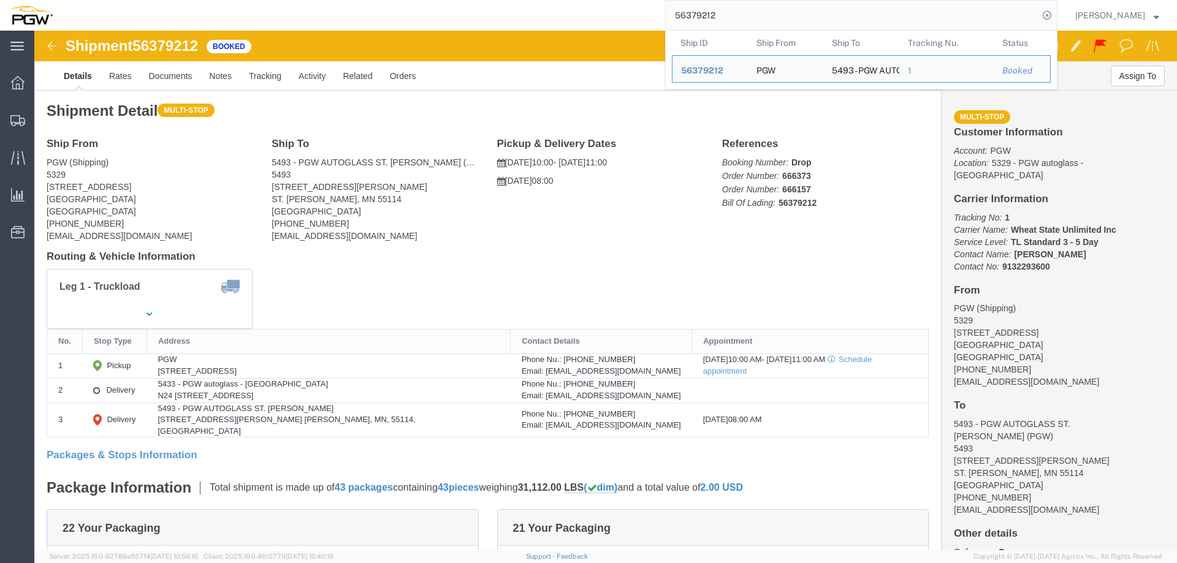
click at [833, 20] on input "56379212" at bounding box center [852, 15] width 373 height 29
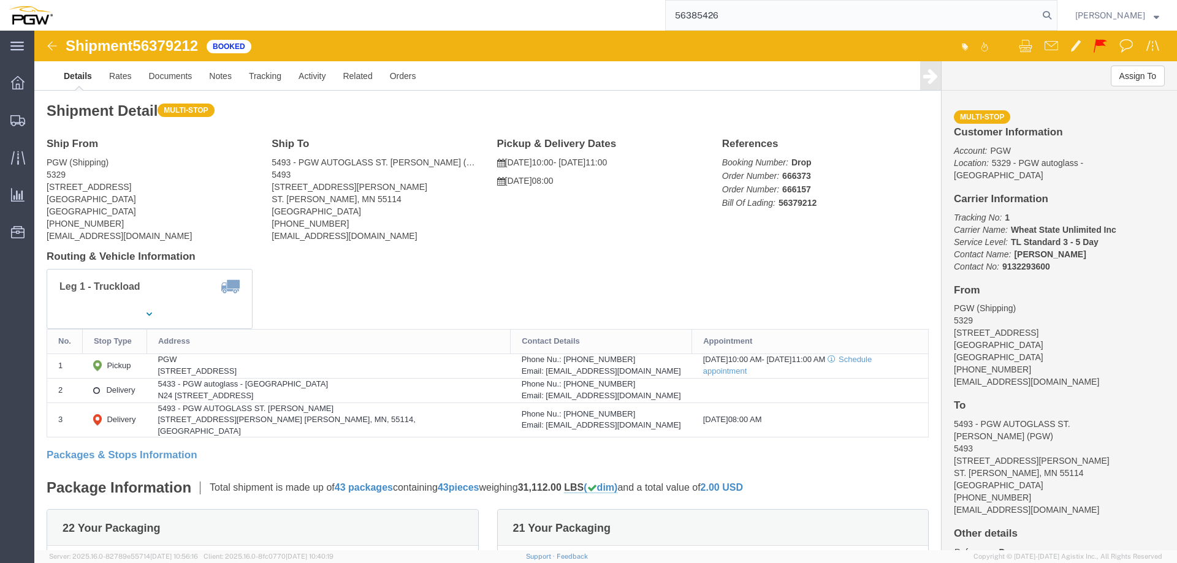
type input "56385426"
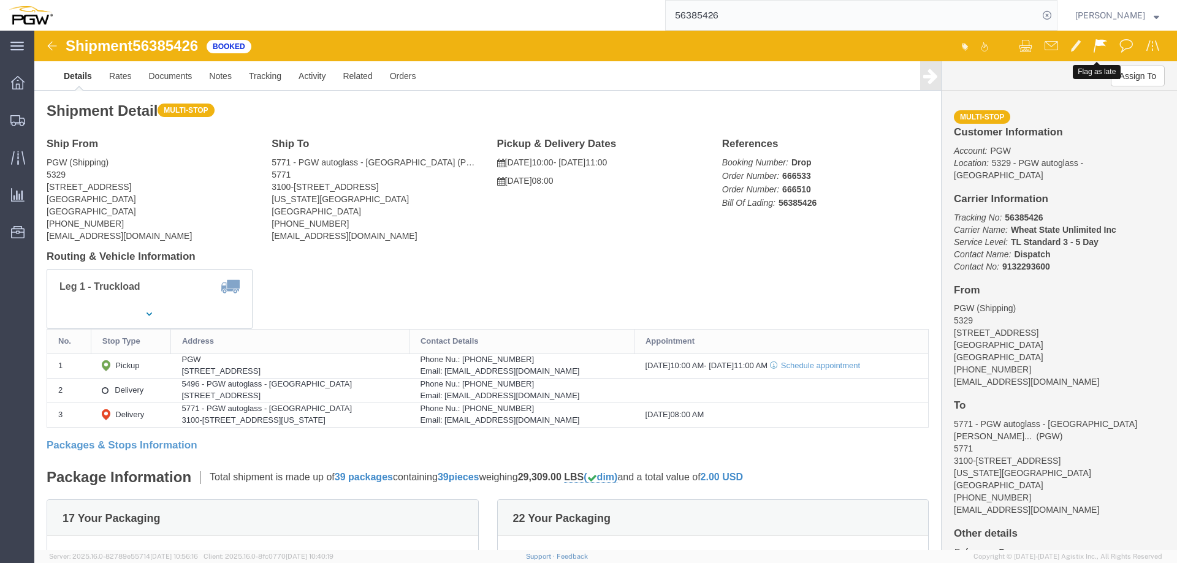
click span
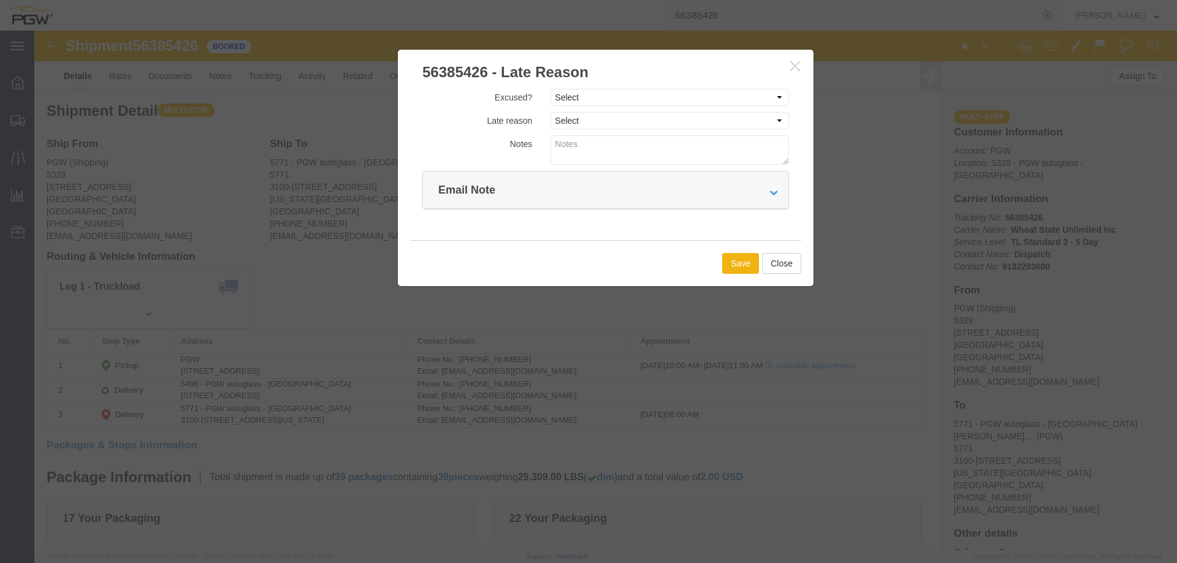
click div "Excused? Select Excused Not Excused Late reason Select Bad Carrier Data Carrier…"
click select "Select Excused Not Excused"
select select "NOT_EXCUSED"
click select "Select Excused Not Excused"
drag, startPoint x: 569, startPoint y: 91, endPoint x: 573, endPoint y: 98, distance: 8.2
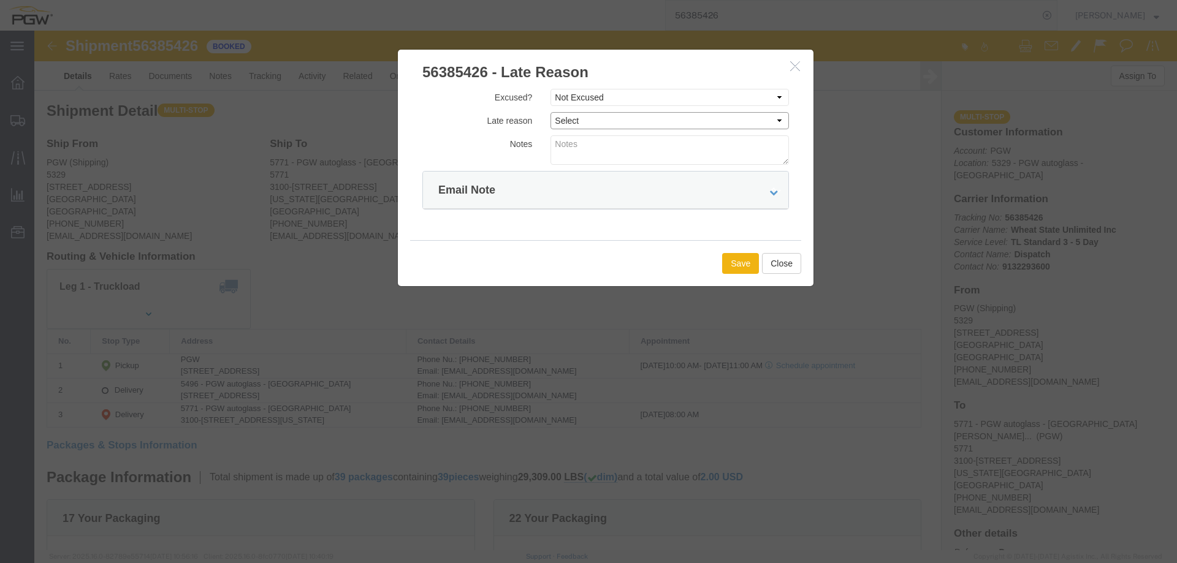
click select "Select Bad Carrier Data Carrier Admin Error Delay Accident Driver Error Lack of…"
select select "OTHER"
click select "Select Bad Carrier Data Carrier Admin Error Delay Accident Driver Error Lack of…"
click button "Save"
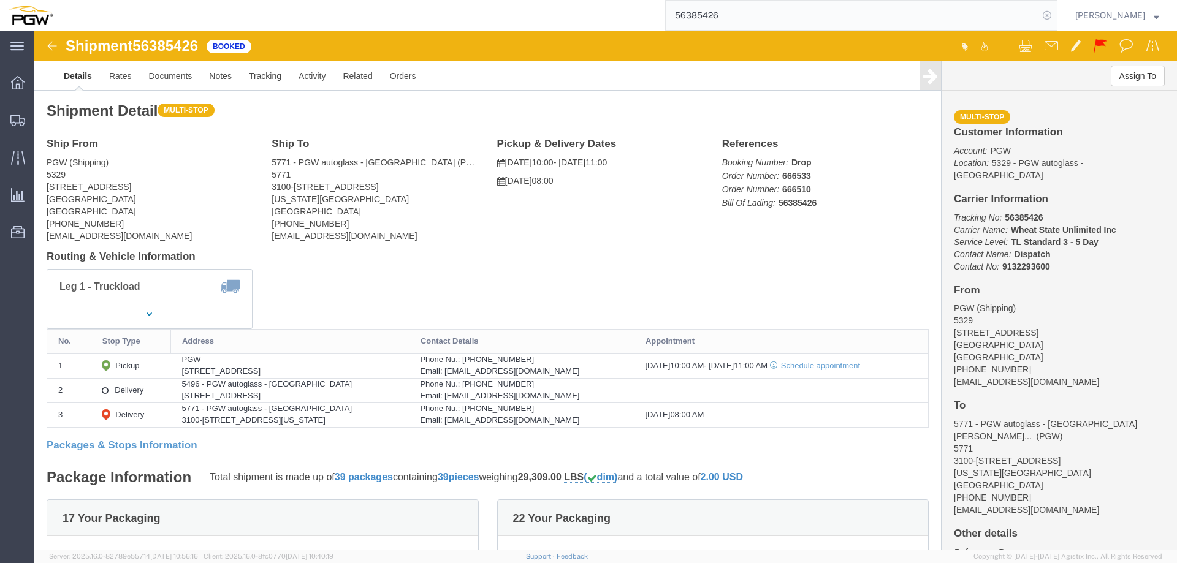
click at [1055, 13] on icon at bounding box center [1046, 15] width 17 height 17
click at [0, 0] on span "Location Appointment" at bounding box center [0, 0] width 0 height 0
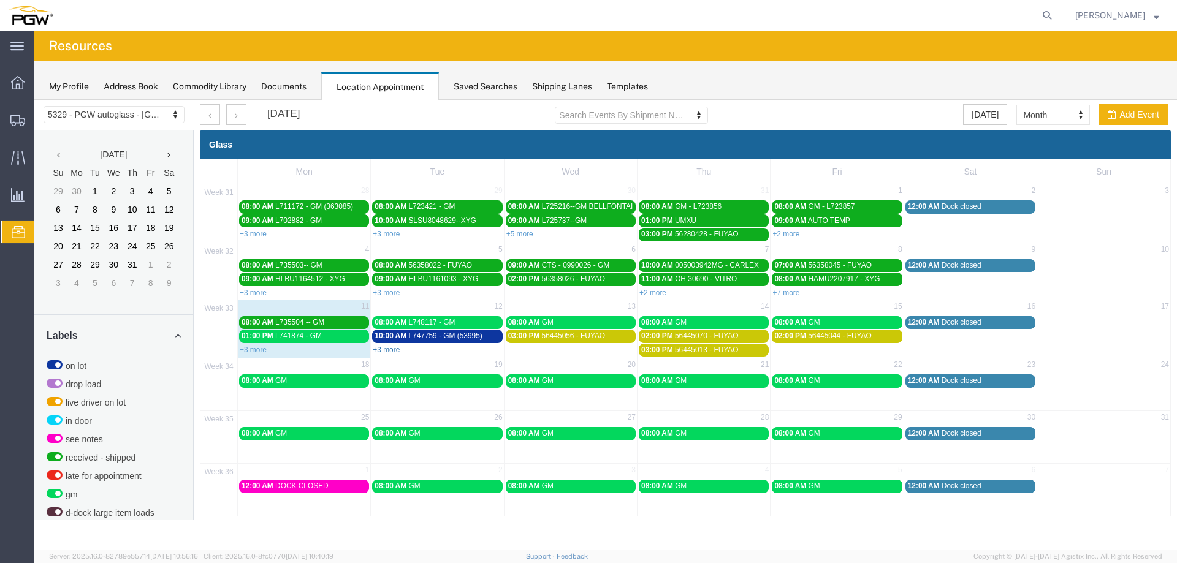
click at [389, 351] on link "+3 more" at bounding box center [386, 350] width 27 height 9
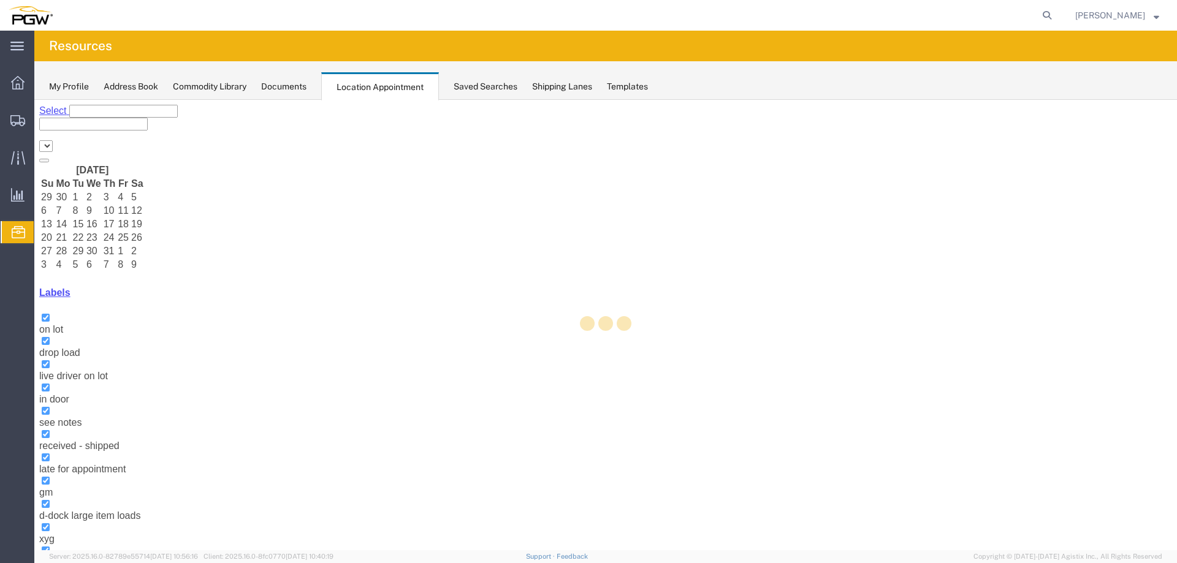
select select "28253"
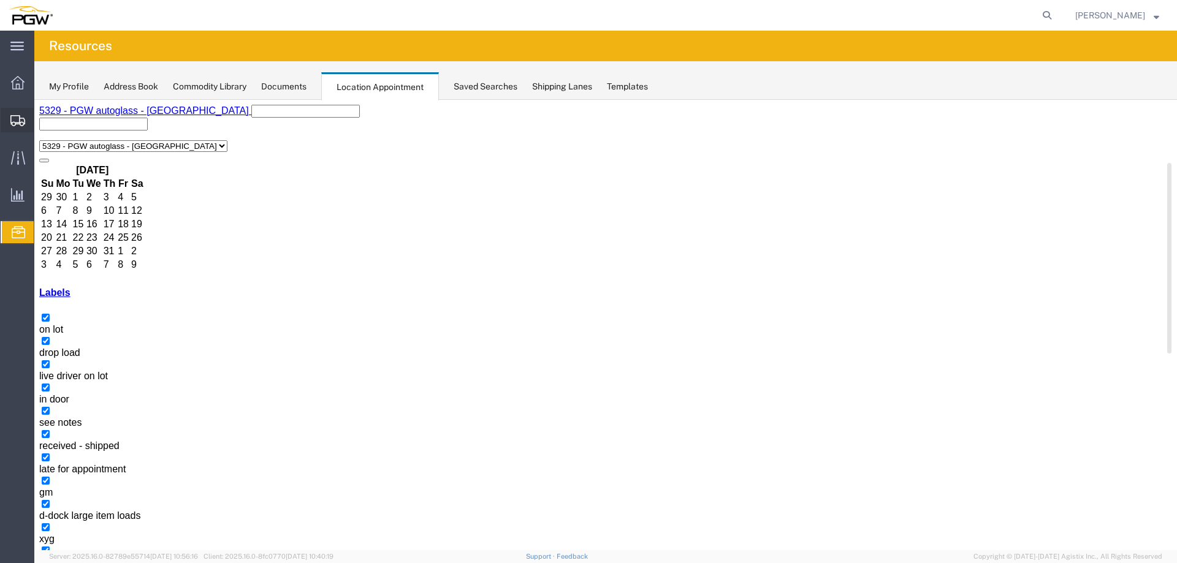
click at [17, 115] on icon at bounding box center [17, 120] width 15 height 11
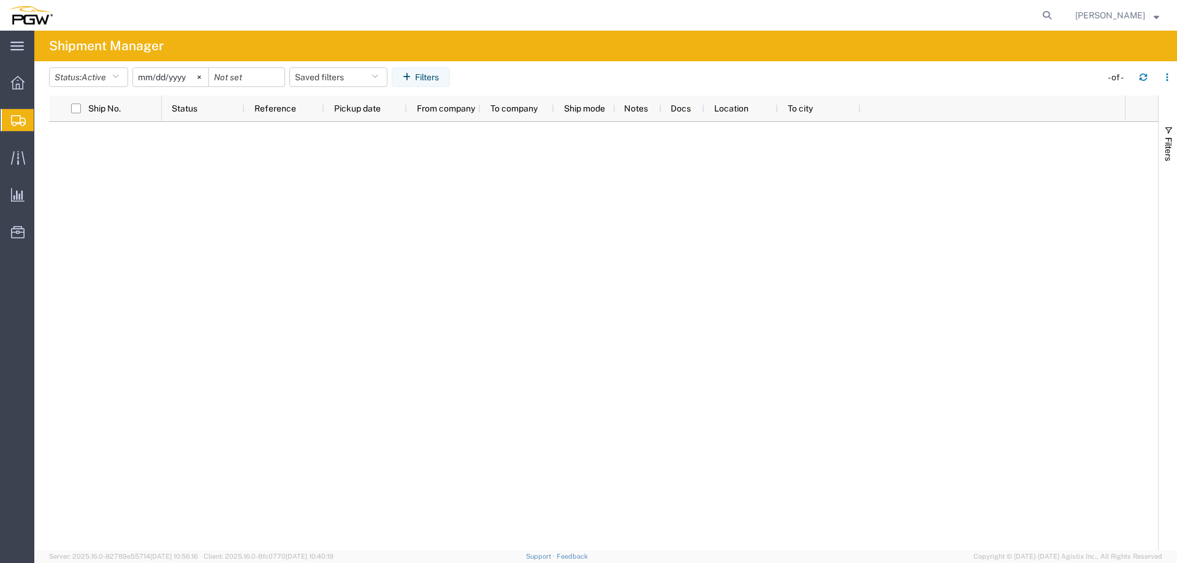
click at [495, 56] on agx-page-header "Shipment Manager" at bounding box center [605, 46] width 1143 height 31
click at [1139, 78] on icon "button" at bounding box center [1143, 77] width 9 height 9
click at [1144, 80] on icon "button" at bounding box center [1143, 77] width 9 height 9
